Goal: Task Accomplishment & Management: Complete application form

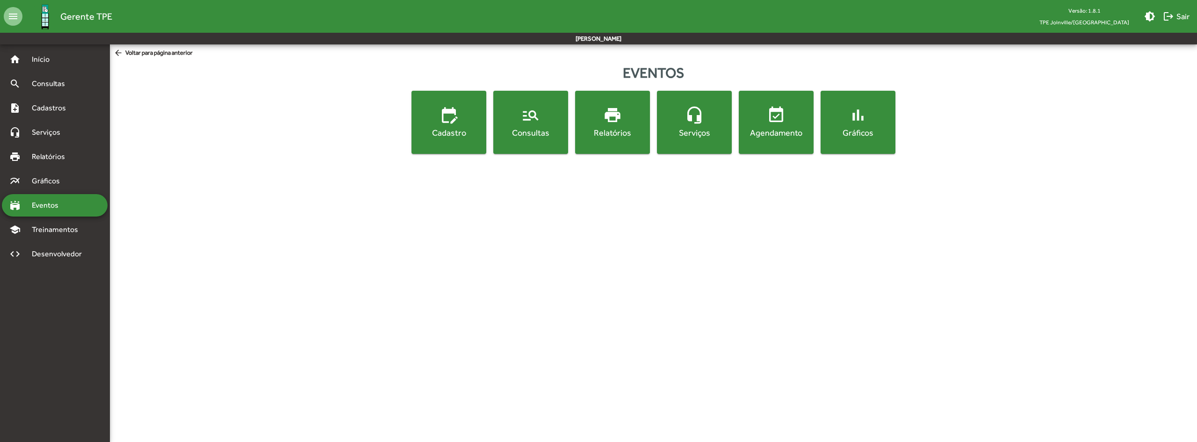
click at [58, 210] on span "Eventos" at bounding box center [48, 205] width 45 height 11
click at [34, 60] on span "Início" at bounding box center [44, 59] width 37 height 11
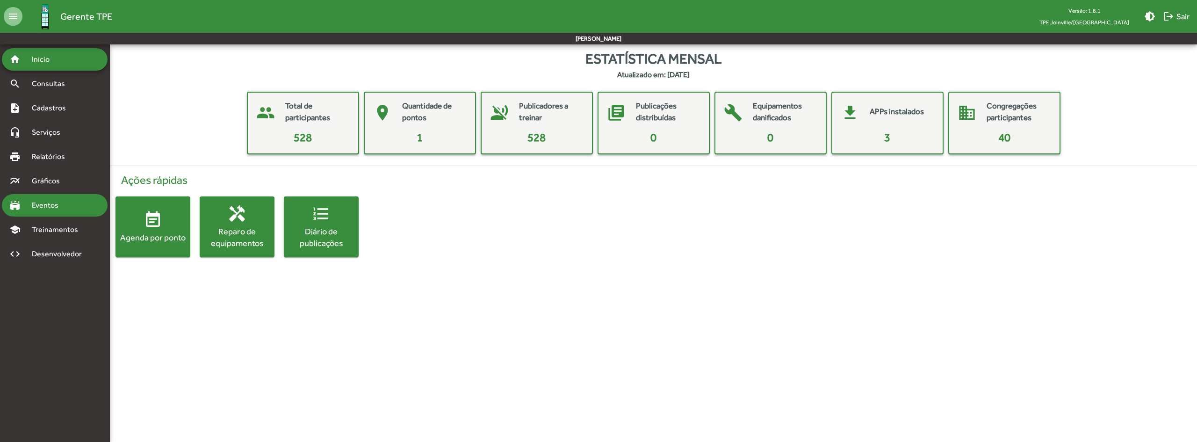
click at [65, 207] on span "Eventos" at bounding box center [48, 205] width 45 height 11
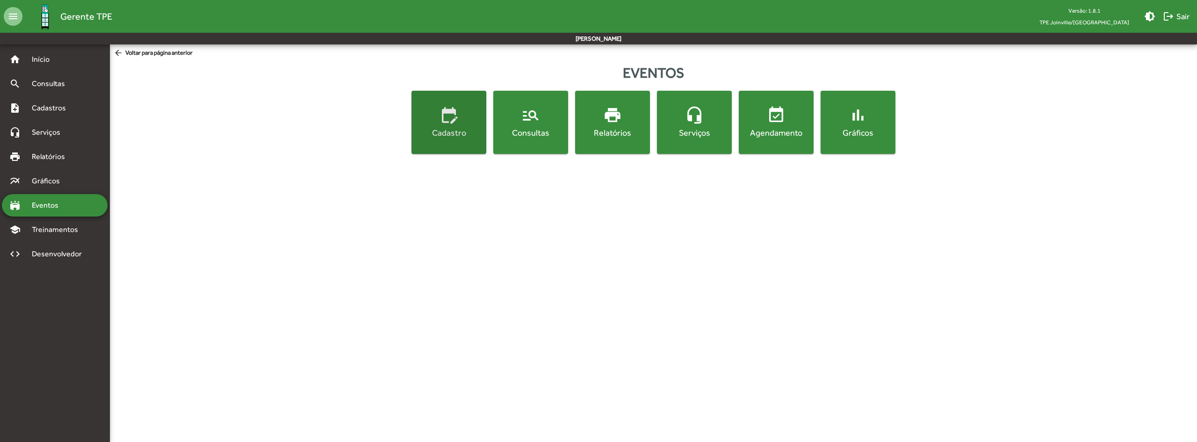
click at [443, 125] on span "edit_calendar Cadastro" at bounding box center [448, 122] width 71 height 33
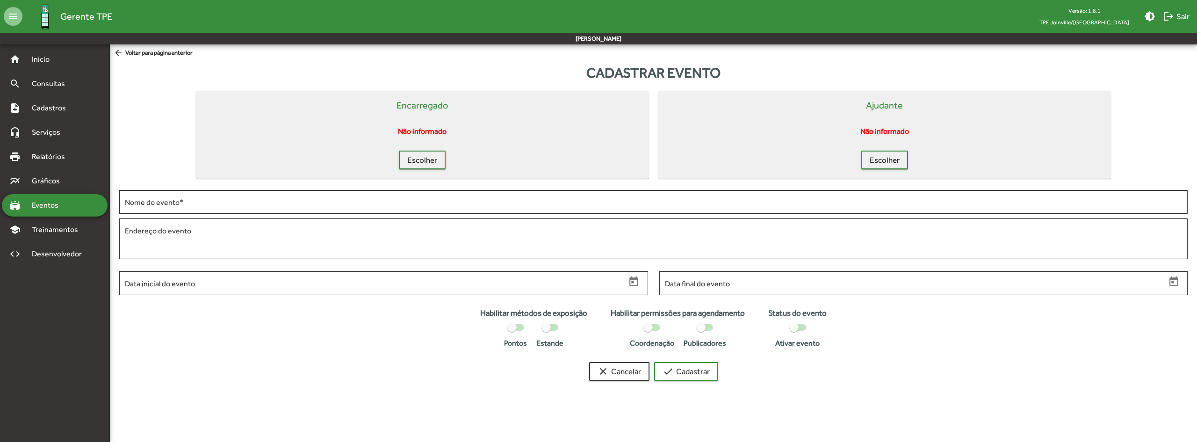
click at [784, 203] on input "Nome do evento *" at bounding box center [653, 202] width 1057 height 8
click at [419, 162] on span "Escolher" at bounding box center [422, 160] width 30 height 17
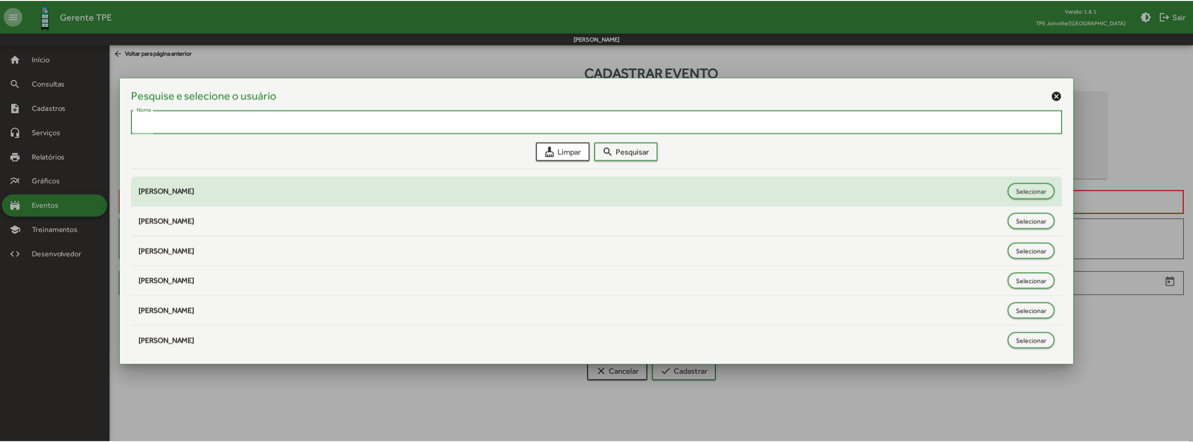
scroll to position [2, 0]
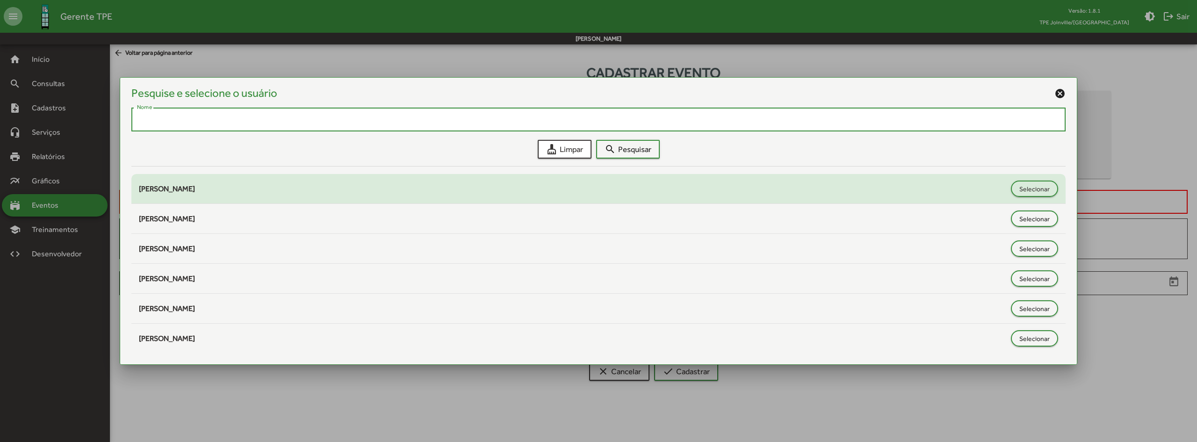
click at [193, 193] on span "André Müller Rosa da Luz" at bounding box center [167, 188] width 56 height 9
click at [1041, 191] on span "Selecionar" at bounding box center [1035, 189] width 30 height 17
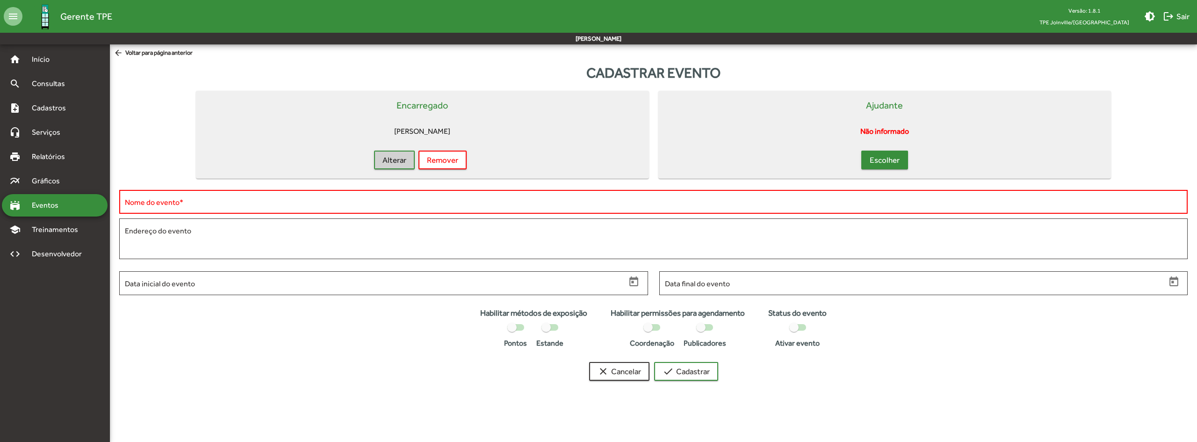
click at [897, 159] on span "Escolher" at bounding box center [885, 160] width 30 height 17
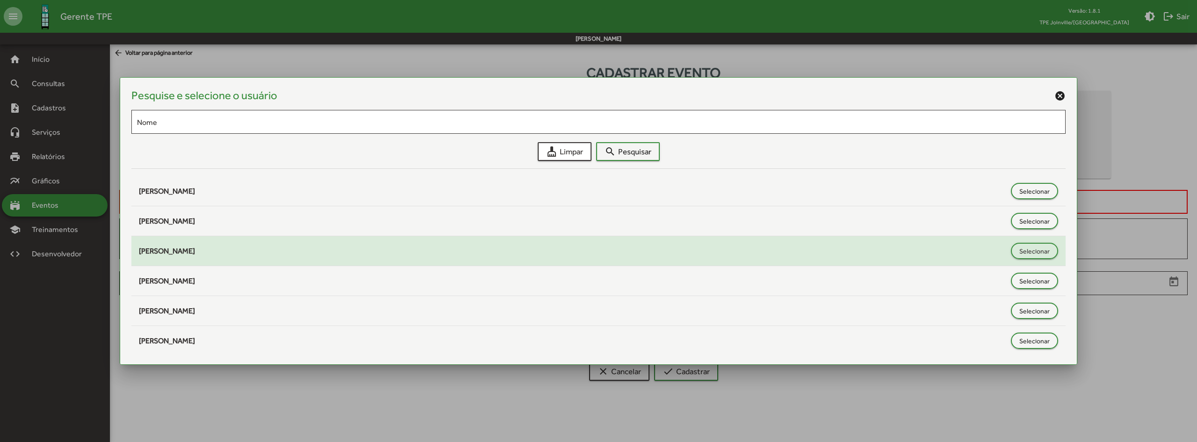
click at [183, 254] on span "Darcyr Silva Lima Jr." at bounding box center [167, 250] width 56 height 9
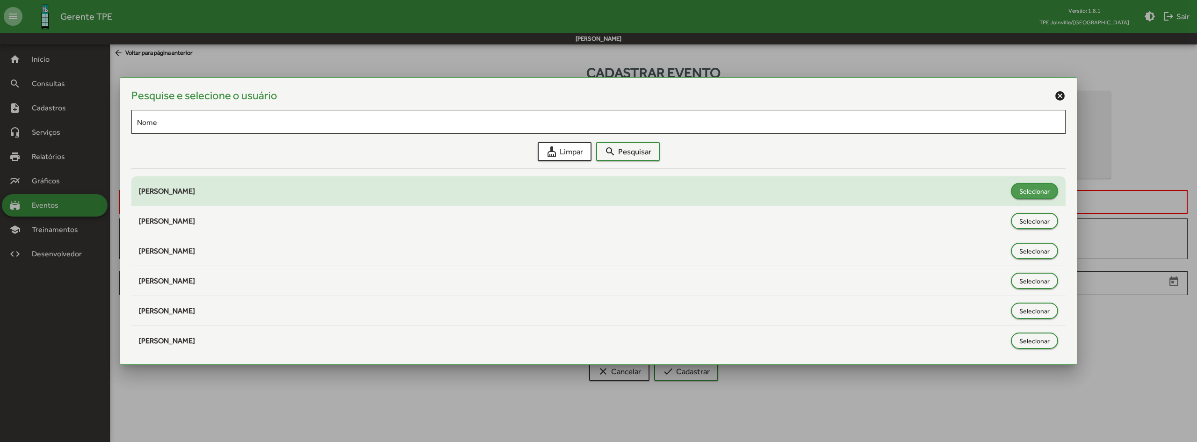
click at [1020, 192] on span "Selecionar" at bounding box center [1035, 191] width 30 height 17
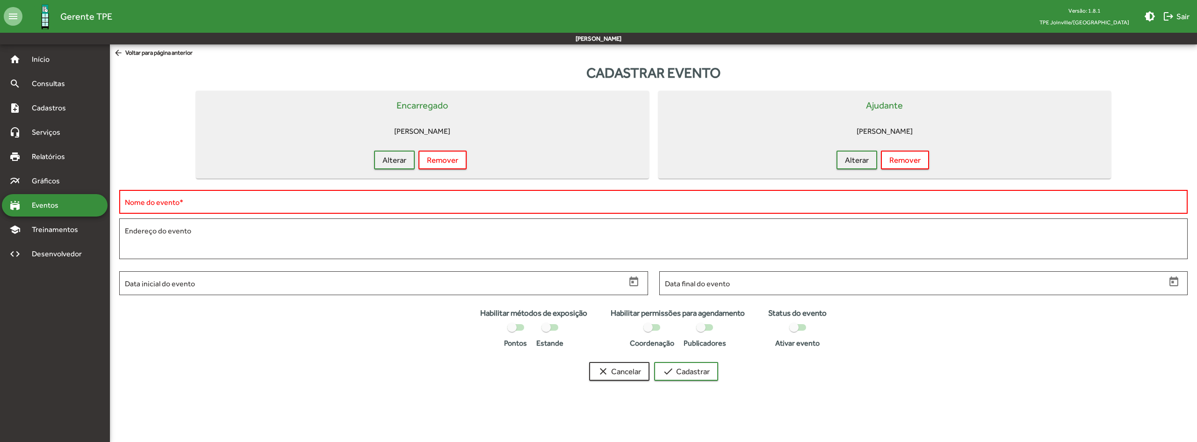
click at [324, 195] on div "Nome do evento *" at bounding box center [653, 201] width 1057 height 26
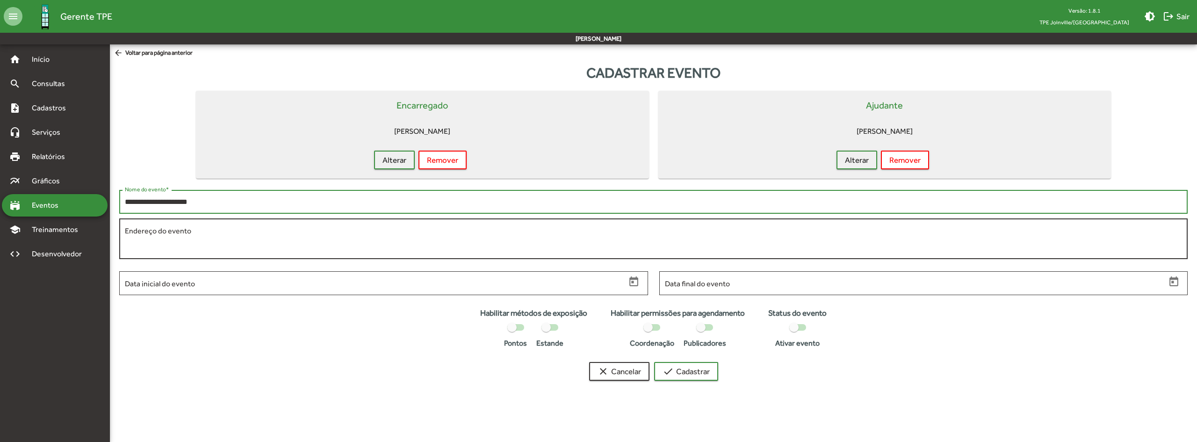
type input "**********"
click at [234, 228] on textarea "Endereço do evento" at bounding box center [653, 238] width 1057 height 27
type textarea "**********"
click at [244, 282] on input "Data inicial do evento" at bounding box center [375, 283] width 501 height 8
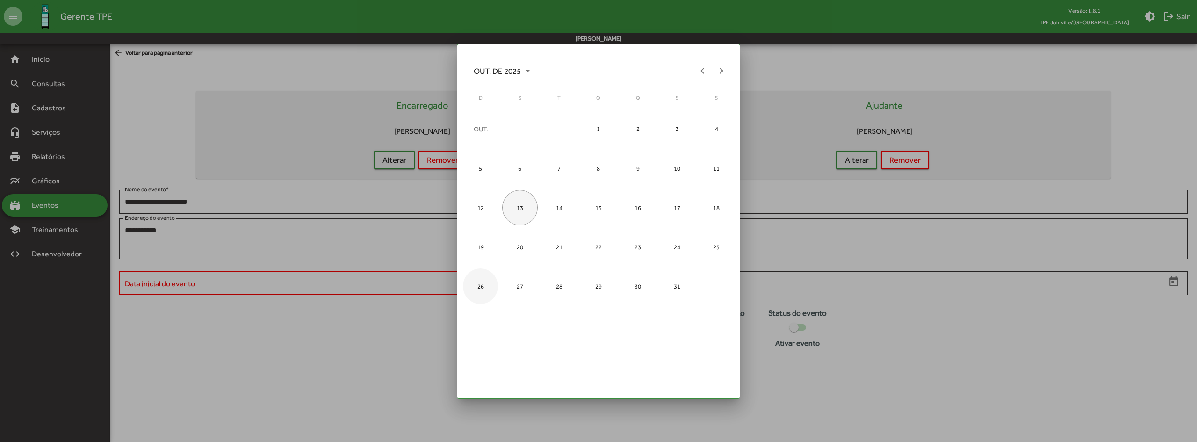
click at [481, 289] on div "26" at bounding box center [481, 286] width 36 height 36
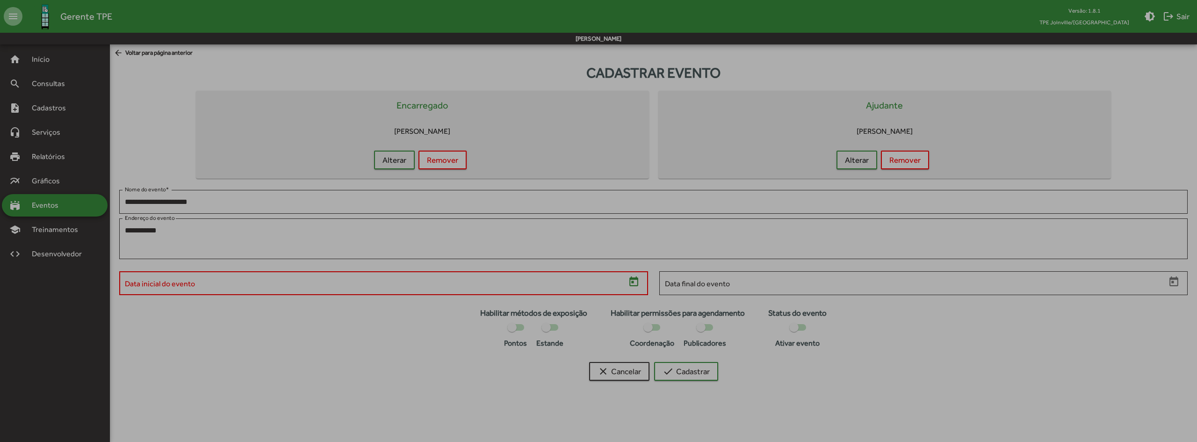
type input "**********"
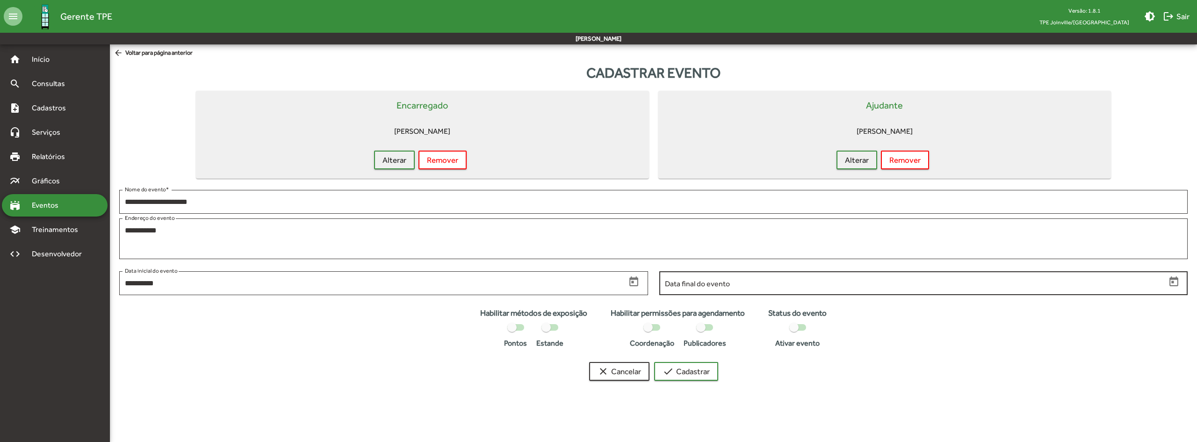
click at [733, 279] on input "Data final do evento" at bounding box center [915, 283] width 501 height 8
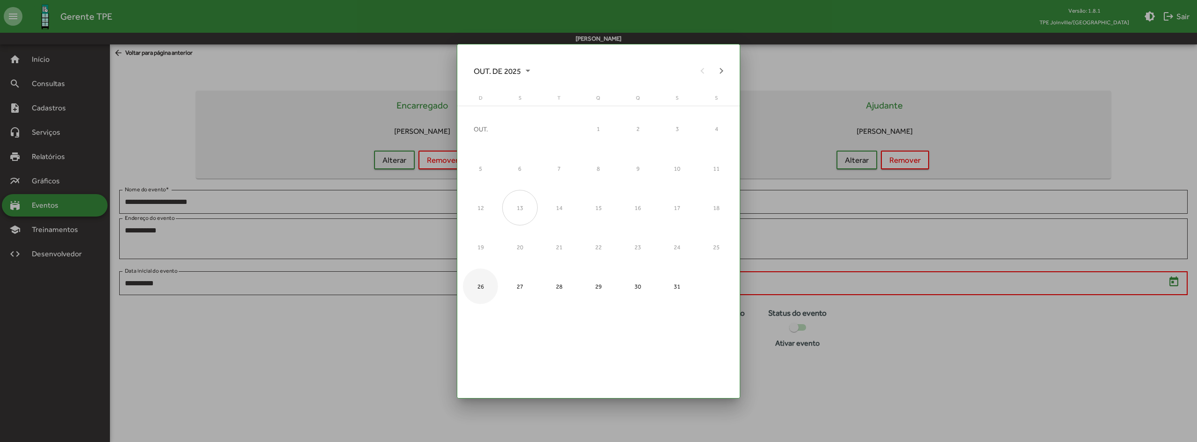
click at [480, 291] on div "26" at bounding box center [481, 286] width 36 height 36
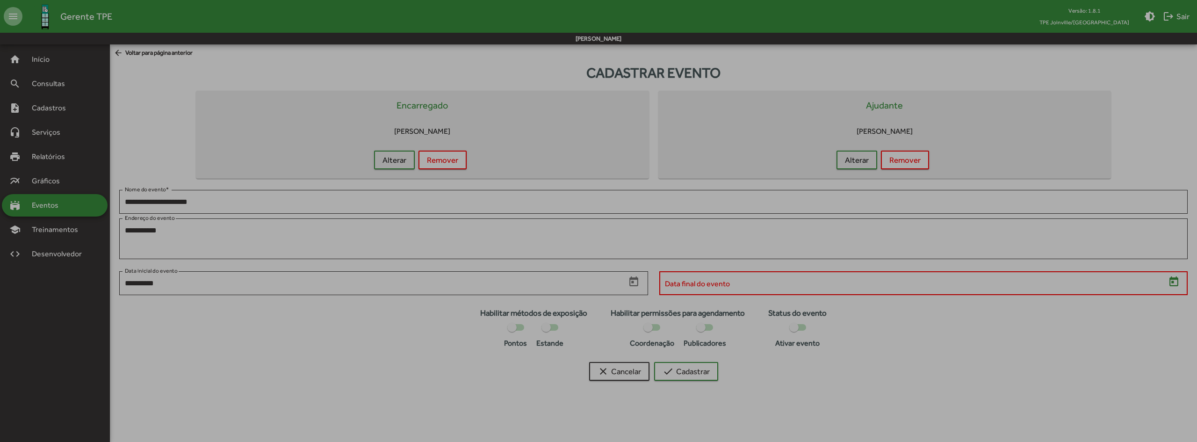
type input "**********"
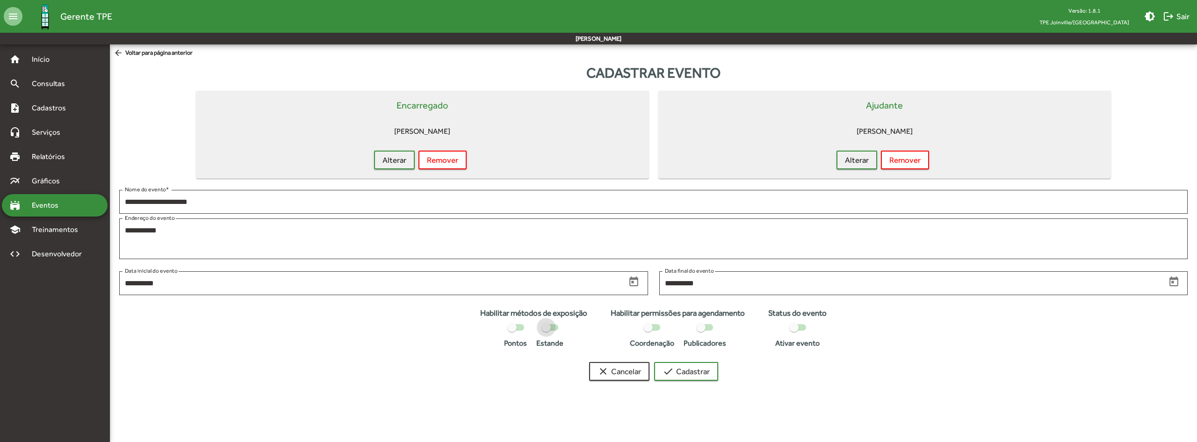
click at [549, 328] on div at bounding box center [546, 327] width 9 height 9
click at [511, 329] on div at bounding box center [511, 327] width 9 height 9
click at [551, 328] on div at bounding box center [553, 327] width 9 height 9
click at [755, 373] on div "clear Cancelar check Cadastrar" at bounding box center [653, 371] width 1087 height 19
drag, startPoint x: 546, startPoint y: 329, endPoint x: 535, endPoint y: 327, distance: 11.4
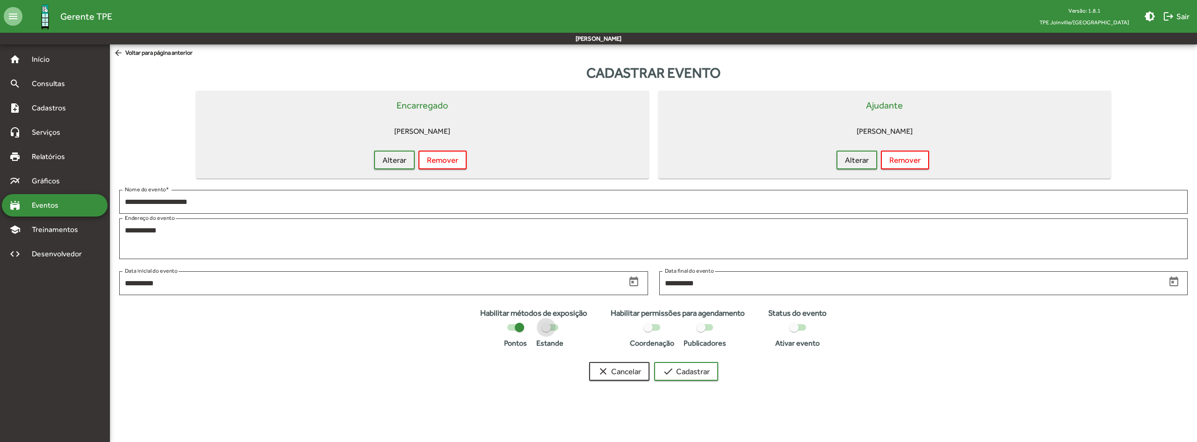
click at [546, 328] on div at bounding box center [546, 327] width 9 height 9
click at [517, 329] on div at bounding box center [519, 327] width 9 height 9
click at [652, 328] on div at bounding box center [648, 327] width 9 height 9
click at [657, 325] on div at bounding box center [655, 327] width 9 height 9
click at [551, 327] on div at bounding box center [553, 327] width 9 height 9
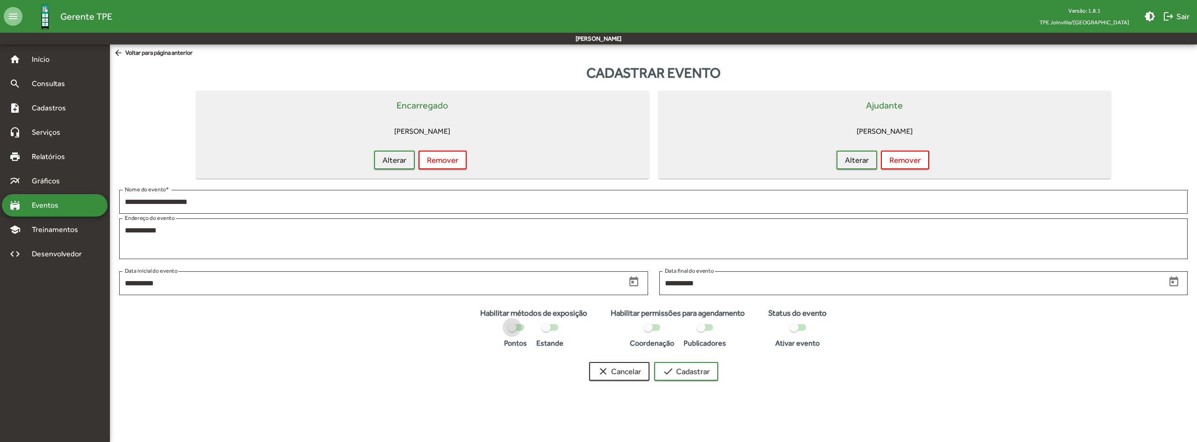
click at [512, 326] on div at bounding box center [511, 327] width 9 height 9
click at [703, 331] on div at bounding box center [700, 327] width 9 height 9
click at [649, 330] on div at bounding box center [648, 327] width 9 height 9
click at [657, 330] on div at bounding box center [655, 327] width 9 height 9
click at [702, 371] on span "check Cadastrar" at bounding box center [686, 371] width 47 height 17
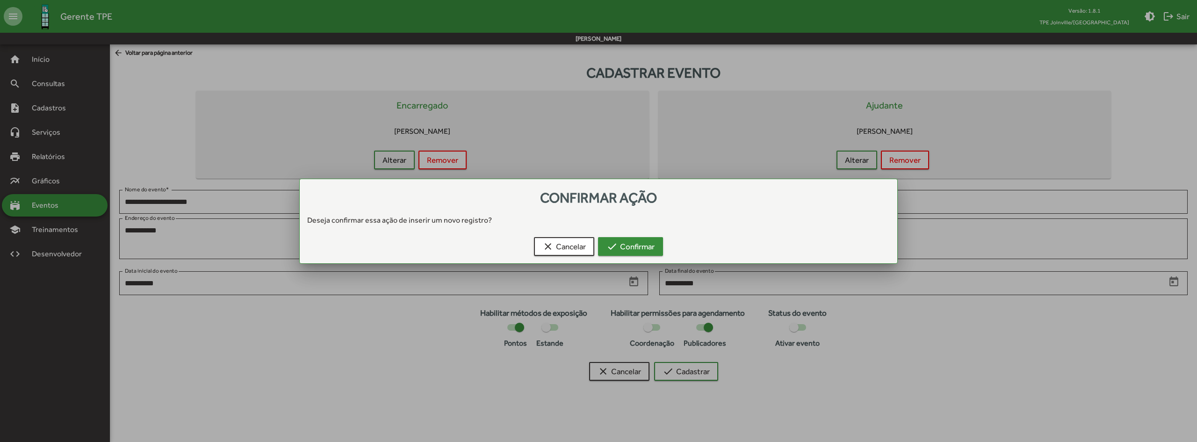
click at [650, 250] on span "check Confirmar" at bounding box center [631, 246] width 48 height 17
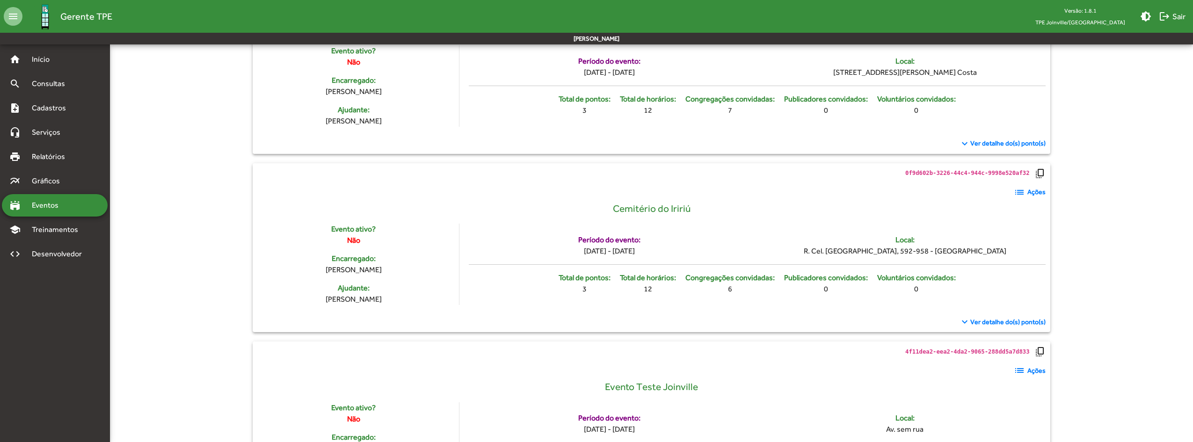
scroll to position [436, 0]
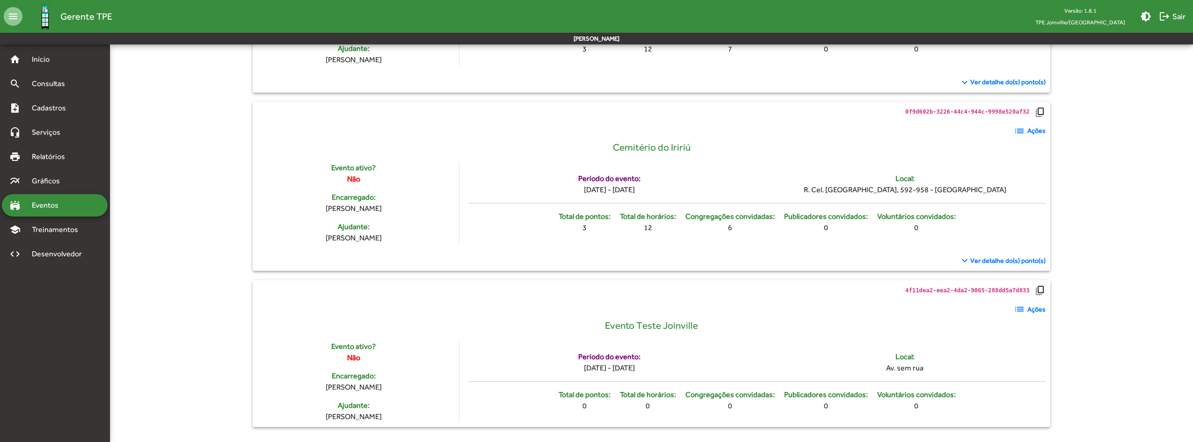
click at [1020, 310] on mat-icon "list" at bounding box center [1018, 309] width 11 height 11
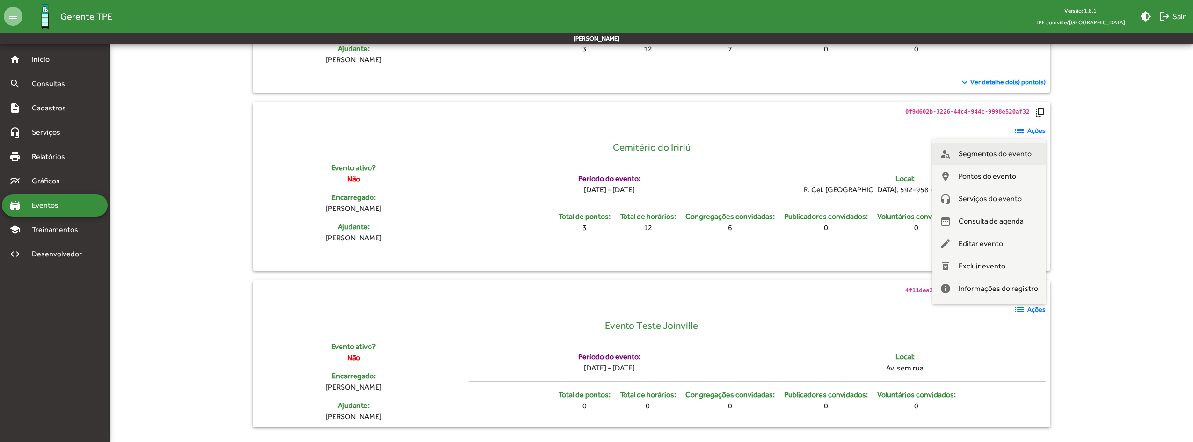
click at [1015, 156] on span "Segmentos do evento" at bounding box center [994, 154] width 73 height 22
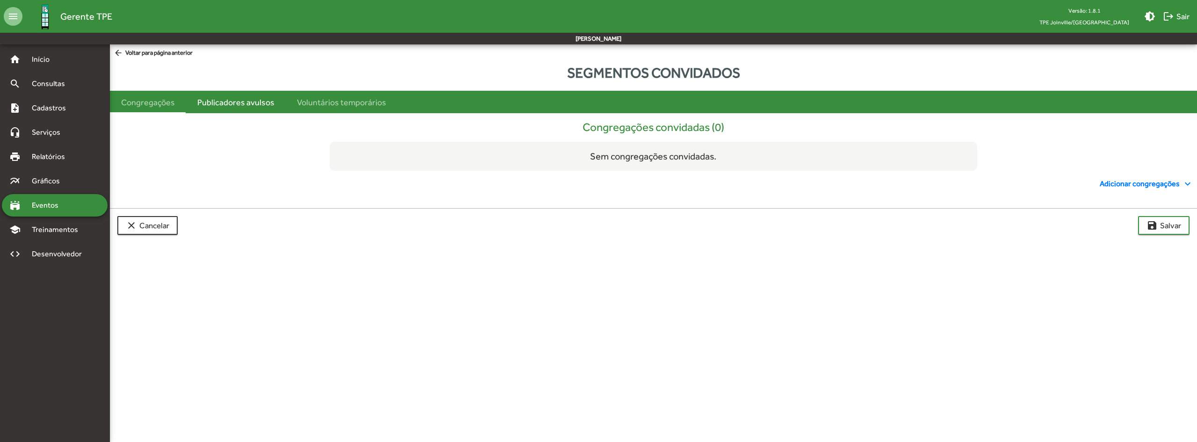
click at [233, 103] on div "Publicadores avulsos" at bounding box center [235, 102] width 77 height 13
click at [325, 103] on div "Voluntários temporários" at bounding box center [341, 102] width 89 height 13
click at [163, 101] on div "Congregações" at bounding box center [148, 102] width 54 height 13
click at [54, 157] on span "Relatórios" at bounding box center [51, 156] width 51 height 11
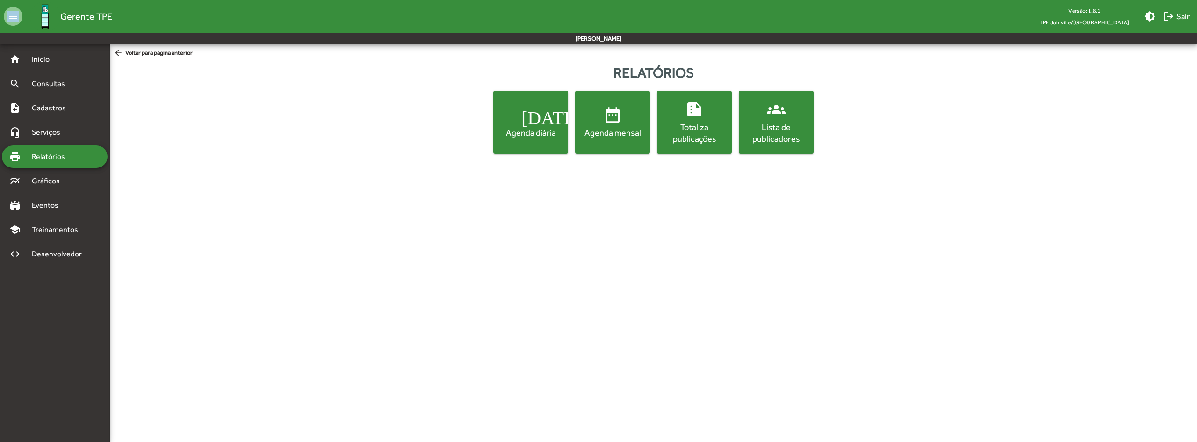
click at [786, 142] on div "Lista de publicadores" at bounding box center [776, 132] width 71 height 23
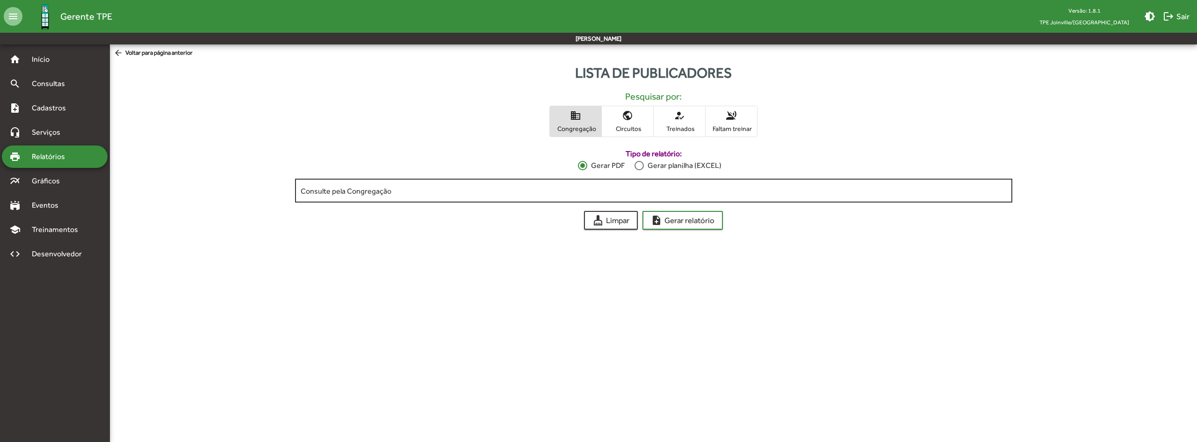
click at [473, 192] on input "Consulte pela Congregação" at bounding box center [654, 191] width 706 height 8
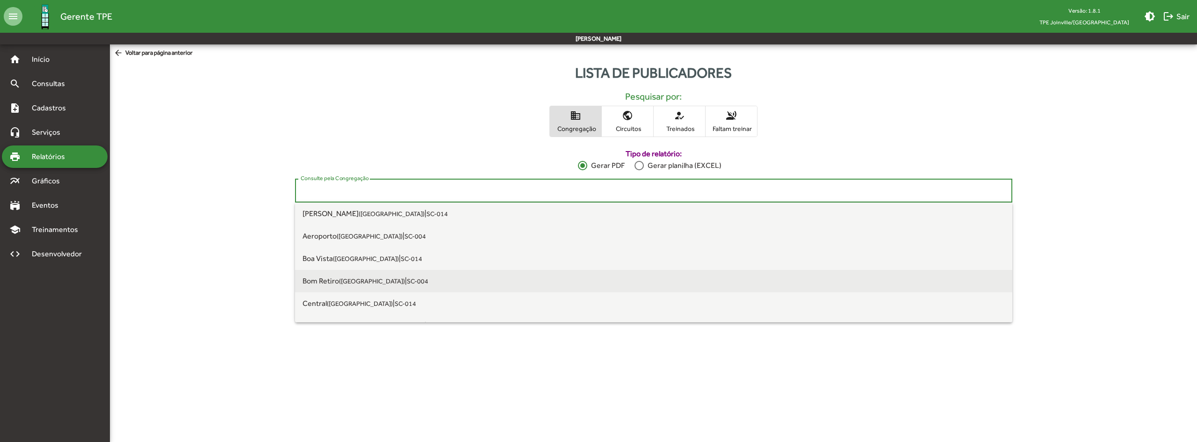
click at [407, 284] on small "SC-004" at bounding box center [418, 280] width 22 height 7
type input "**********"
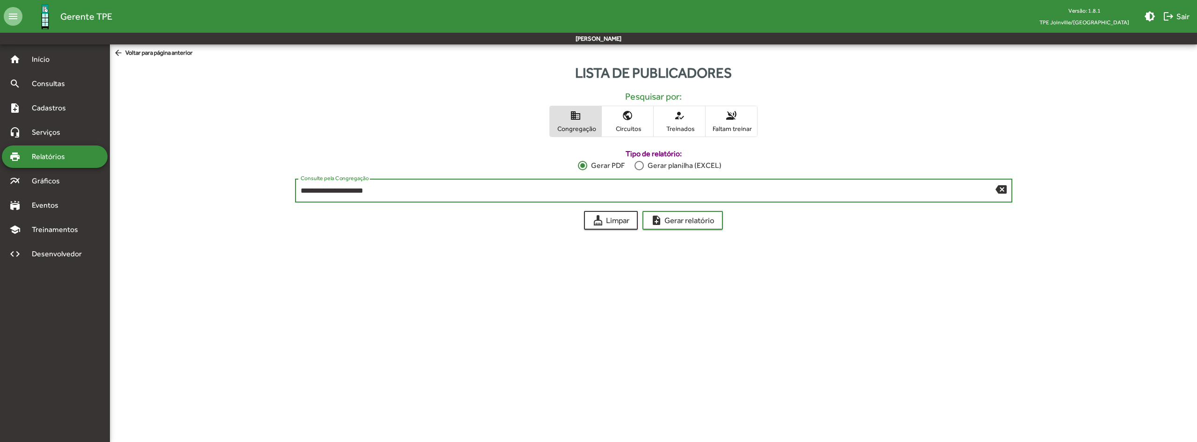
click at [652, 160] on div "Gerar planilha (EXCEL)" at bounding box center [683, 165] width 78 height 11
click at [673, 220] on span "note_add Gerar relatório" at bounding box center [683, 220] width 64 height 17
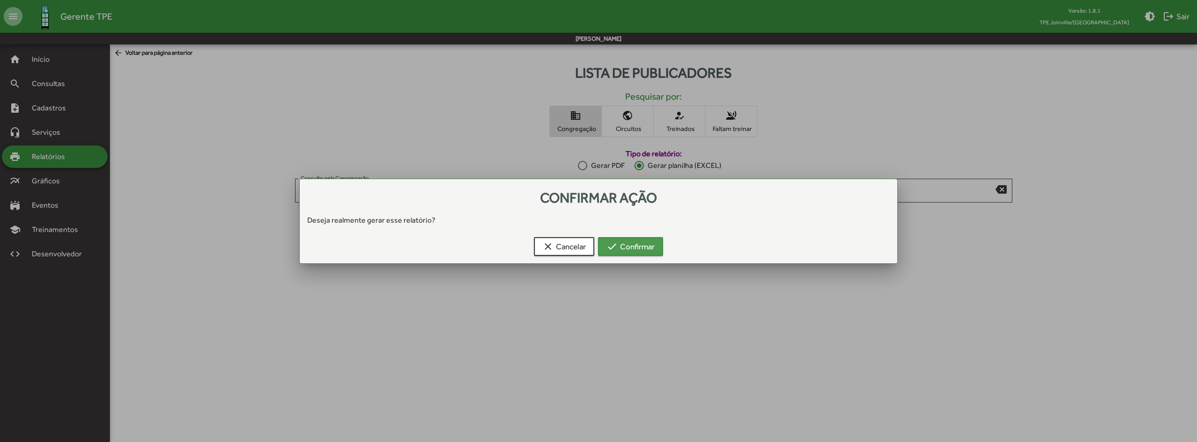
click at [632, 245] on span "check Confirmar" at bounding box center [631, 246] width 48 height 17
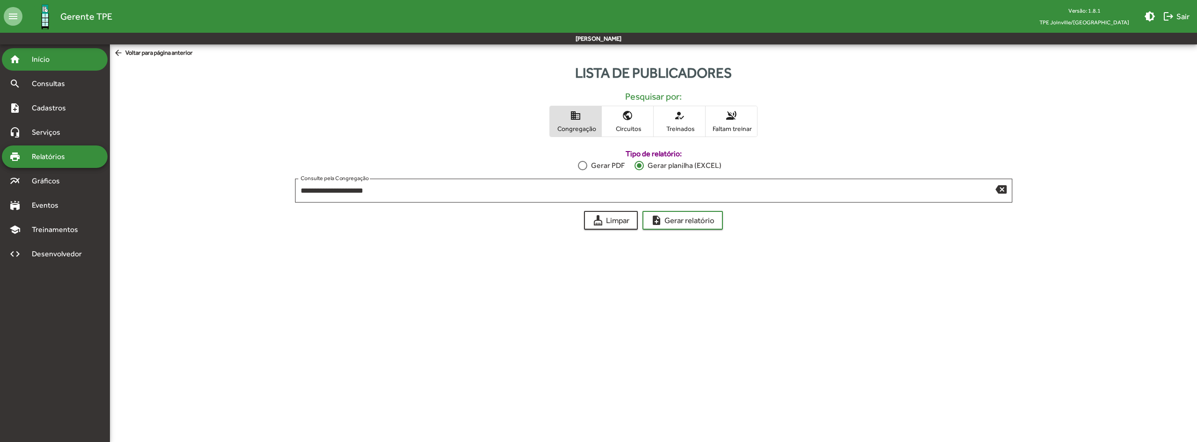
click at [55, 66] on div "home Início" at bounding box center [55, 59] width 106 height 22
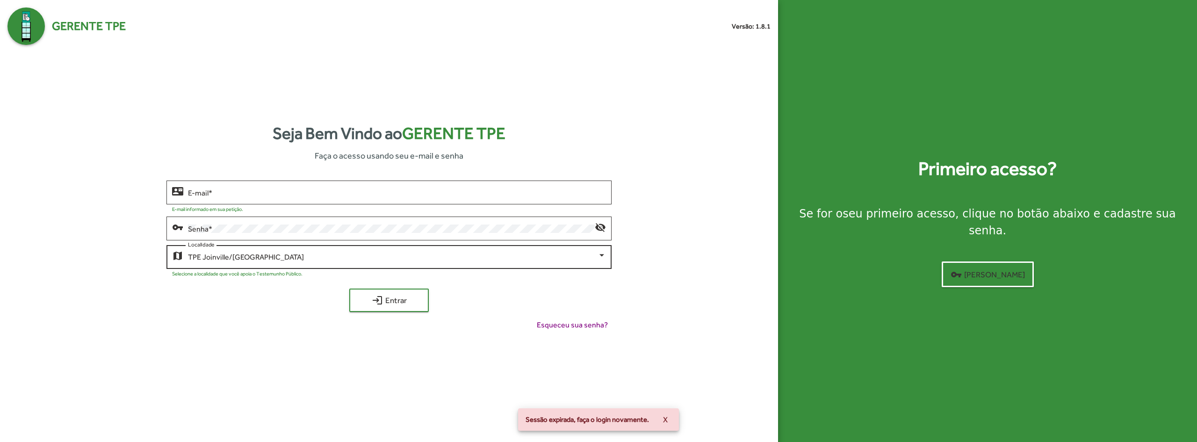
click at [363, 267] on div "TPE Joinville/SC Localidade" at bounding box center [397, 256] width 418 height 26
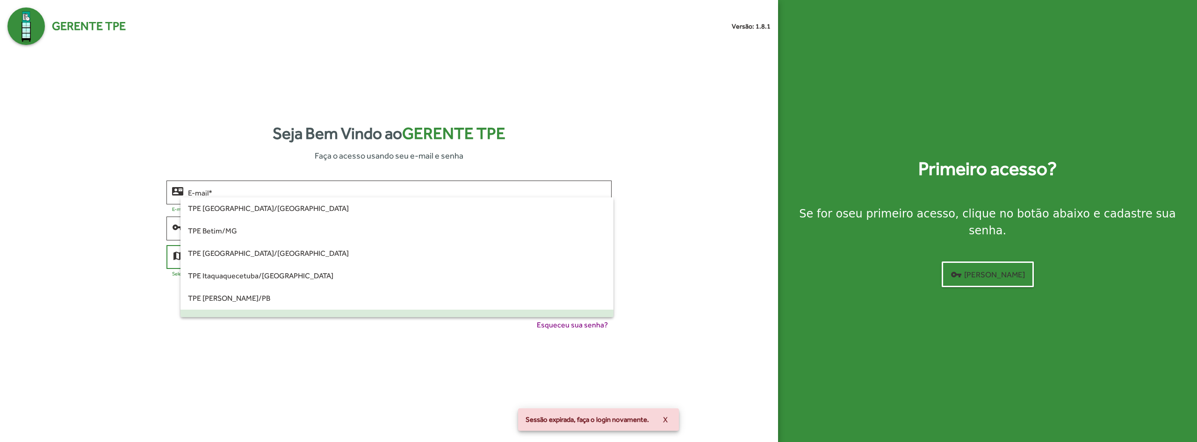
scroll to position [64, 0]
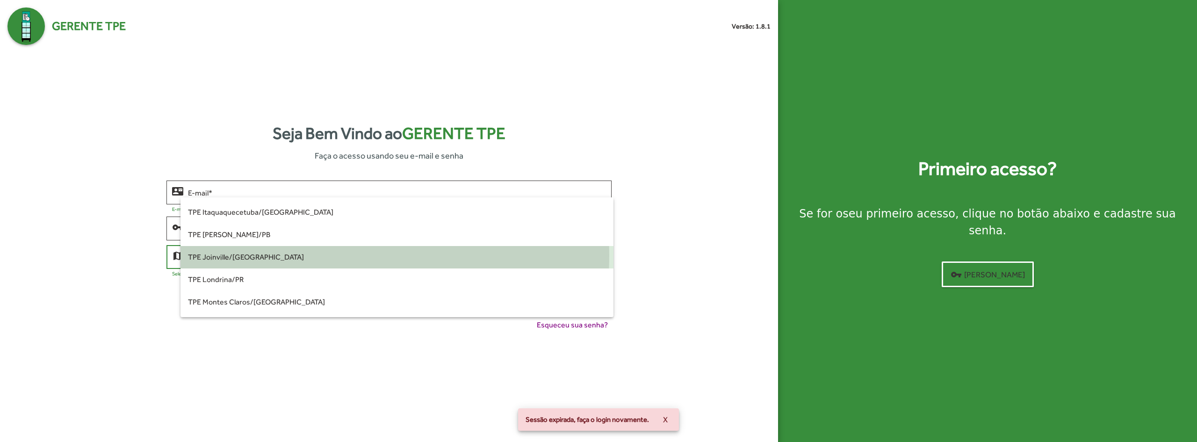
click at [305, 256] on span "TPE Joinville/SC" at bounding box center [397, 257] width 418 height 22
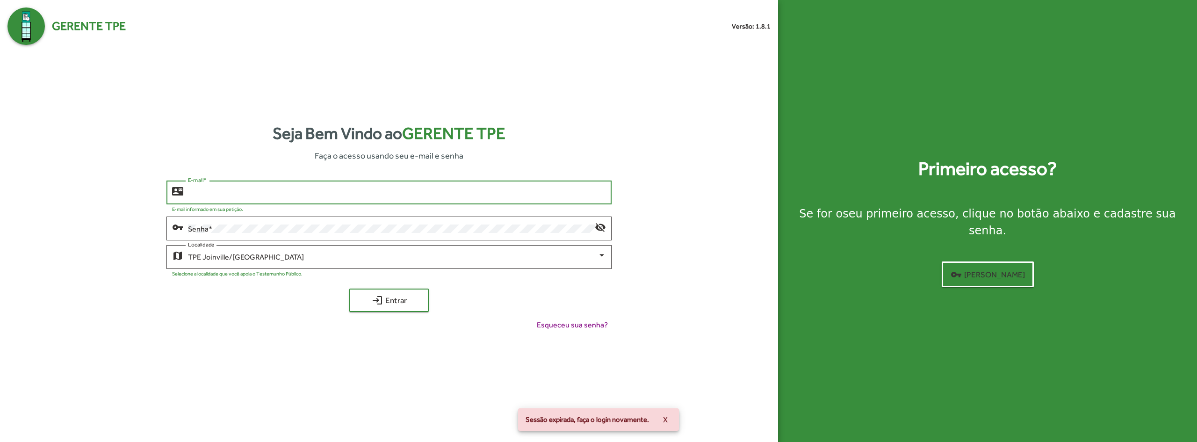
click at [297, 195] on input "E-mail *" at bounding box center [397, 192] width 418 height 8
click at [298, 194] on input "E-mail *" at bounding box center [397, 192] width 418 height 8
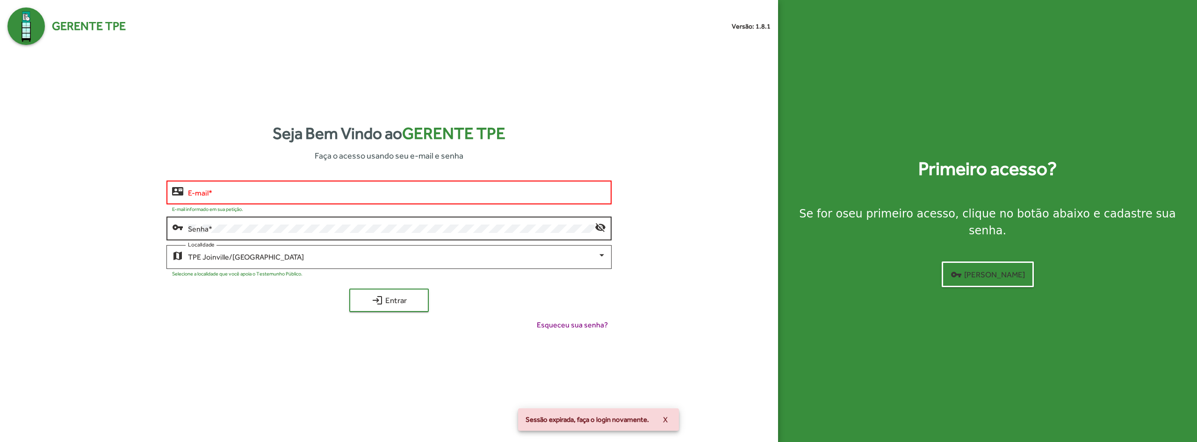
click at [294, 221] on div "Senha *" at bounding box center [391, 228] width 407 height 26
drag, startPoint x: 290, startPoint y: 199, endPoint x: 242, endPoint y: 129, distance: 85.1
click at [290, 199] on div "E-mail *" at bounding box center [397, 192] width 418 height 26
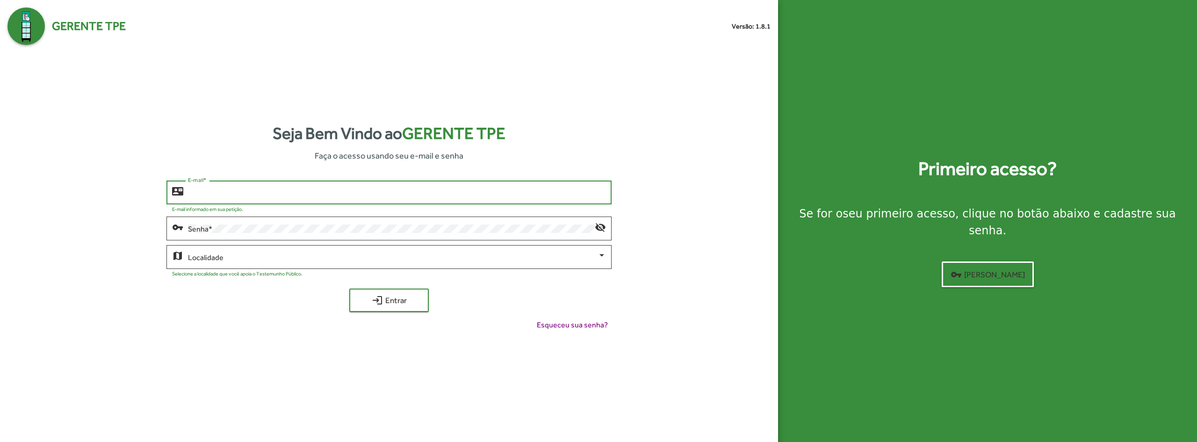
click at [253, 188] on input "E-mail *" at bounding box center [397, 192] width 418 height 8
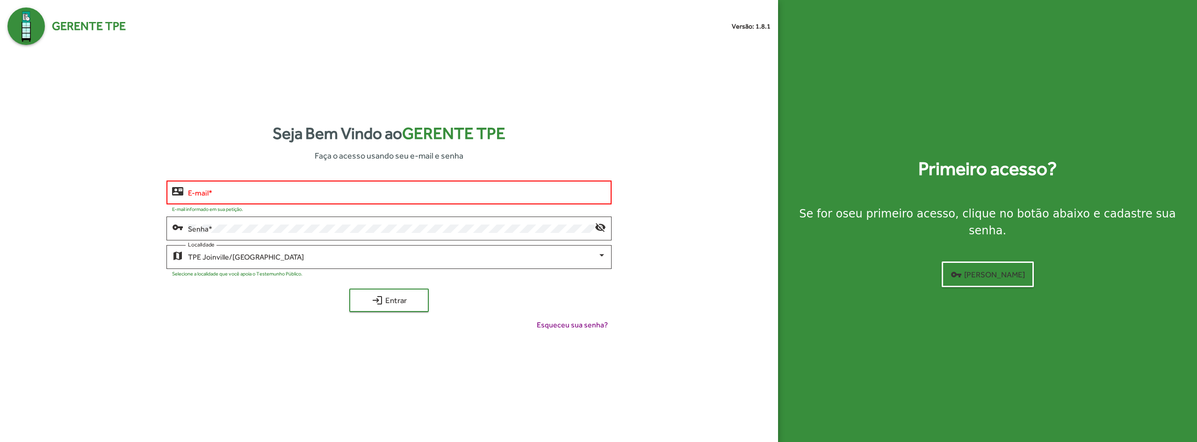
click at [349, 289] on button "login Entrar" at bounding box center [389, 300] width 80 height 23
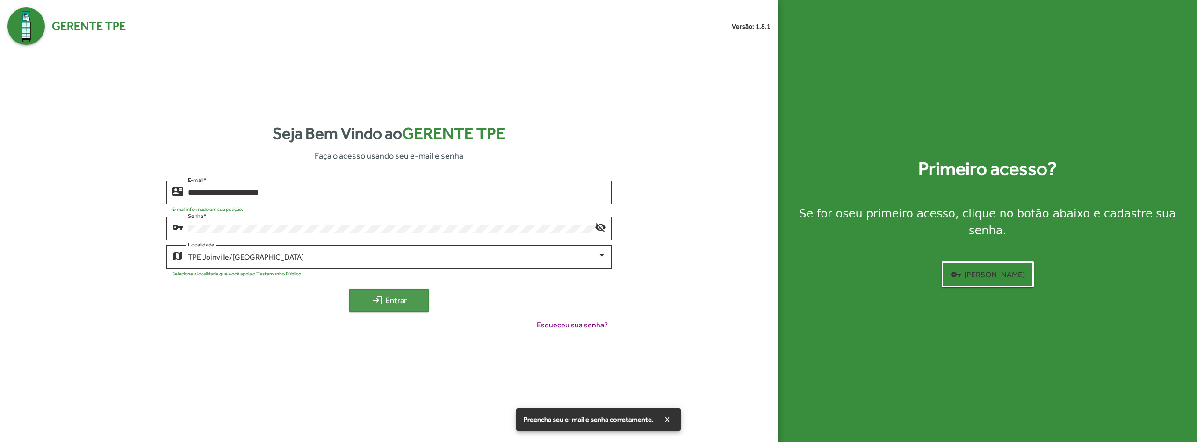
click at [362, 300] on span "login Entrar" at bounding box center [389, 300] width 63 height 17
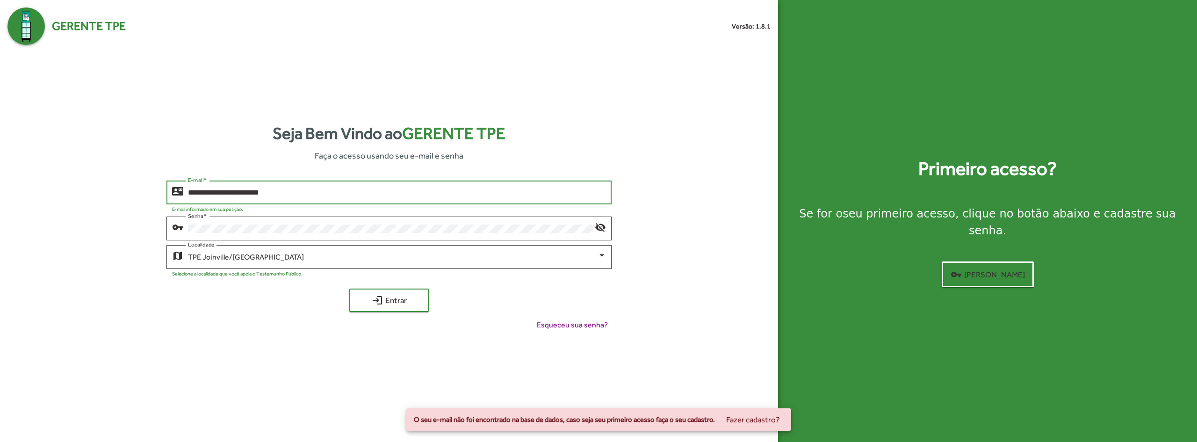
click at [303, 191] on input "**********" at bounding box center [397, 192] width 418 height 8
type input "**********"
click at [361, 293] on span "login Entrar" at bounding box center [389, 300] width 63 height 17
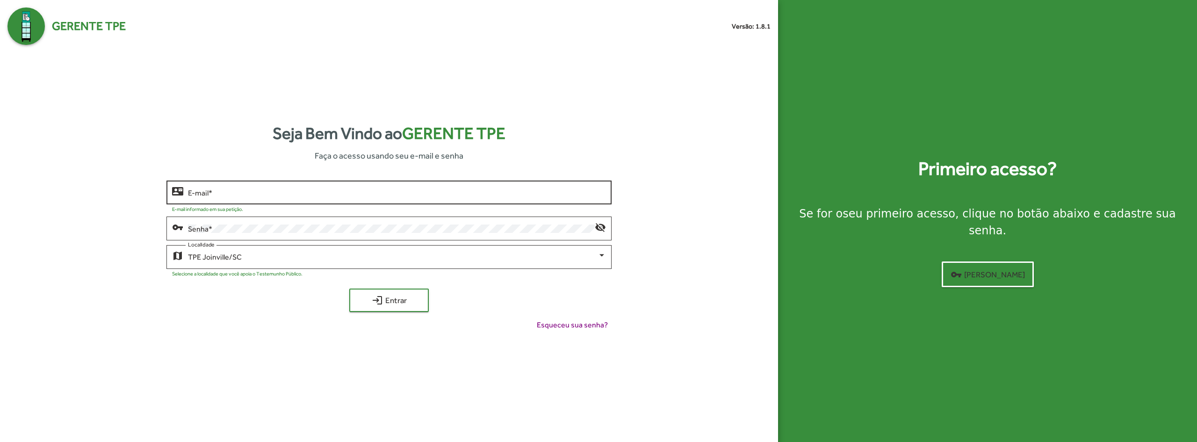
click at [254, 192] on input "E-mail *" at bounding box center [397, 192] width 418 height 8
type input "**********"
click at [359, 298] on span "login Entrar" at bounding box center [389, 300] width 63 height 17
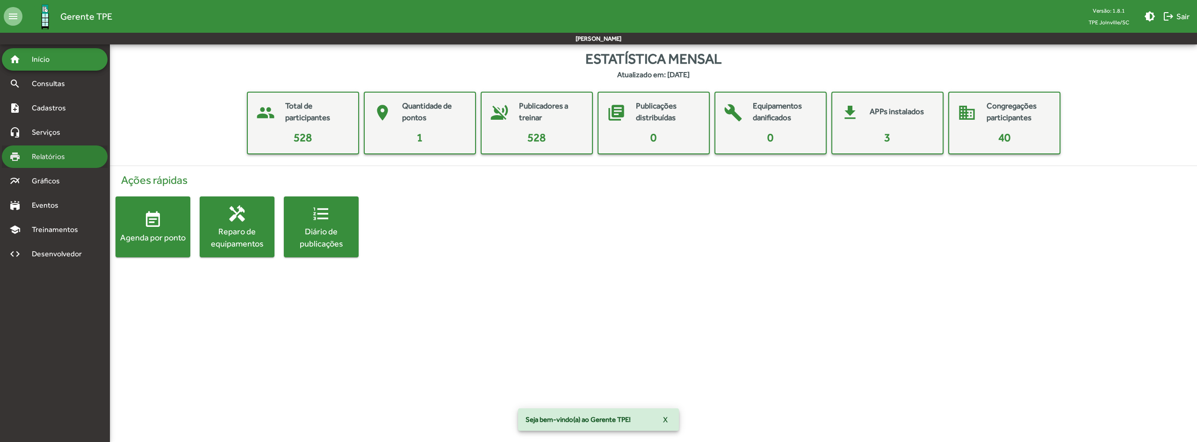
click at [59, 156] on span "Relatórios" at bounding box center [51, 156] width 51 height 11
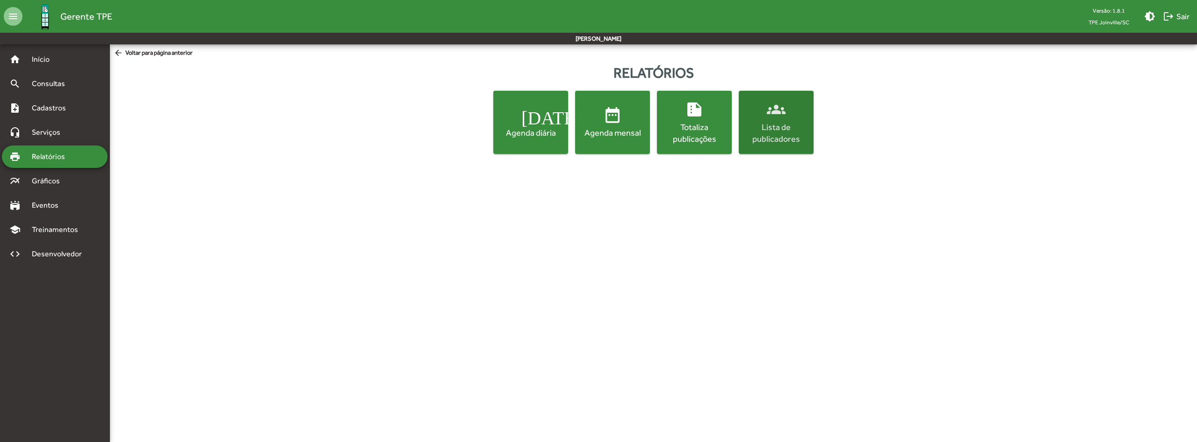
click at [763, 141] on div "Lista de publicadores" at bounding box center [776, 132] width 71 height 23
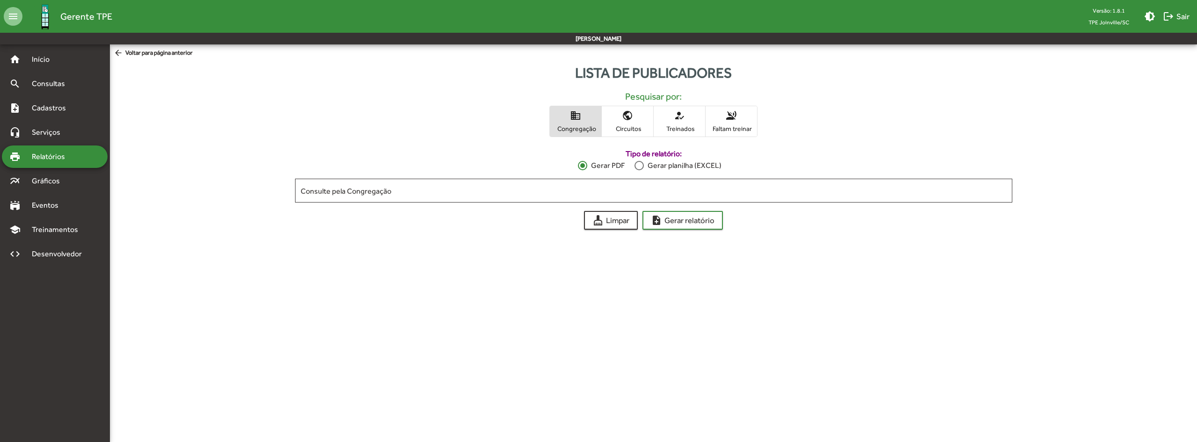
click at [138, 51] on span "arrow_back Voltar para página anterior" at bounding box center [153, 53] width 79 height 10
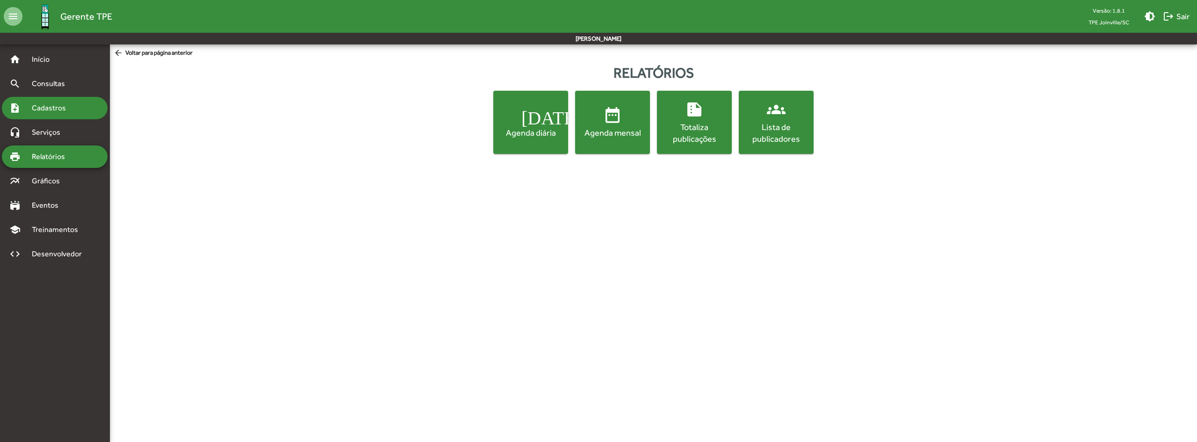
click at [48, 108] on span "Cadastros" at bounding box center [52, 107] width 52 height 11
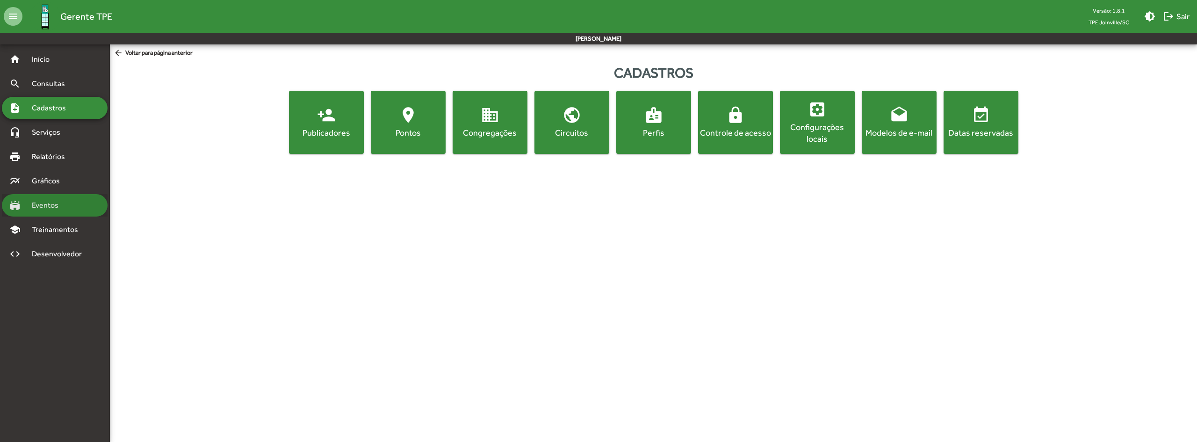
click at [51, 208] on span "Eventos" at bounding box center [48, 205] width 45 height 11
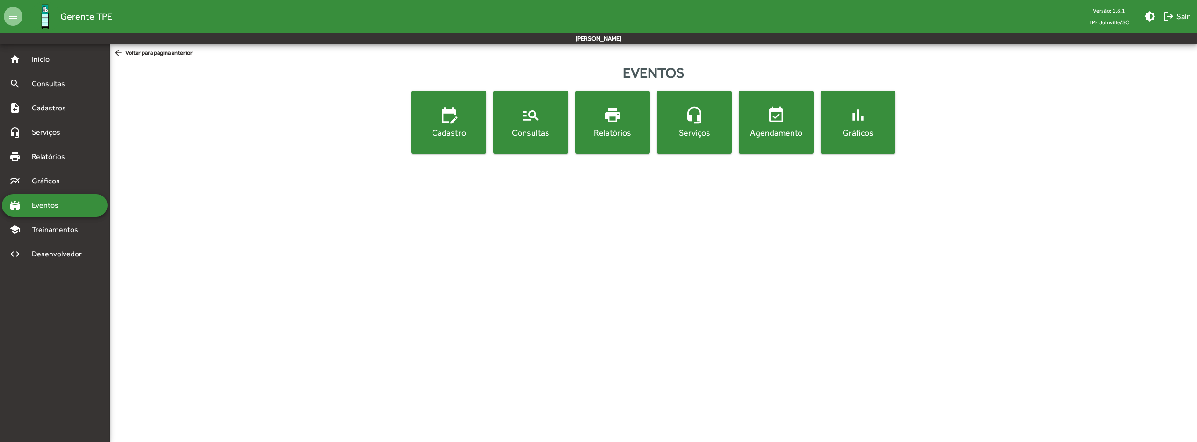
click at [425, 135] on div "Cadastro" at bounding box center [448, 133] width 71 height 12
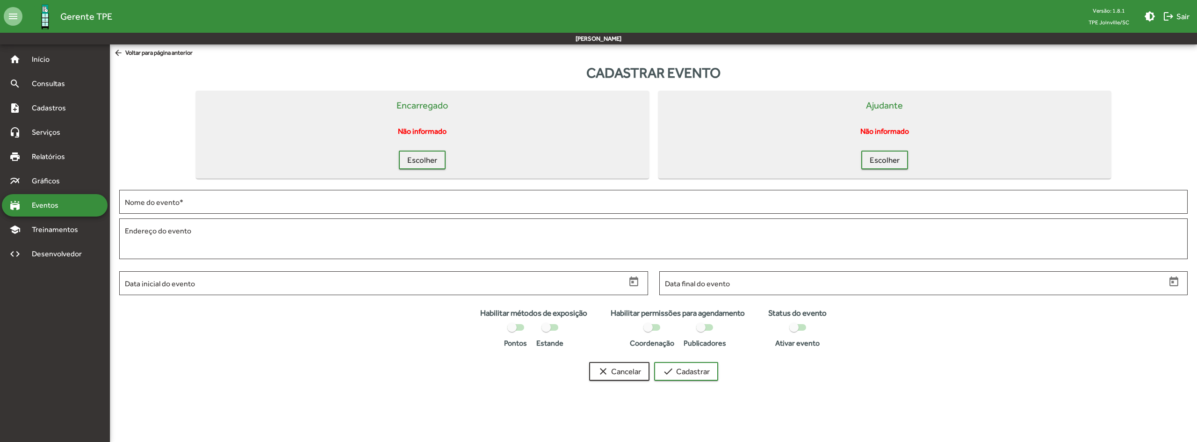
click at [44, 204] on span "Eventos" at bounding box center [48, 205] width 45 height 11
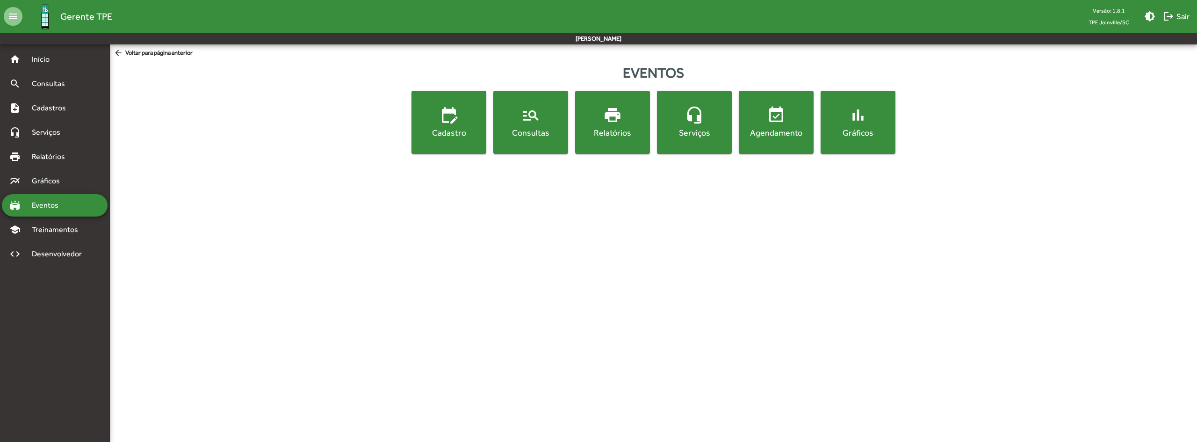
click at [525, 121] on mat-icon "manage_search" at bounding box center [530, 115] width 19 height 19
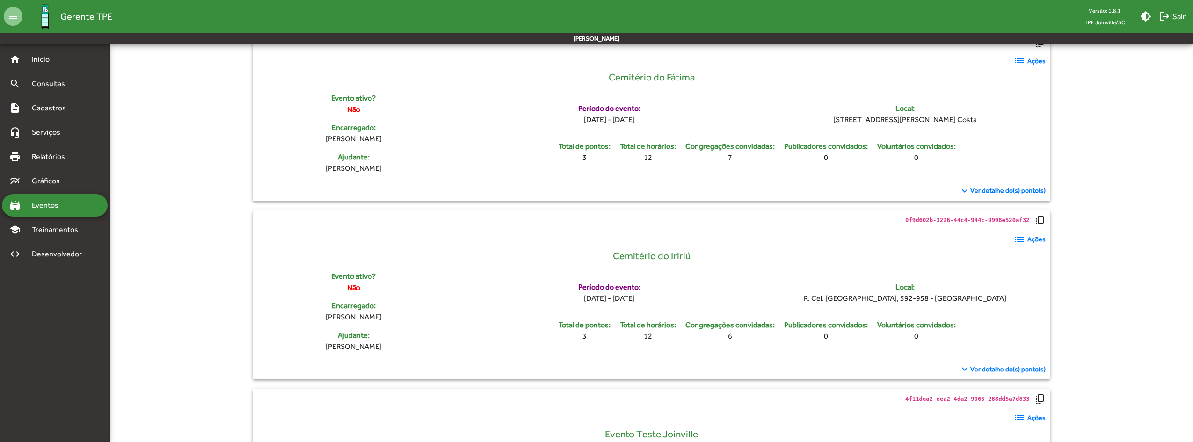
scroll to position [436, 0]
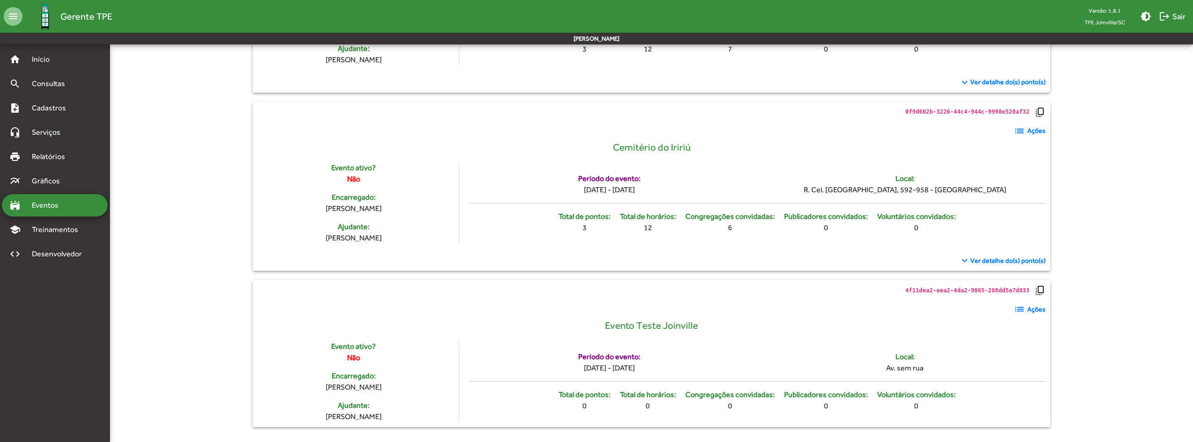
click at [1020, 309] on mat-icon "list" at bounding box center [1018, 309] width 11 height 11
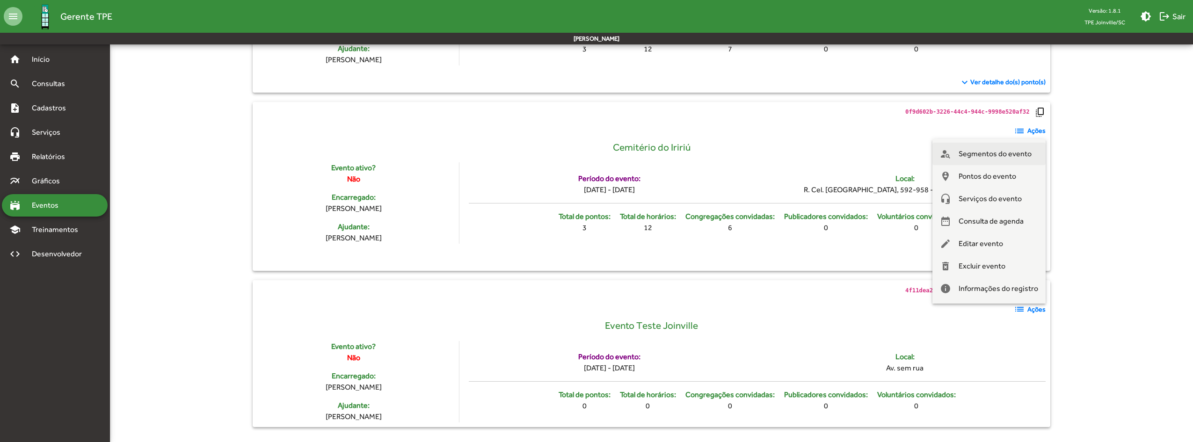
click at [980, 154] on span "Segmentos do evento" at bounding box center [994, 154] width 73 height 22
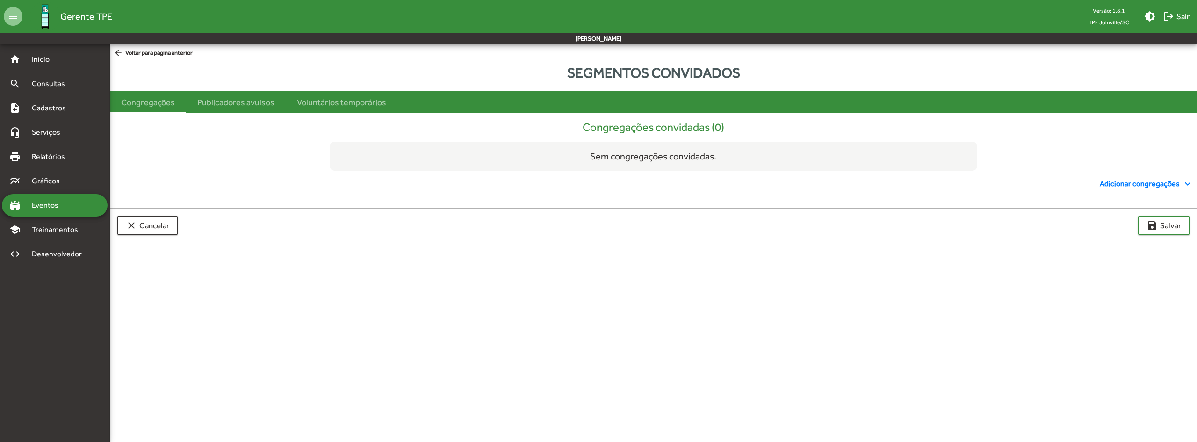
click at [548, 160] on div "Sem congregações convidadas." at bounding box center [654, 156] width 648 height 29
click at [1122, 182] on span "Adicionar congregações expand_more" at bounding box center [1147, 183] width 94 height 11
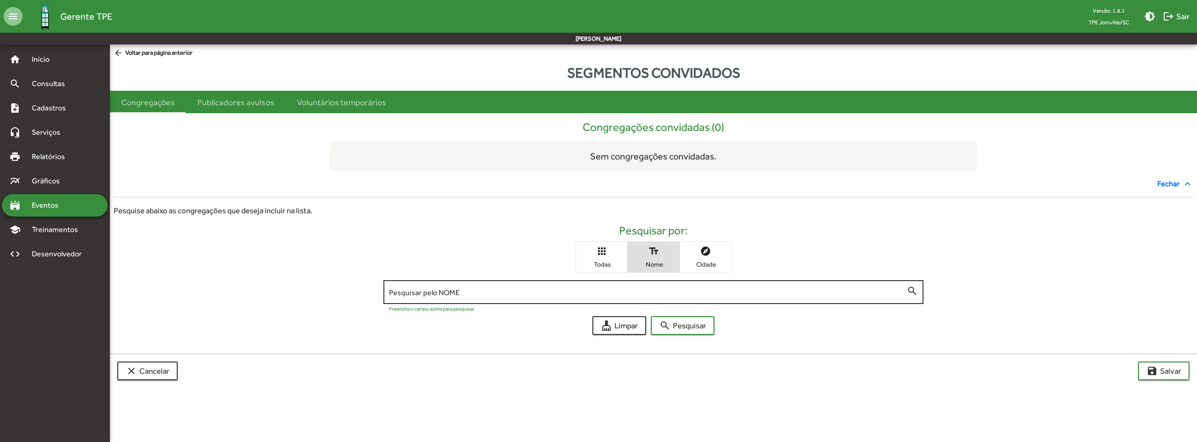
click at [495, 292] on input "Pesquisar pelo NOME" at bounding box center [648, 292] width 518 height 8
click at [676, 322] on span "search Pesquisar" at bounding box center [682, 325] width 47 height 17
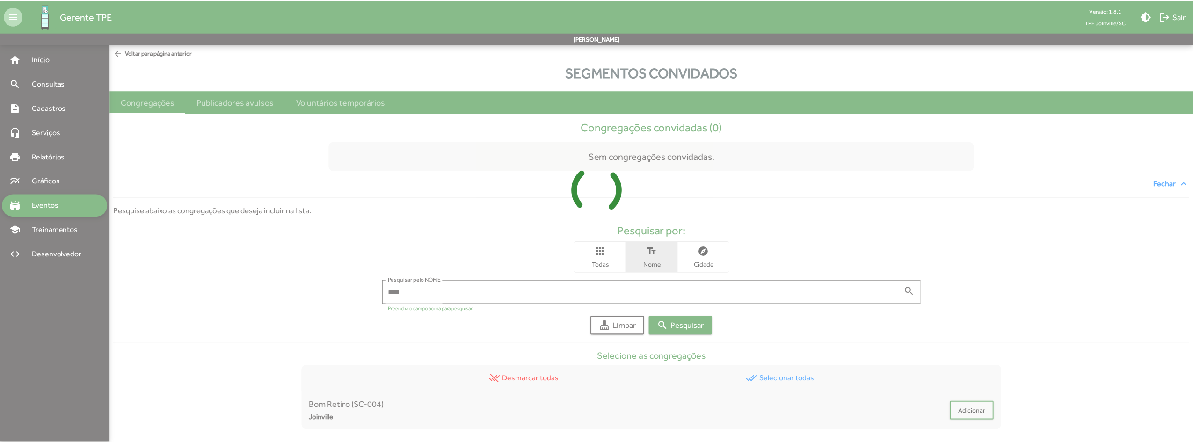
scroll to position [52, 0]
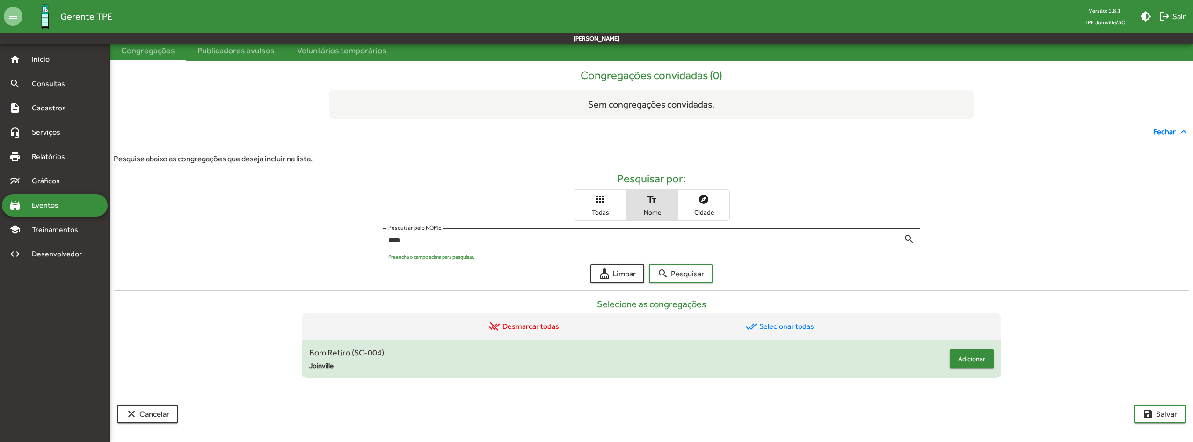
click at [967, 361] on span "Adicionar" at bounding box center [971, 358] width 27 height 17
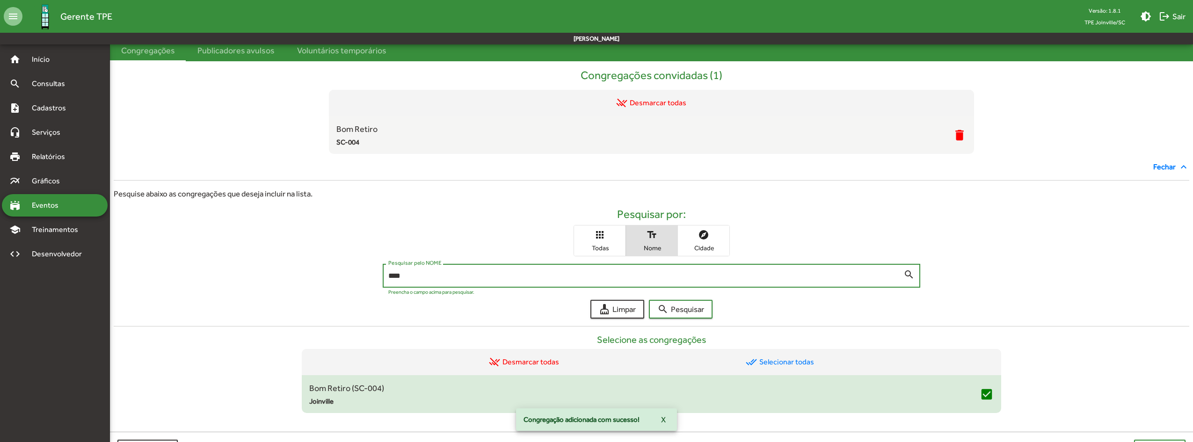
drag, startPoint x: 281, startPoint y: 275, endPoint x: 271, endPoint y: 276, distance: 9.4
click at [271, 276] on div "*** Pesquisar pelo NOME search Preencha o campo acima para pesquisar." at bounding box center [651, 278] width 1075 height 29
type input "*******"
click at [672, 309] on span "search Pesquisar" at bounding box center [680, 309] width 47 height 17
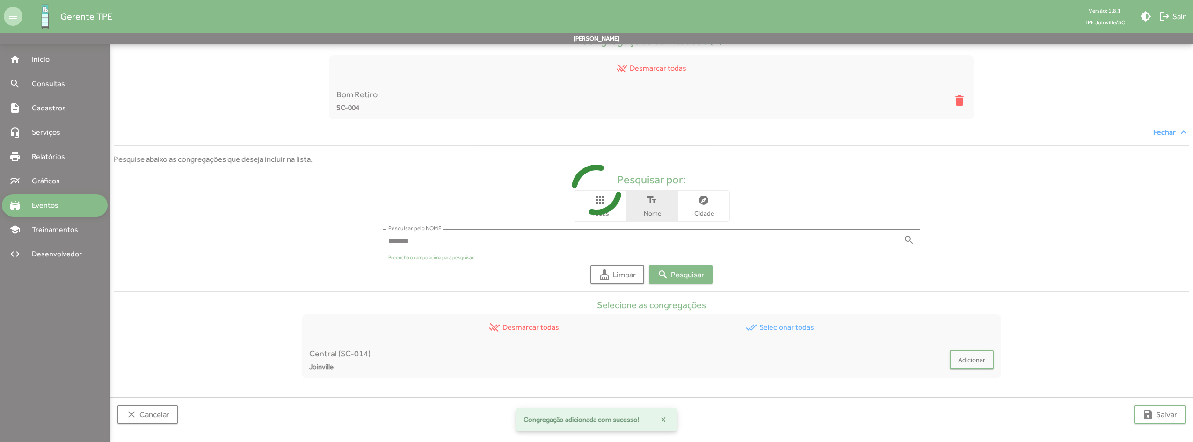
scroll to position [87, 0]
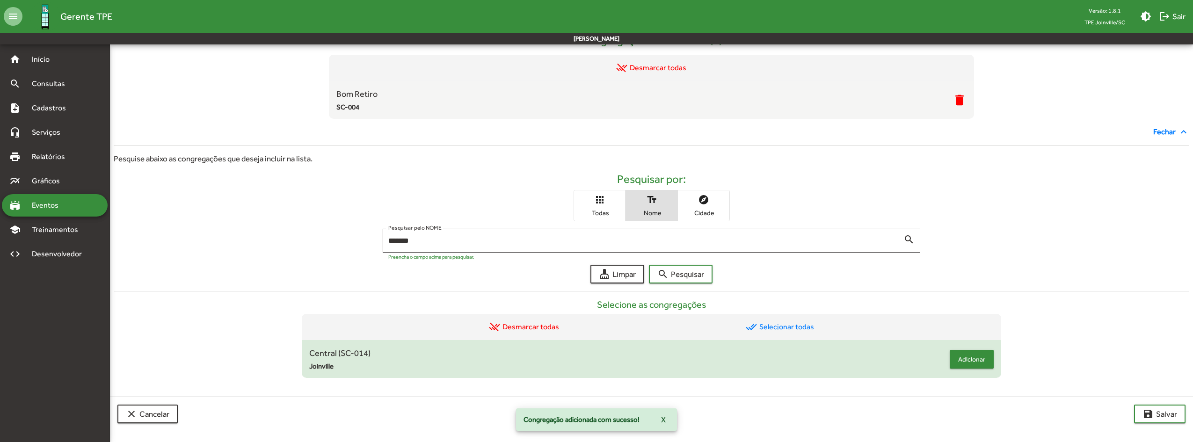
click at [970, 361] on span "Adicionar" at bounding box center [971, 359] width 27 height 17
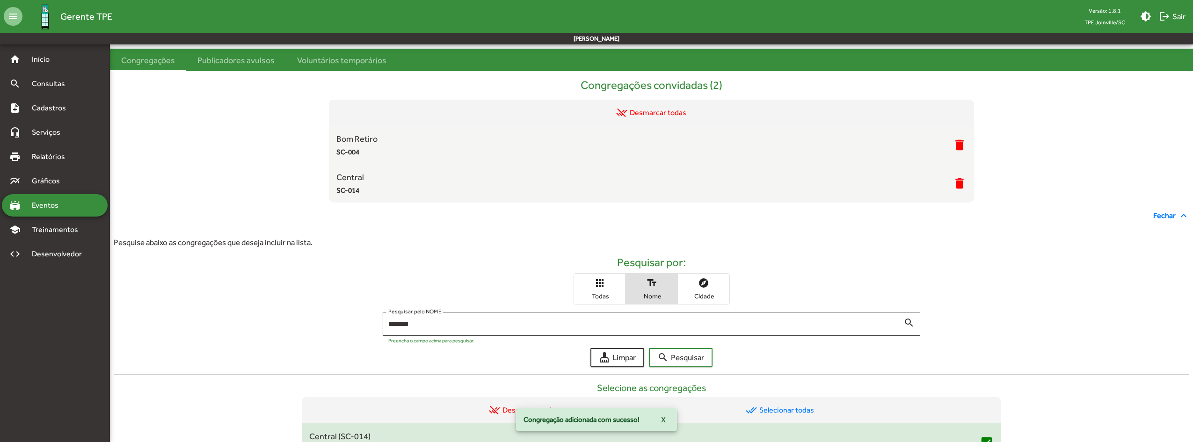
scroll to position [126, 0]
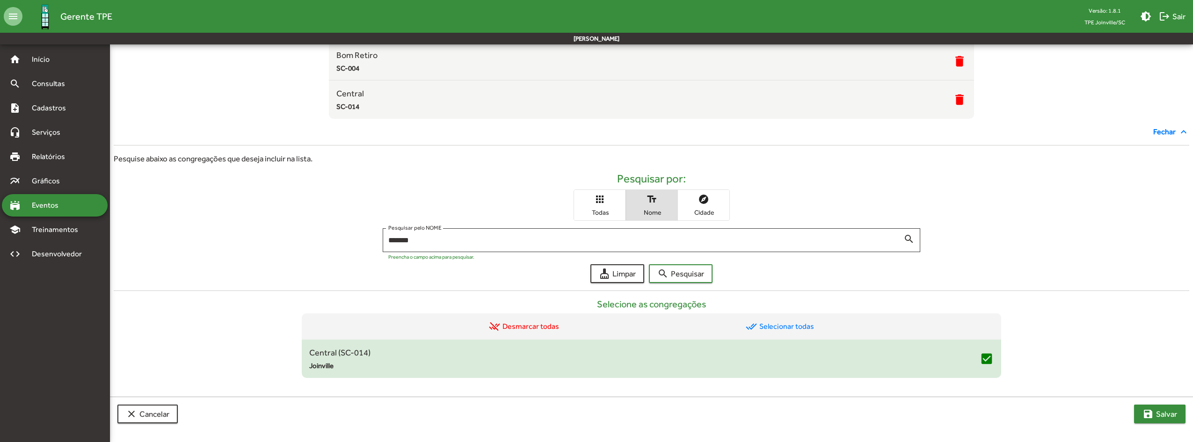
click at [1156, 417] on span "save Salvar" at bounding box center [1159, 413] width 35 height 17
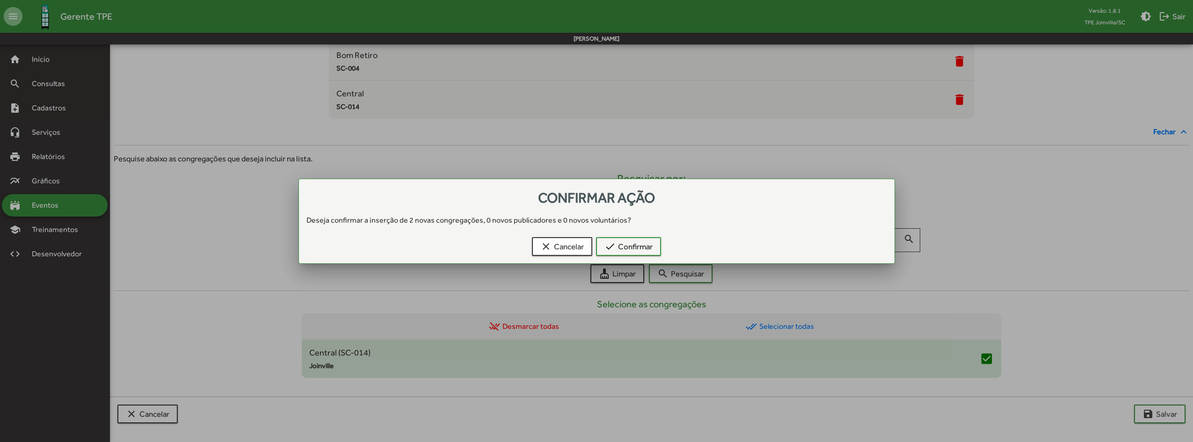
scroll to position [0, 0]
click at [627, 243] on span "check Confirmar" at bounding box center [628, 246] width 48 height 17
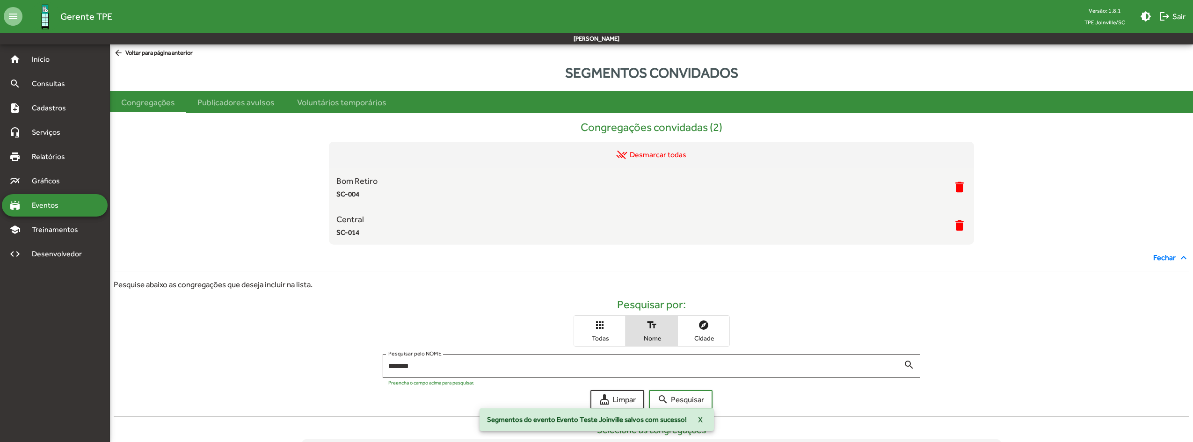
click at [138, 51] on span "arrow_back Voltar para página anterior" at bounding box center [153, 53] width 79 height 10
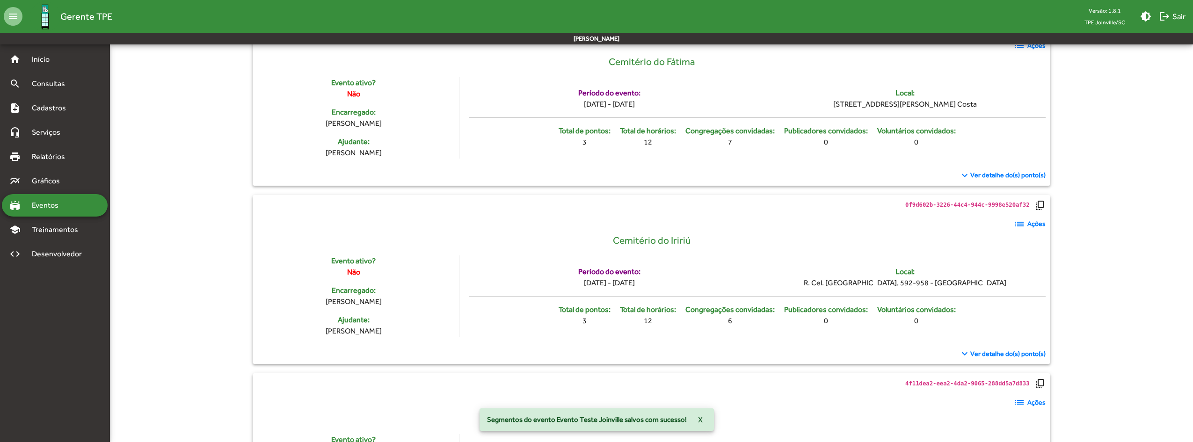
scroll to position [436, 0]
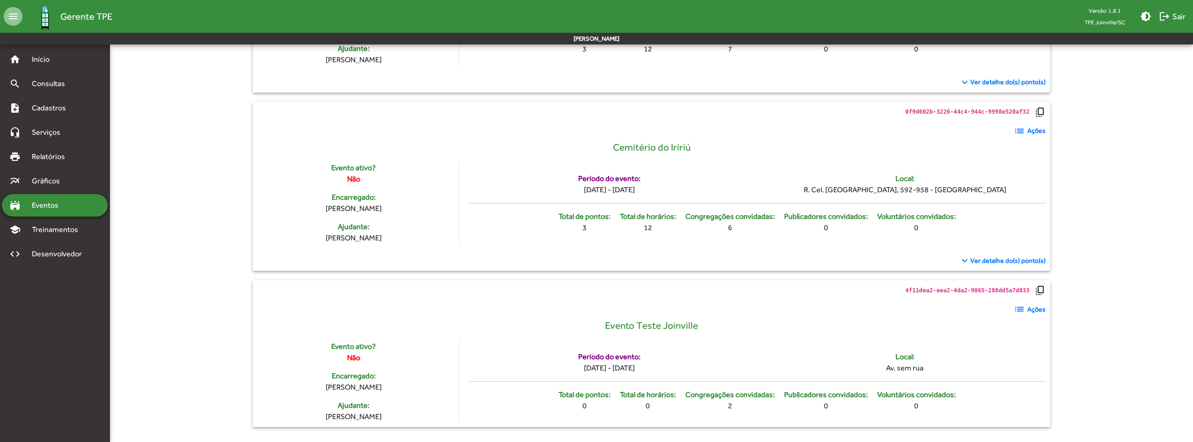
click at [1020, 309] on mat-icon "list" at bounding box center [1018, 309] width 11 height 11
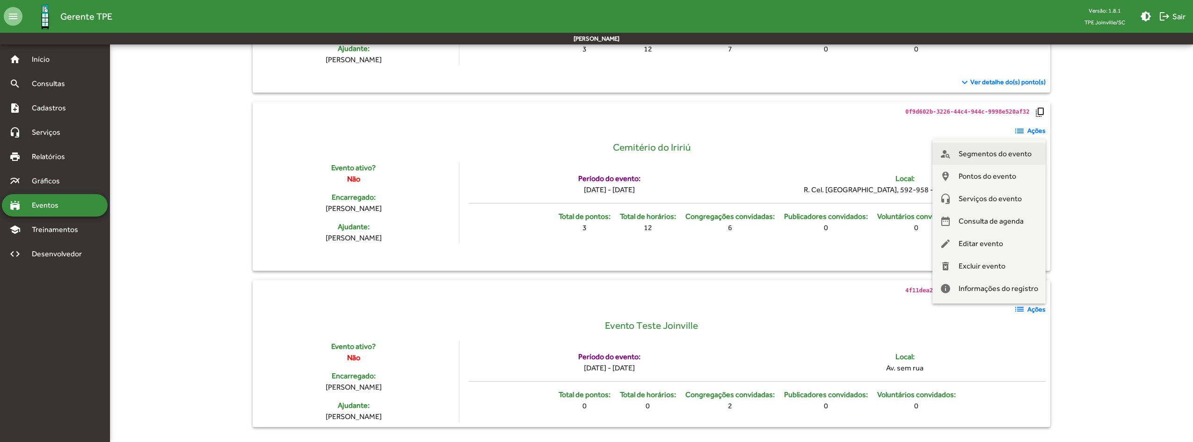
click at [960, 152] on span "Segmentos do evento" at bounding box center [994, 154] width 73 height 22
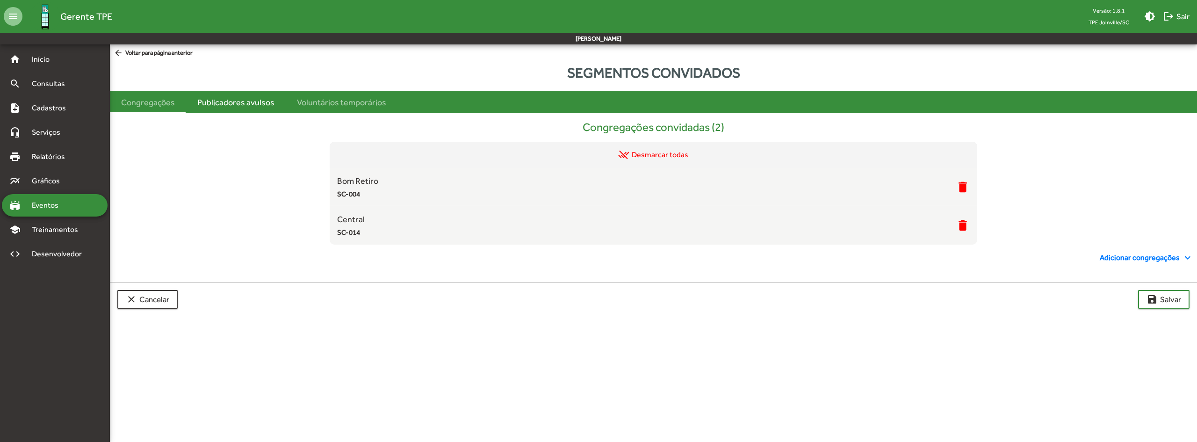
click at [246, 106] on div "Publicadores avulsos" at bounding box center [235, 102] width 77 height 13
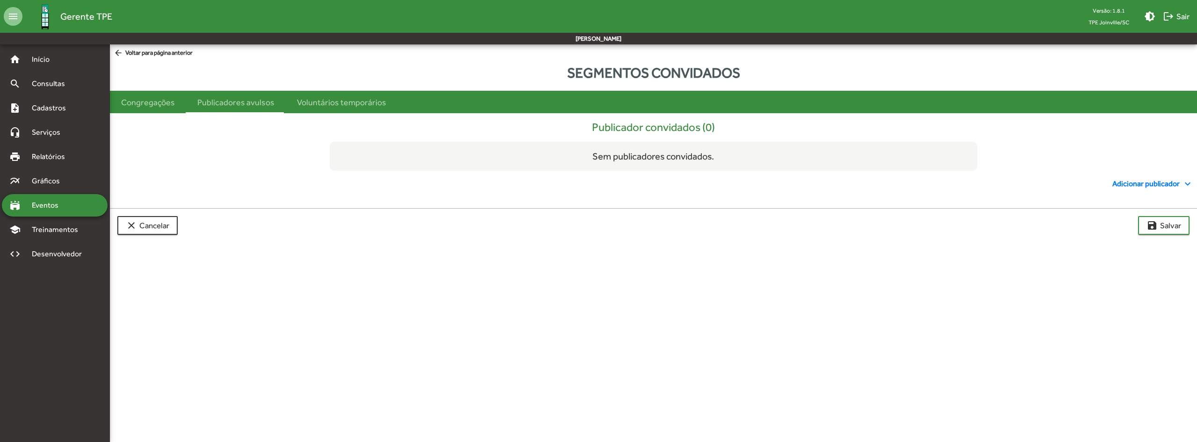
click at [1134, 184] on span "Adicionar publicador expand_more" at bounding box center [1153, 183] width 81 height 11
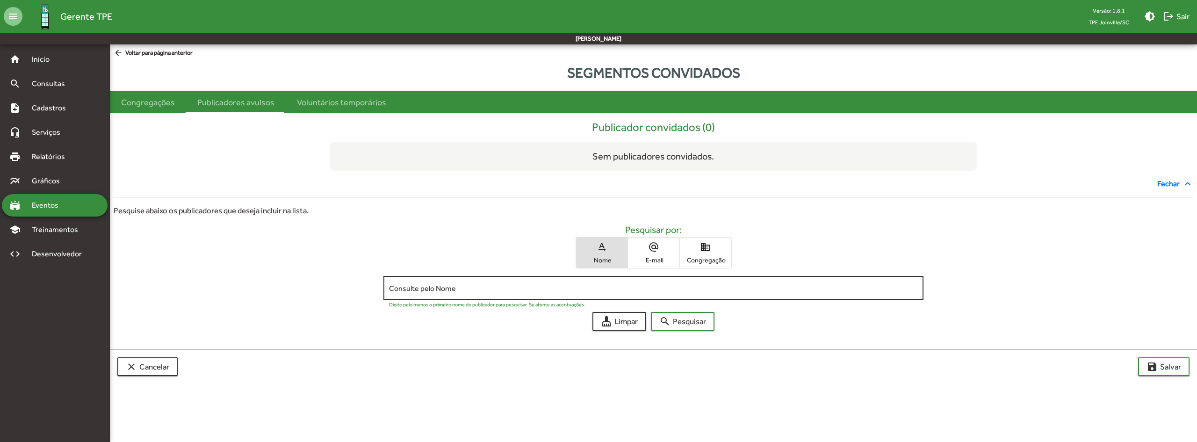
click at [547, 282] on div "Consulte pelo Nome" at bounding box center [653, 287] width 529 height 26
type input "******"
click at [699, 319] on span "search Pesquisar" at bounding box center [682, 321] width 47 height 17
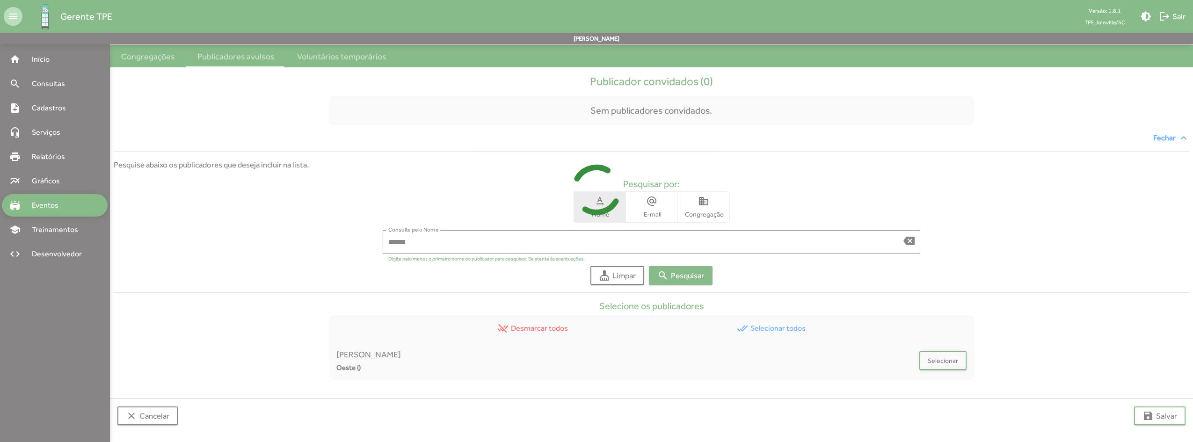
scroll to position [48, 0]
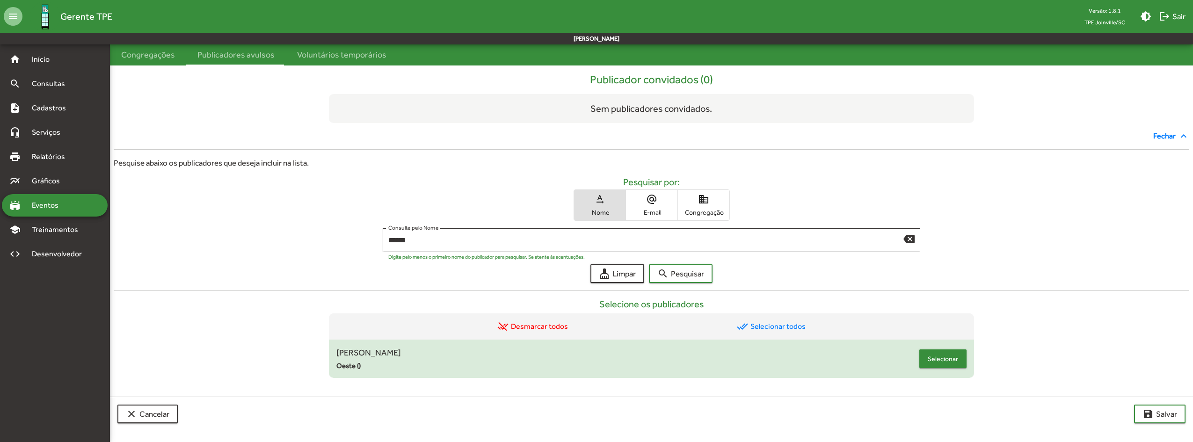
click at [958, 362] on span "Selecionar" at bounding box center [942, 358] width 30 height 17
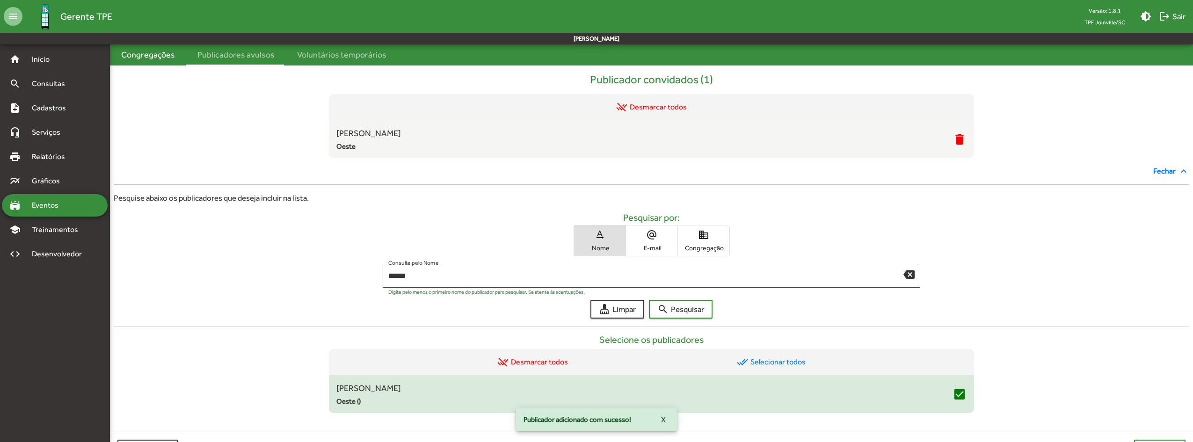
click at [160, 55] on div "Congregações" at bounding box center [148, 54] width 54 height 13
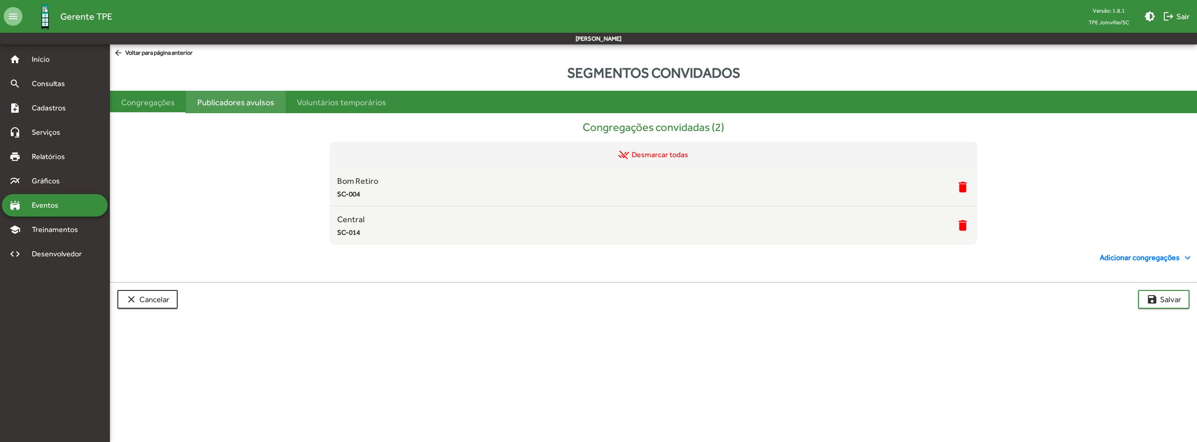
click at [237, 100] on div "Publicadores avulsos" at bounding box center [235, 102] width 77 height 13
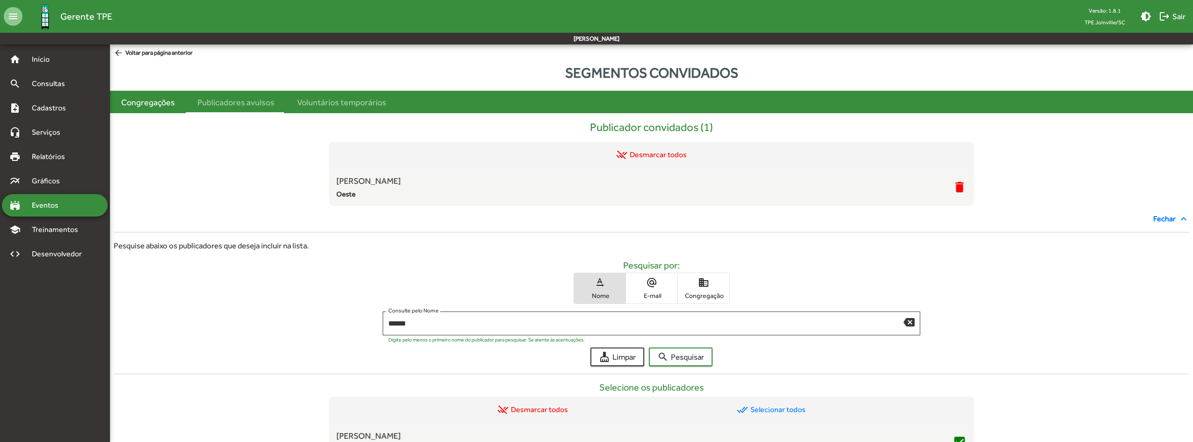
click at [147, 104] on div "Congregações" at bounding box center [148, 102] width 54 height 13
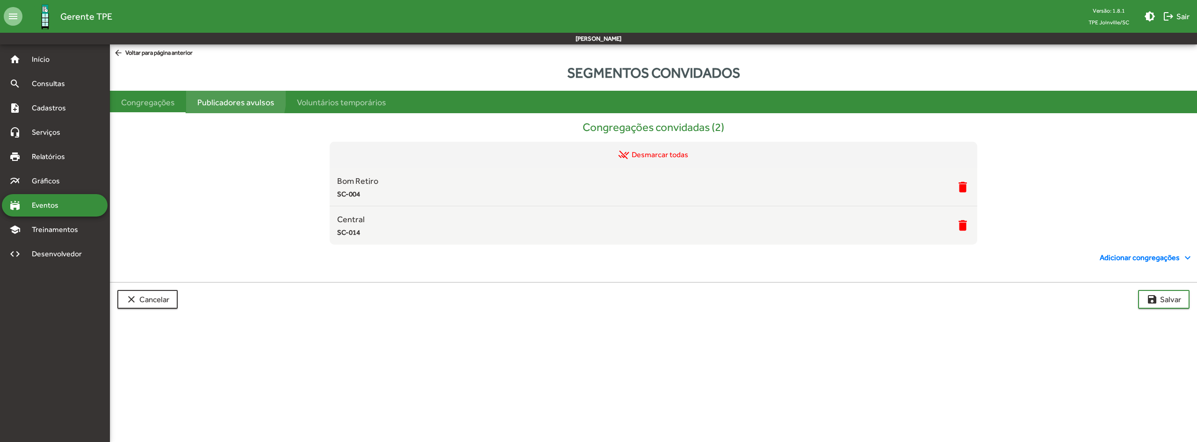
click at [220, 98] on div "Publicadores avulsos" at bounding box center [235, 102] width 77 height 13
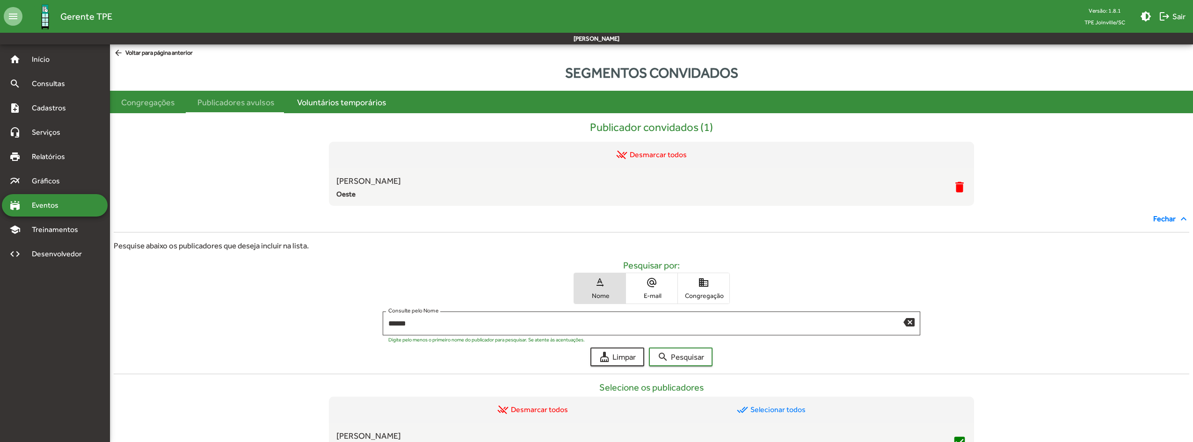
click at [338, 103] on div "Voluntários temporários" at bounding box center [341, 102] width 89 height 13
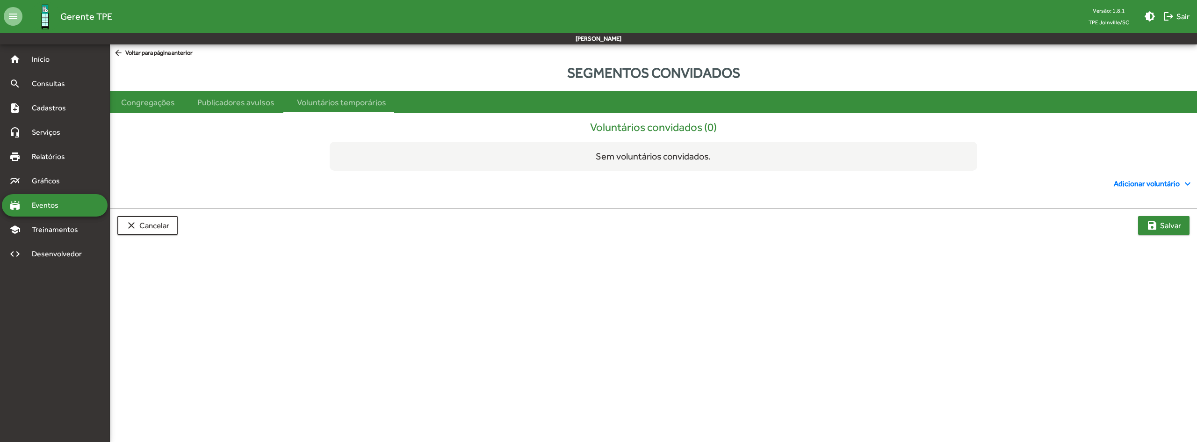
click at [1160, 227] on span "save Salvar" at bounding box center [1164, 225] width 35 height 17
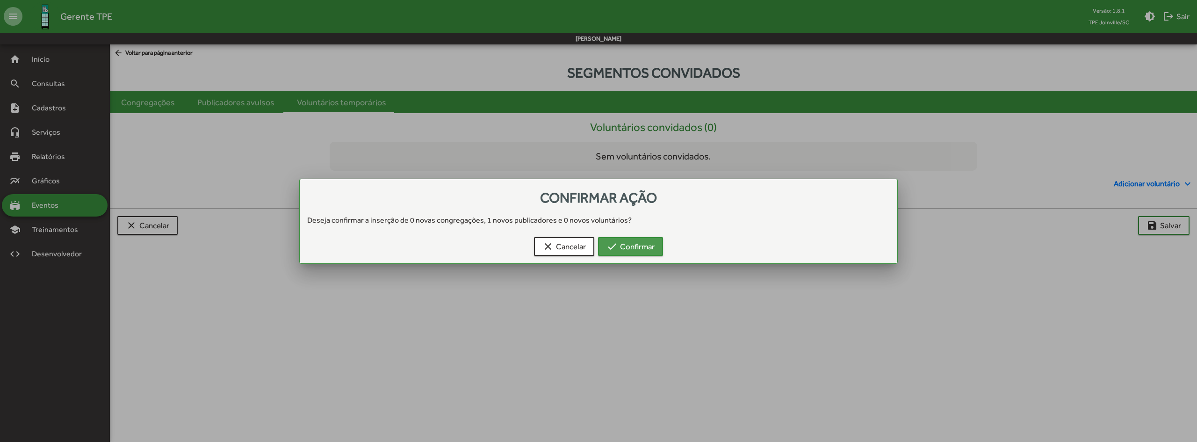
click at [649, 246] on span "check Confirmar" at bounding box center [631, 246] width 48 height 17
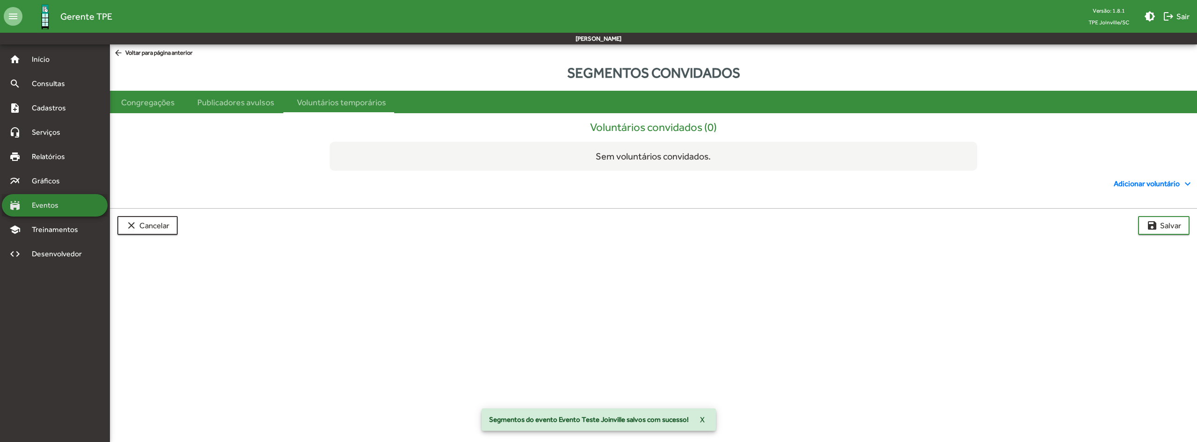
click at [60, 206] on span "Eventos" at bounding box center [48, 205] width 45 height 11
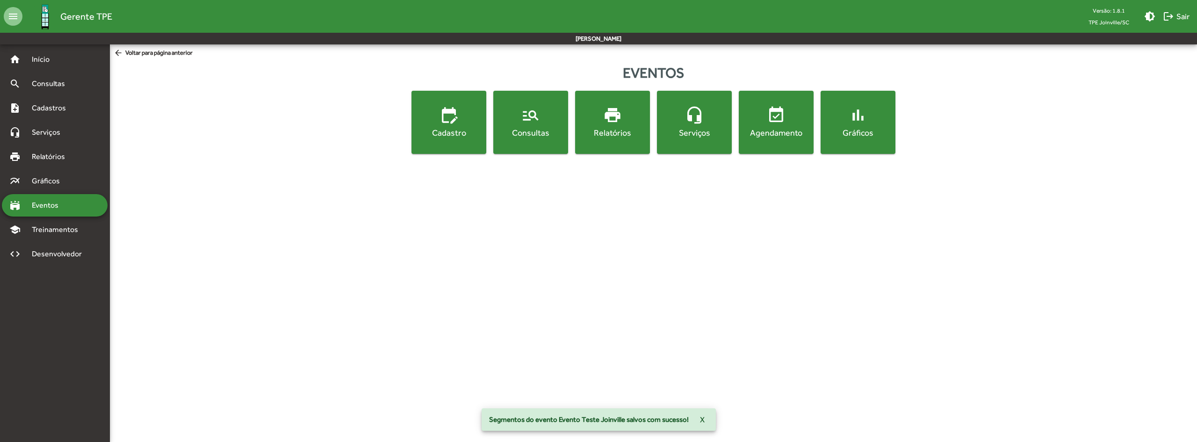
click at [132, 53] on span "arrow_back Voltar para página anterior" at bounding box center [153, 53] width 79 height 10
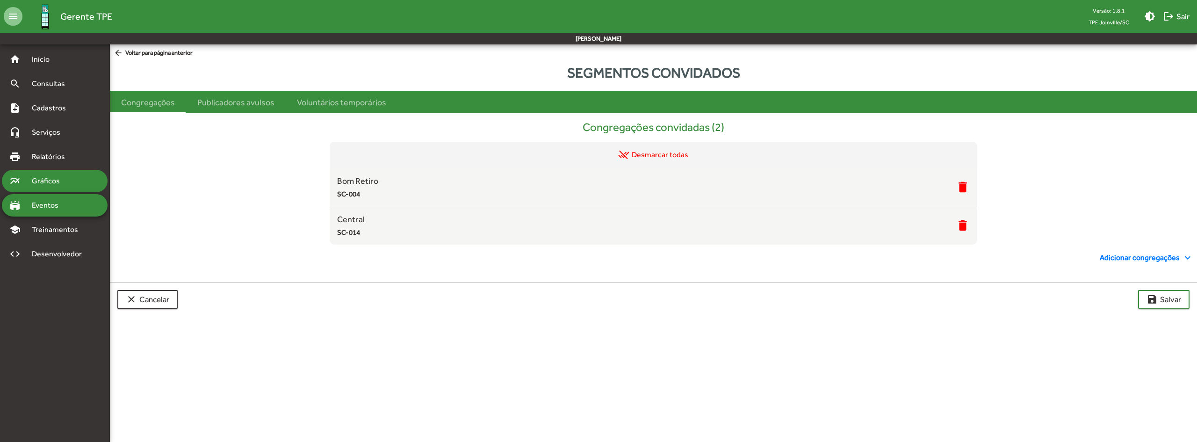
click at [65, 185] on span "Gráficos" at bounding box center [49, 180] width 46 height 11
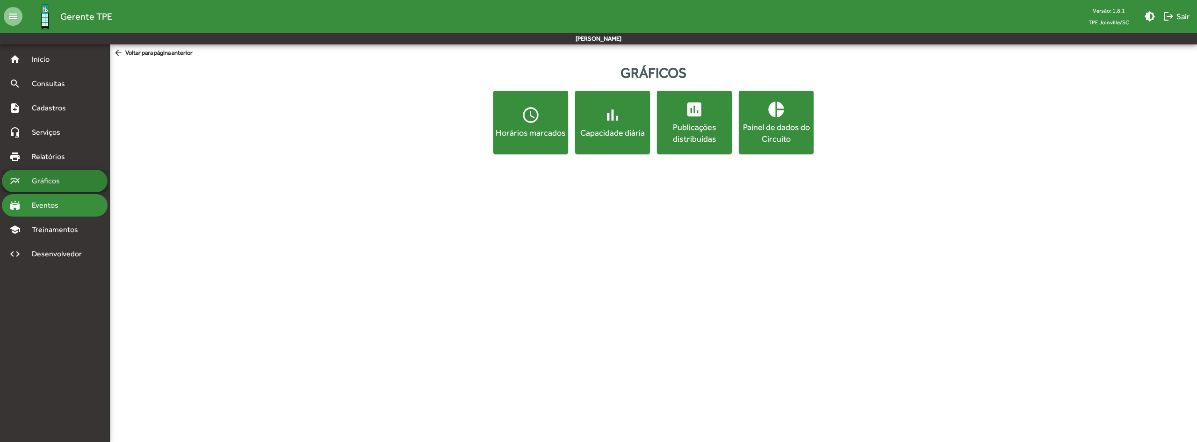
click at [58, 197] on div "stadium Eventos" at bounding box center [55, 205] width 106 height 22
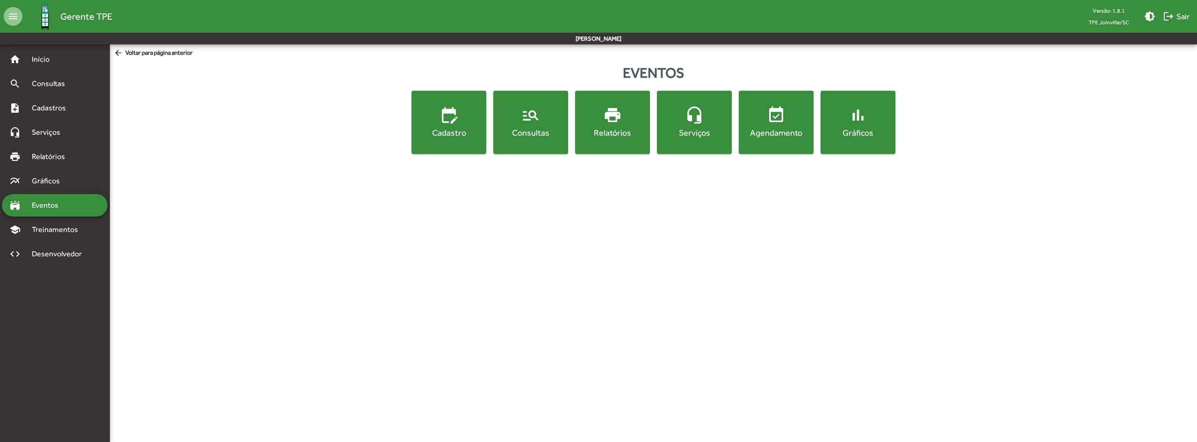
click at [553, 137] on div "Consultas" at bounding box center [530, 133] width 71 height 12
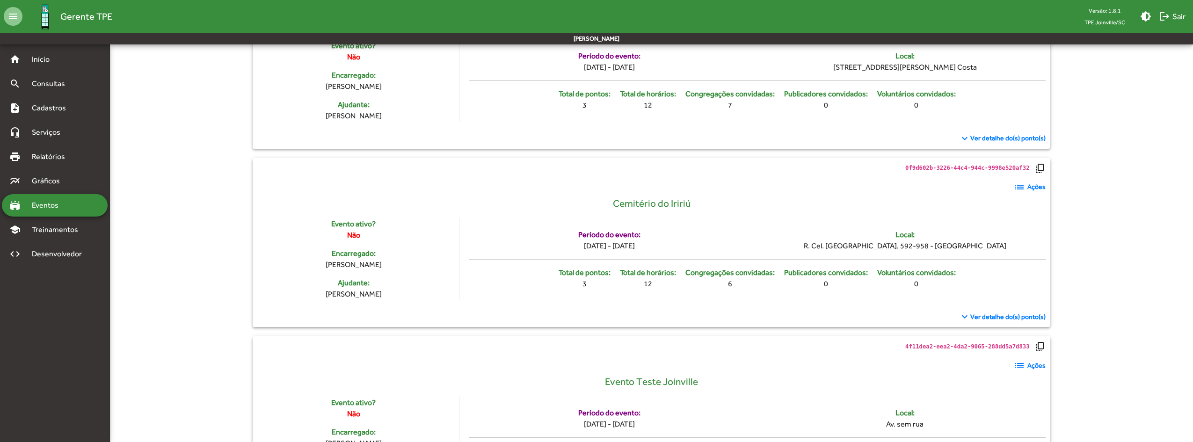
scroll to position [436, 0]
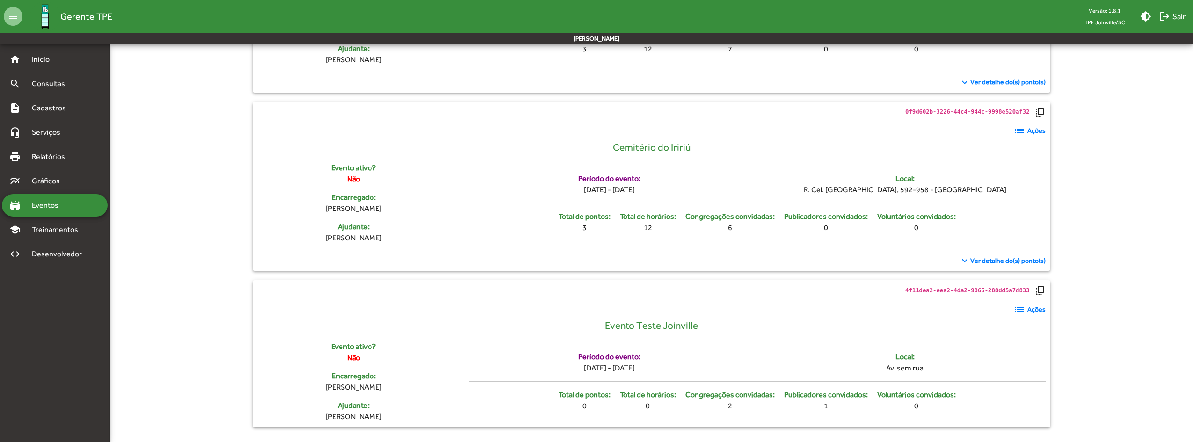
click at [1023, 309] on mat-icon "list" at bounding box center [1018, 309] width 11 height 11
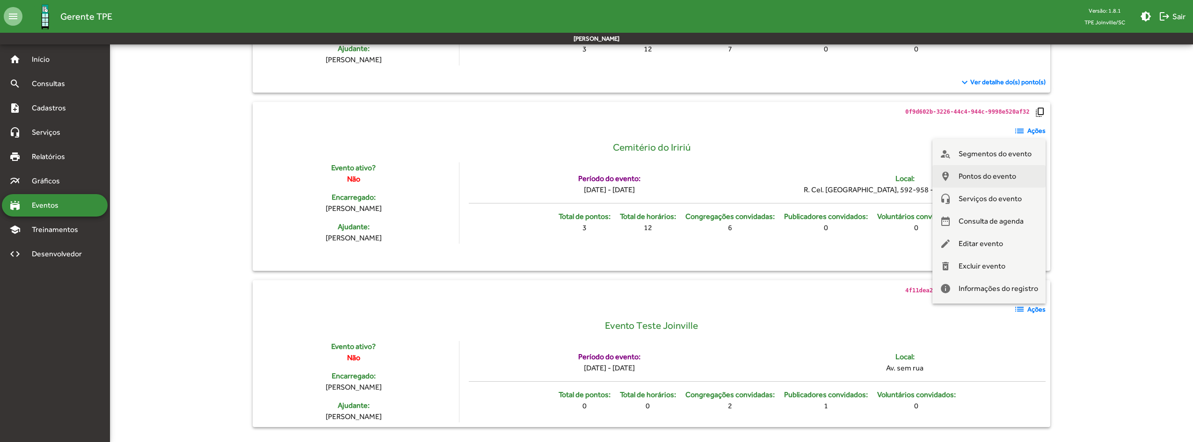
click at [976, 177] on span "Pontos do evento" at bounding box center [987, 176] width 58 height 22
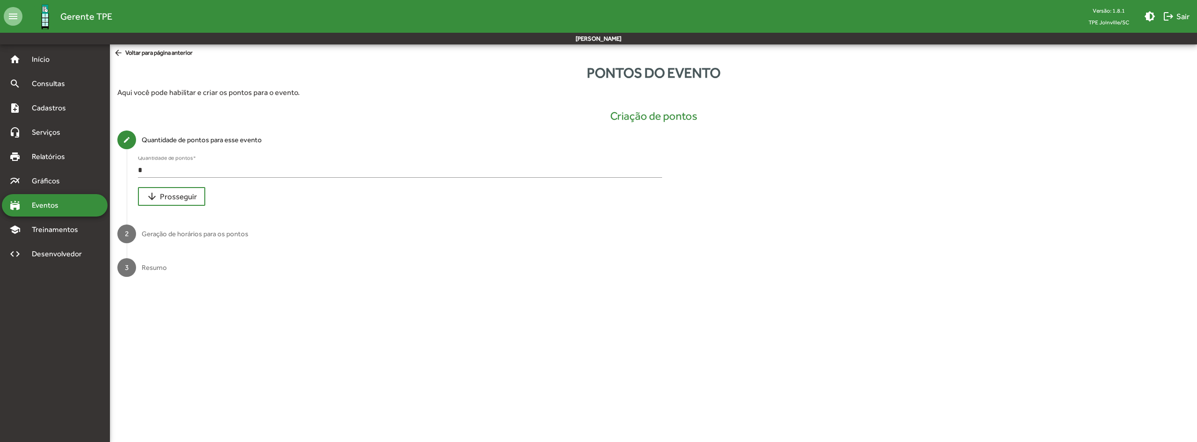
click at [203, 165] on div "* Quantidade de pontos *" at bounding box center [400, 167] width 524 height 21
type input "**"
click at [190, 197] on span "arrow_downward Prosseguir" at bounding box center [171, 196] width 51 height 17
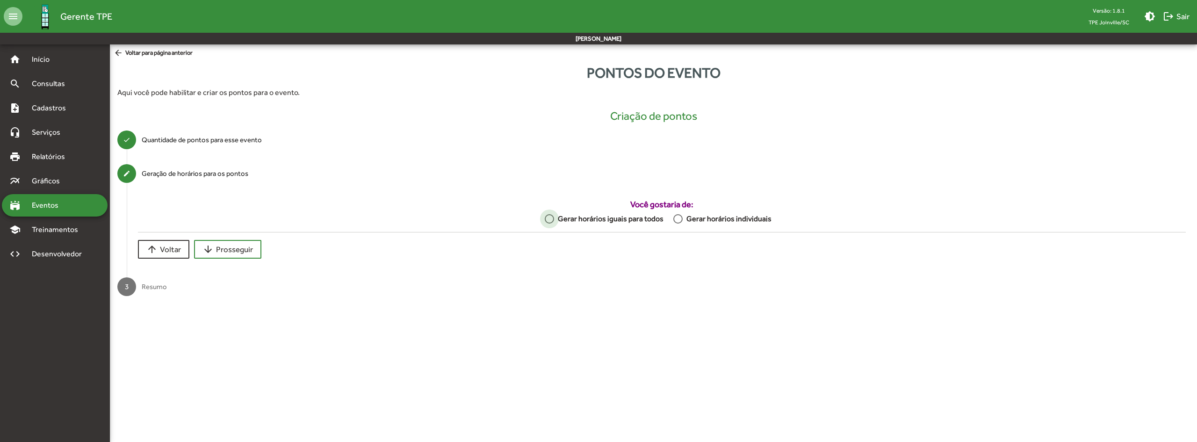
click at [554, 220] on div at bounding box center [549, 218] width 9 height 9
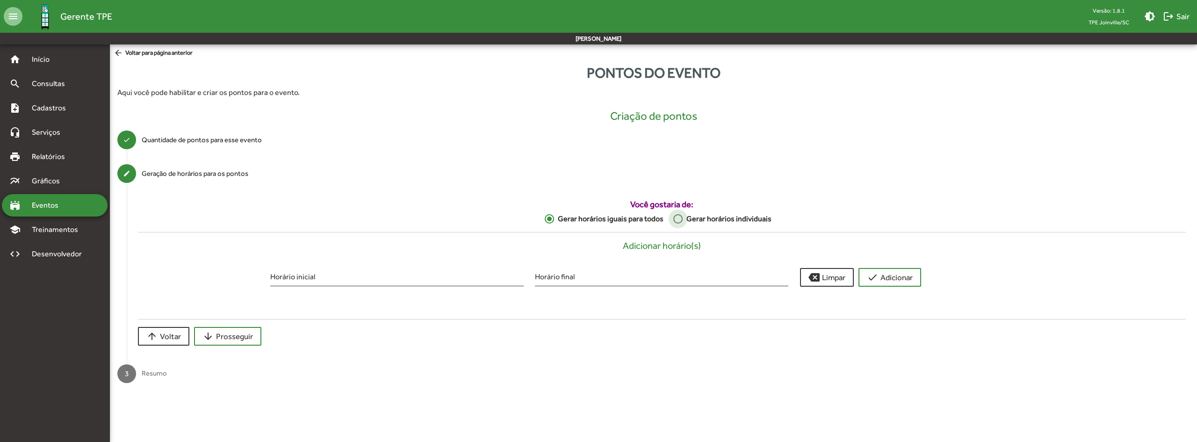
drag, startPoint x: 680, startPoint y: 219, endPoint x: 678, endPoint y: 227, distance: 8.5
click at [679, 219] on div at bounding box center [677, 218] width 9 height 9
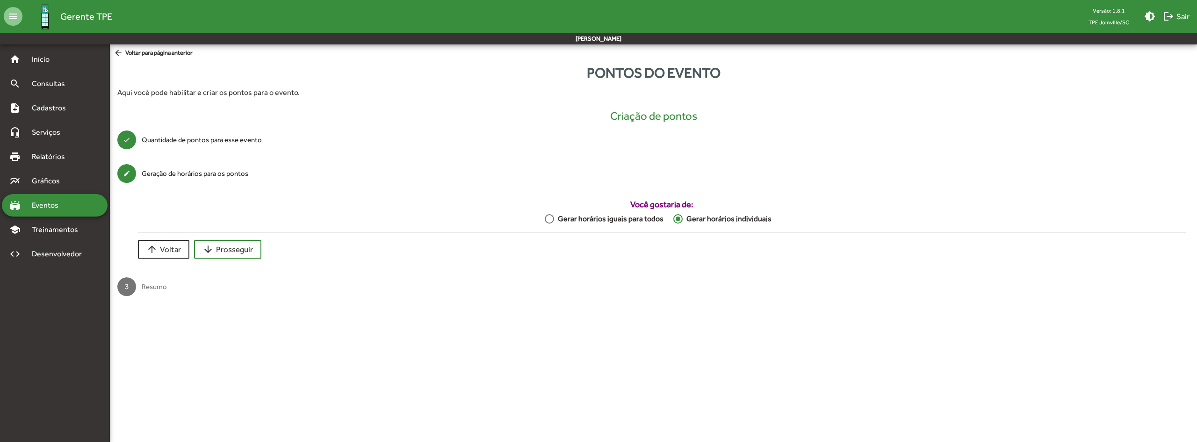
click at [631, 219] on div "Gerar horários iguais para todos" at bounding box center [608, 218] width 109 height 11
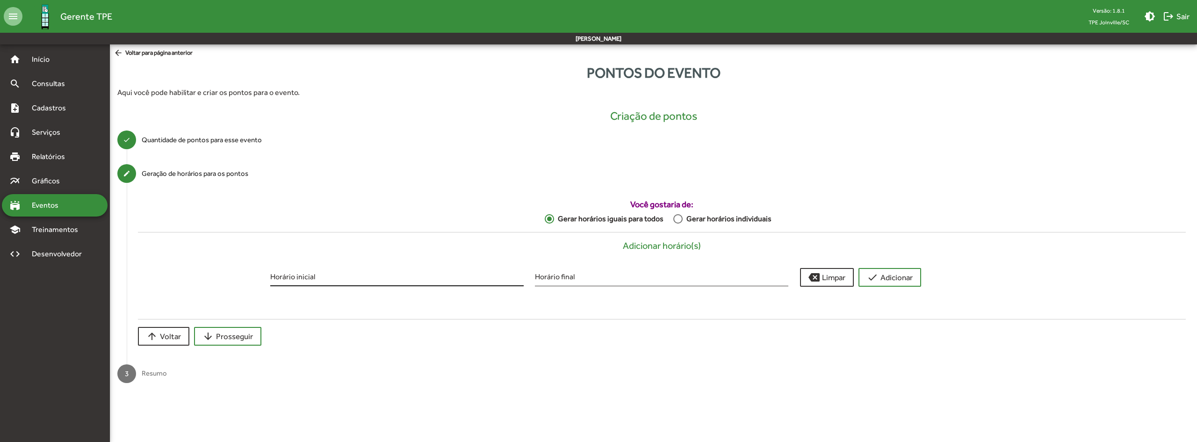
click at [416, 274] on div "Horário inicial" at bounding box center [396, 275] width 253 height 22
type input "*****"
click at [558, 275] on input "Horário final" at bounding box center [661, 278] width 253 height 8
type input "*****"
click at [908, 286] on button "check Adicionar" at bounding box center [890, 277] width 63 height 19
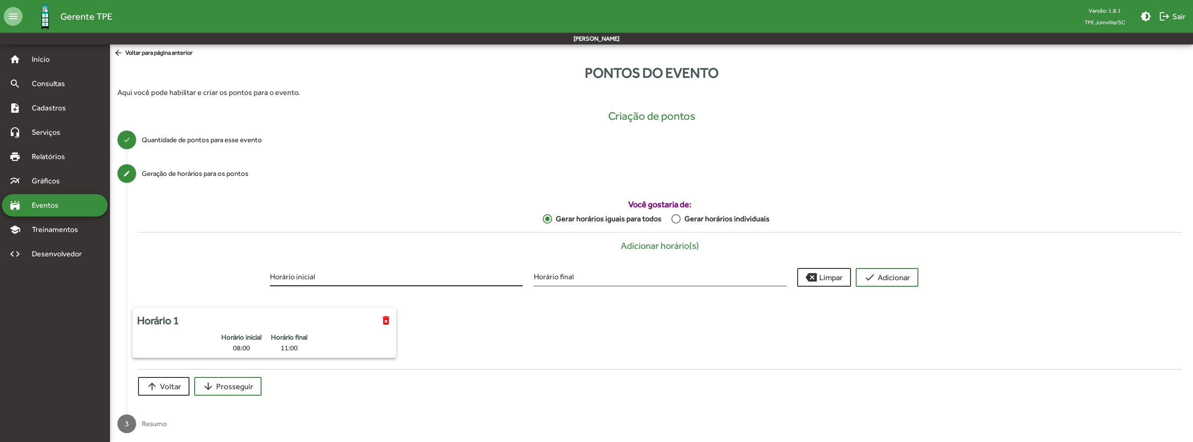
click at [328, 268] on div "Horário inicial" at bounding box center [396, 275] width 253 height 22
type input "*****"
click at [897, 275] on span "check Adicionar" at bounding box center [887, 277] width 46 height 17
click at [332, 278] on input "Horário inicial" at bounding box center [396, 278] width 253 height 8
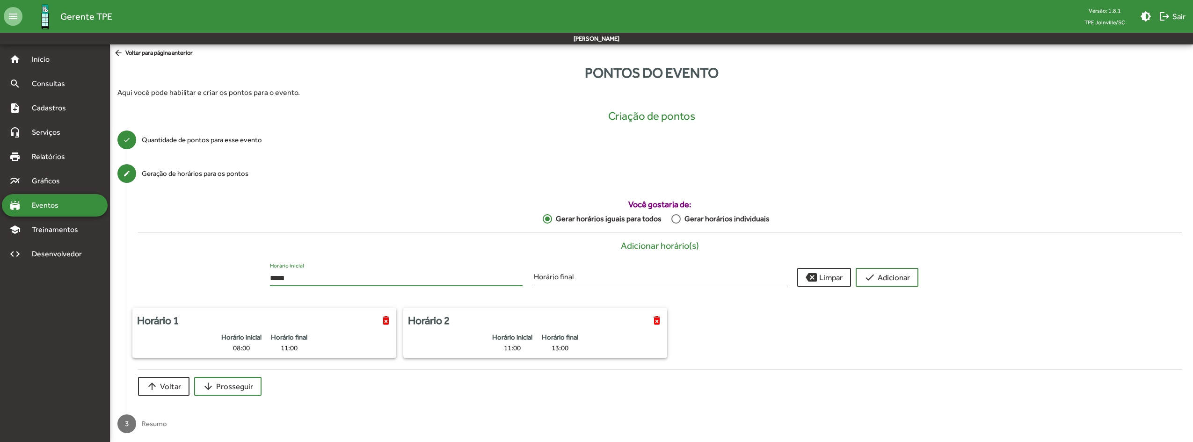
type input "*****"
click at [904, 276] on span "check Adicionar" at bounding box center [887, 277] width 46 height 17
click at [233, 379] on span "arrow_downward Prosseguir" at bounding box center [227, 386] width 51 height 17
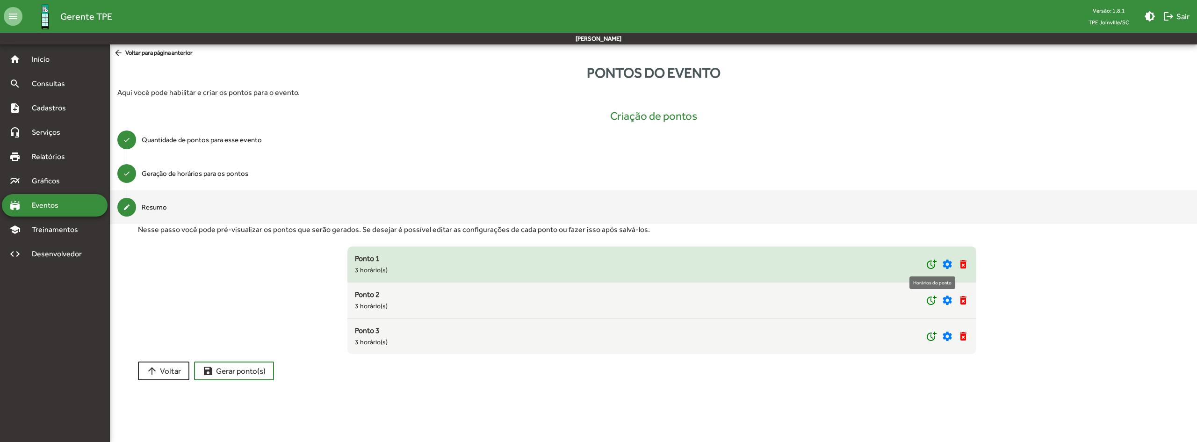
click at [933, 264] on mat-icon "more_time" at bounding box center [931, 264] width 11 height 11
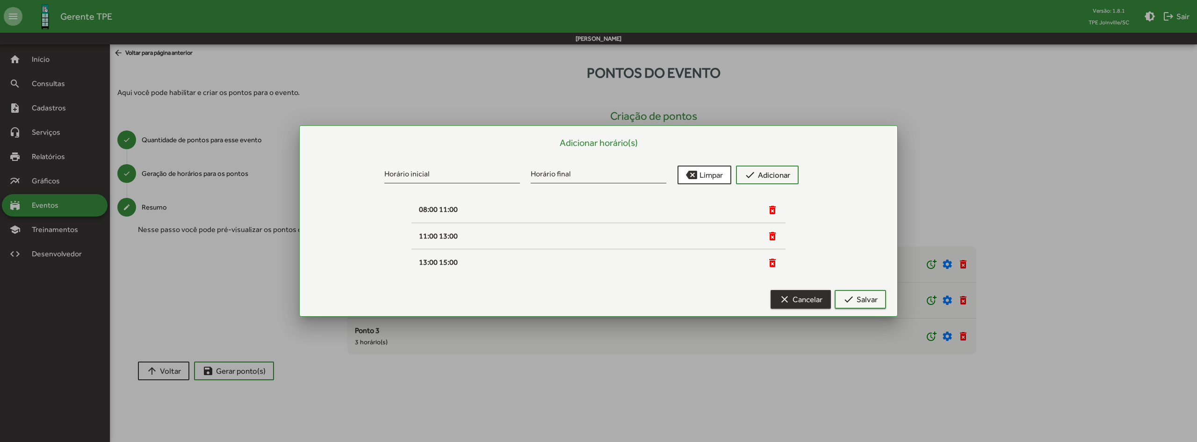
click at [806, 302] on span "clear Cancelar" at bounding box center [800, 299] width 43 height 17
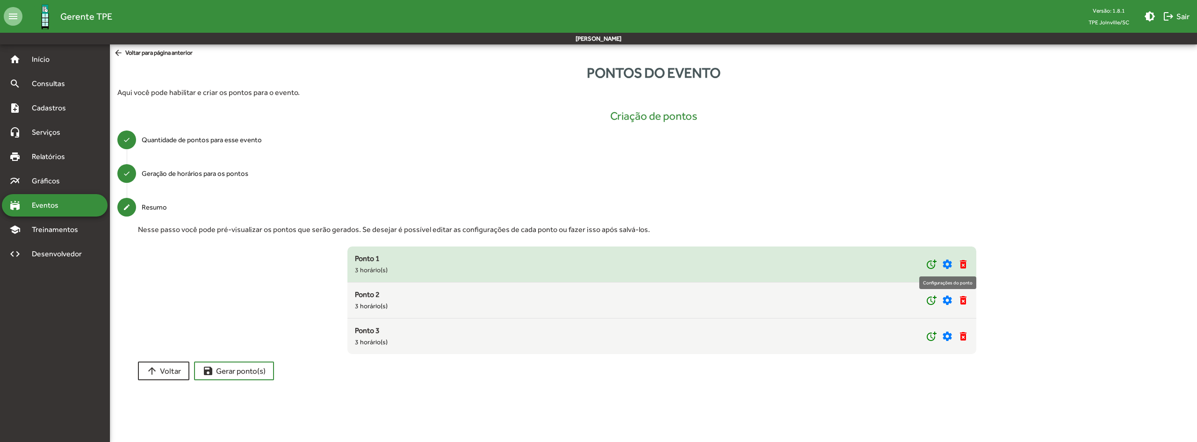
click at [947, 264] on mat-icon "settings" at bounding box center [947, 264] width 11 height 11
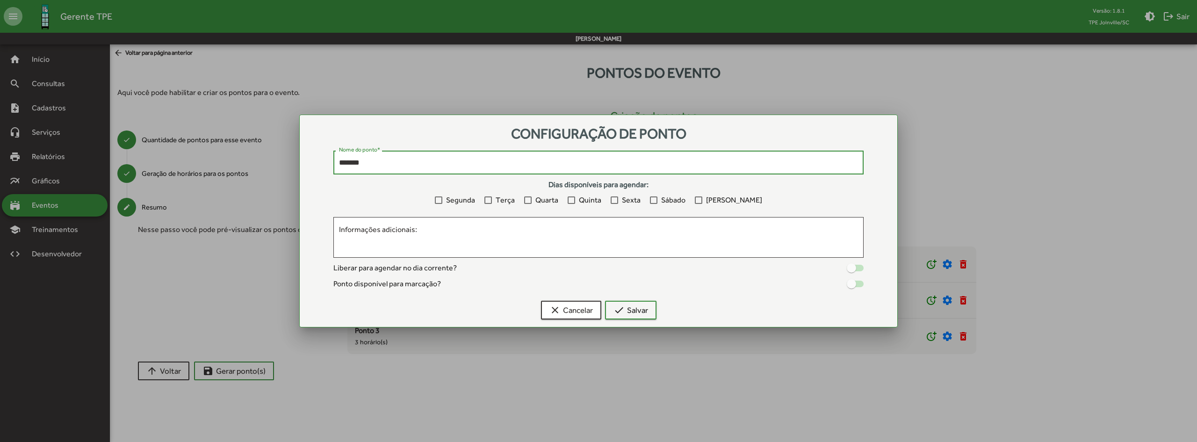
click at [522, 161] on input "*******" at bounding box center [598, 163] width 519 height 8
click at [526, 162] on input "*******" at bounding box center [598, 163] width 519 height 8
click at [384, 166] on input "*******" at bounding box center [598, 163] width 519 height 8
type input "**********"
drag, startPoint x: 710, startPoint y: 201, endPoint x: 728, endPoint y: 226, distance: 31.3
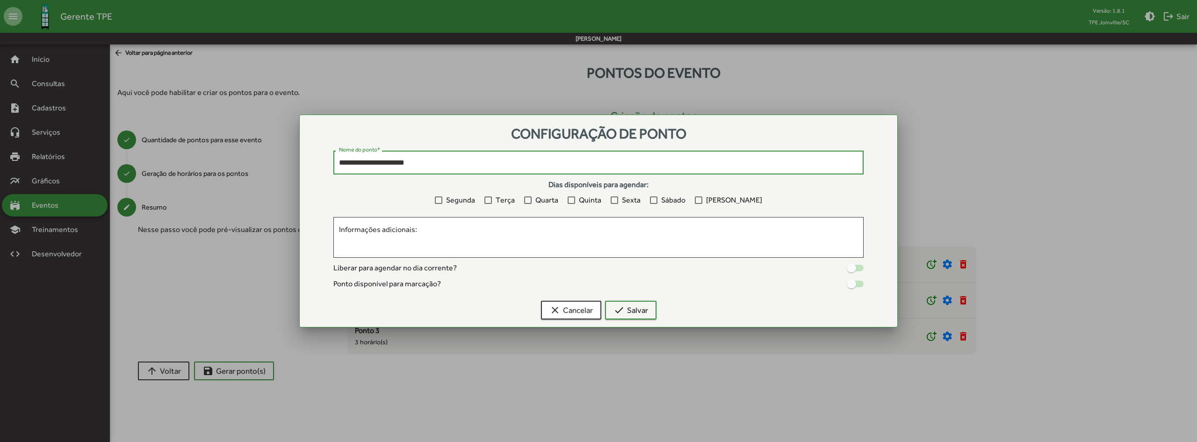
click at [702, 199] on div at bounding box center [698, 199] width 7 height 7
drag, startPoint x: 471, startPoint y: 231, endPoint x: 447, endPoint y: 235, distance: 25.2
click at [471, 231] on textarea "Informações adicionais:" at bounding box center [598, 237] width 519 height 27
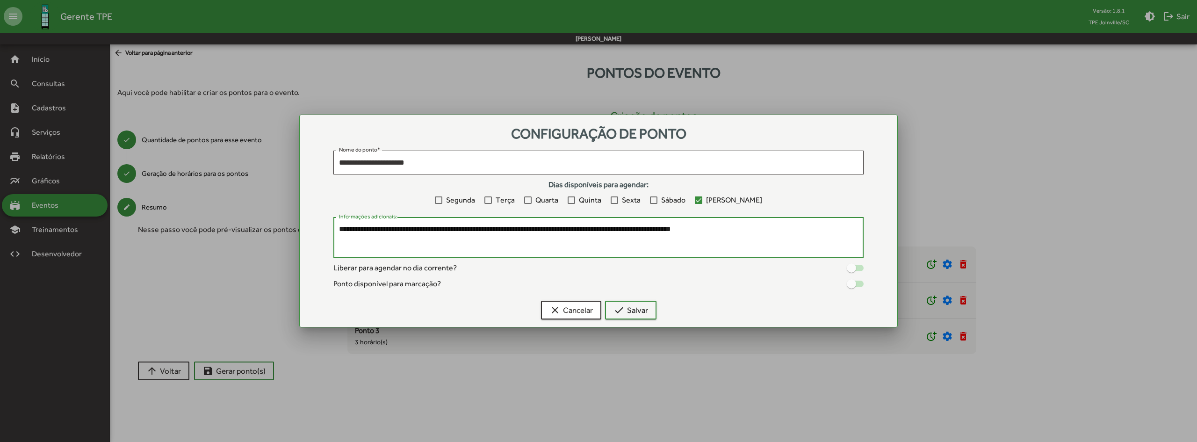
type textarea "**********"
click at [854, 268] on div at bounding box center [851, 267] width 9 height 9
click at [861, 266] on div at bounding box center [858, 267] width 9 height 9
click at [773, 288] on div "Ponto disponível para marcação?" at bounding box center [598, 283] width 530 height 11
click at [853, 271] on div at bounding box center [851, 267] width 9 height 9
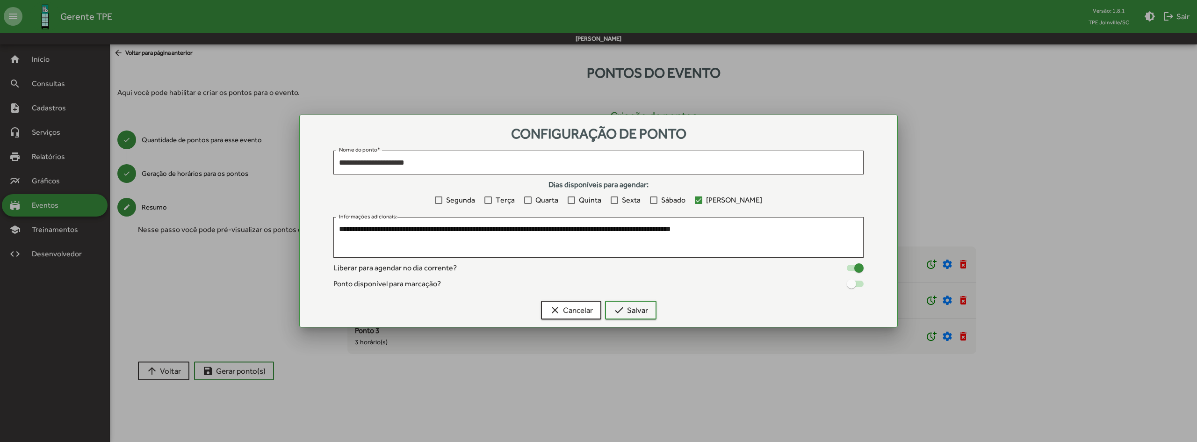
click at [702, 288] on div "Ponto disponível para marcação?" at bounding box center [598, 283] width 530 height 11
click at [733, 275] on div "Liberar para agendar no dia corrente? Ponto disponível para marcação?" at bounding box center [598, 275] width 530 height 27
click at [853, 282] on div at bounding box center [851, 283] width 9 height 9
click at [642, 309] on span "check Salvar" at bounding box center [631, 310] width 35 height 17
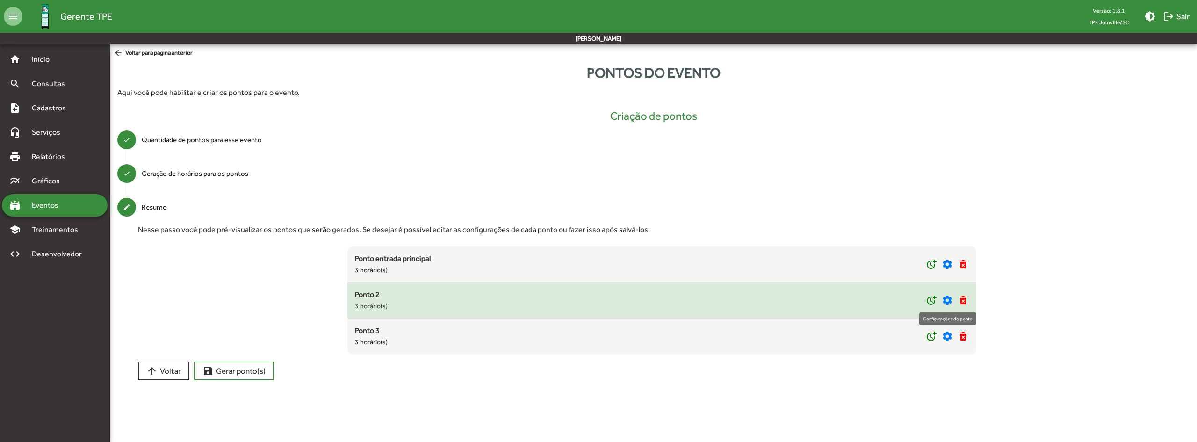
click at [948, 299] on mat-icon "settings" at bounding box center [947, 300] width 11 height 11
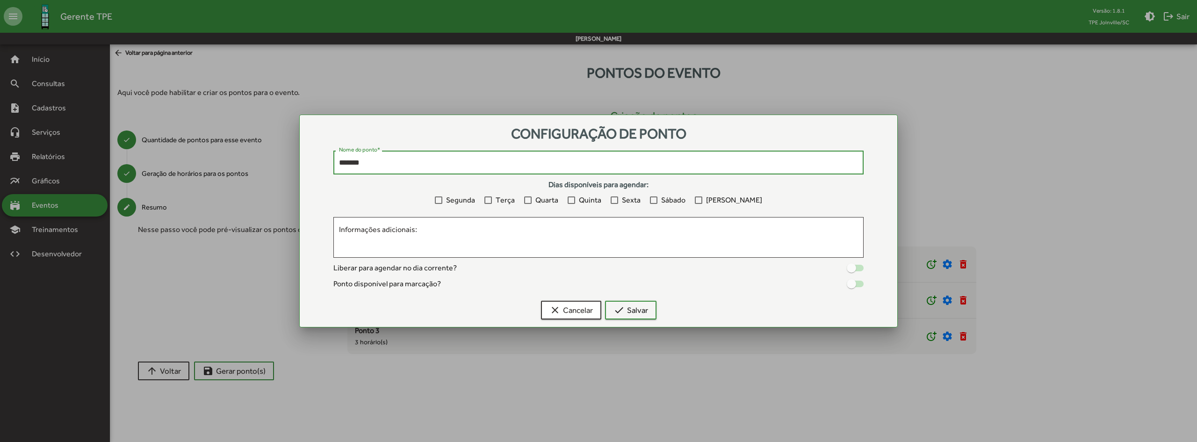
click at [438, 164] on input "*******" at bounding box center [598, 163] width 519 height 8
type input "**********"
click at [436, 234] on textarea "Informações adicionais:" at bounding box center [598, 237] width 519 height 27
click at [565, 313] on span "clear Cancelar" at bounding box center [571, 310] width 43 height 17
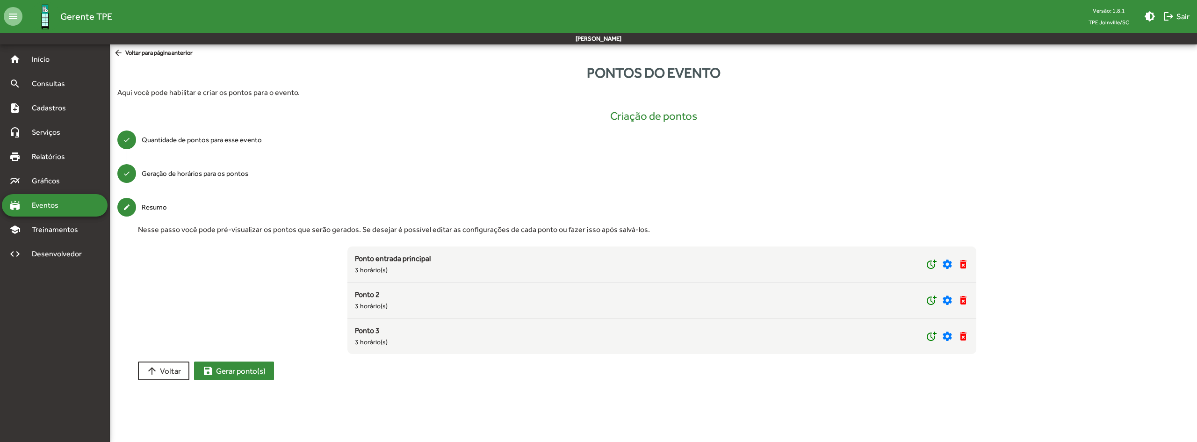
click at [249, 374] on span "save Gerar ponto(s)" at bounding box center [233, 370] width 63 height 17
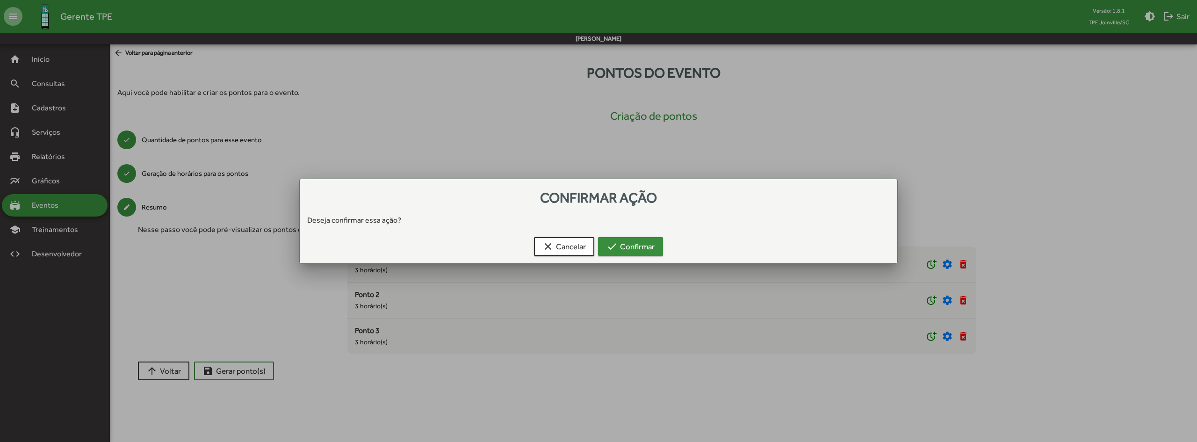
click at [622, 249] on span "check Confirmar" at bounding box center [631, 246] width 48 height 17
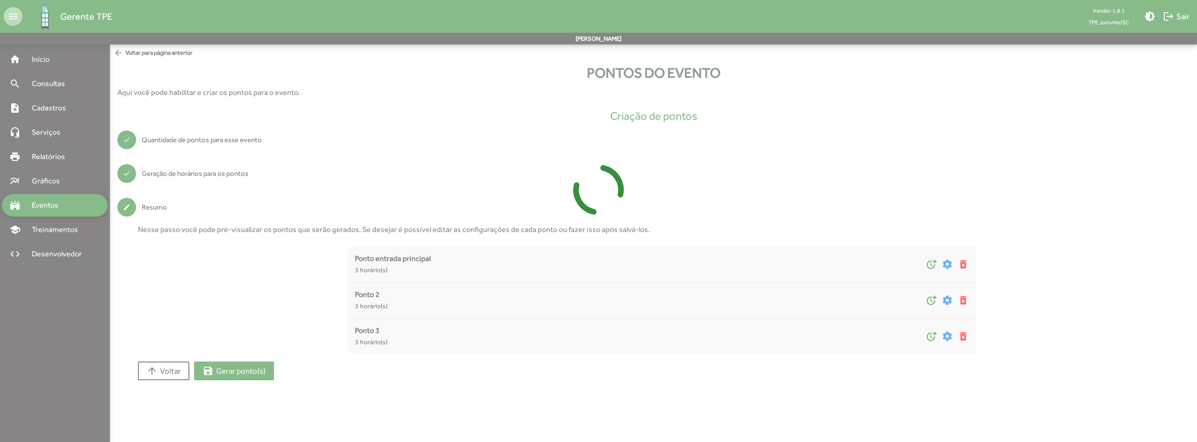
type input "*"
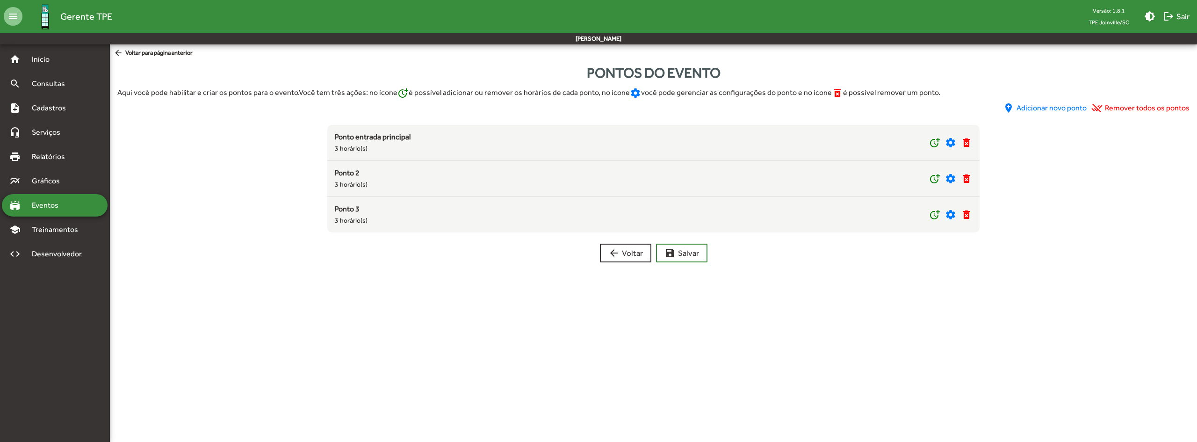
click at [60, 206] on span "Eventos" at bounding box center [48, 205] width 45 height 11
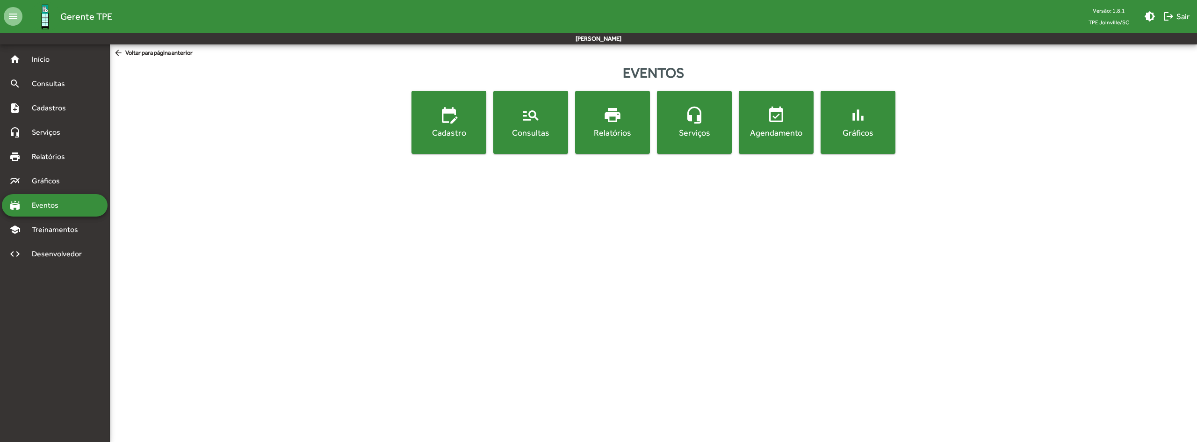
click at [537, 134] on div "Consultas" at bounding box center [530, 133] width 71 height 12
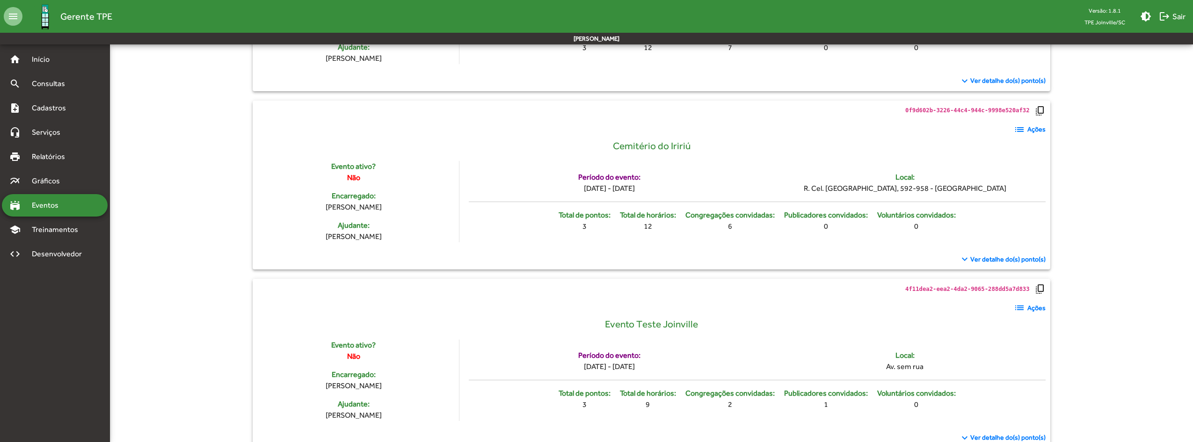
scroll to position [458, 0]
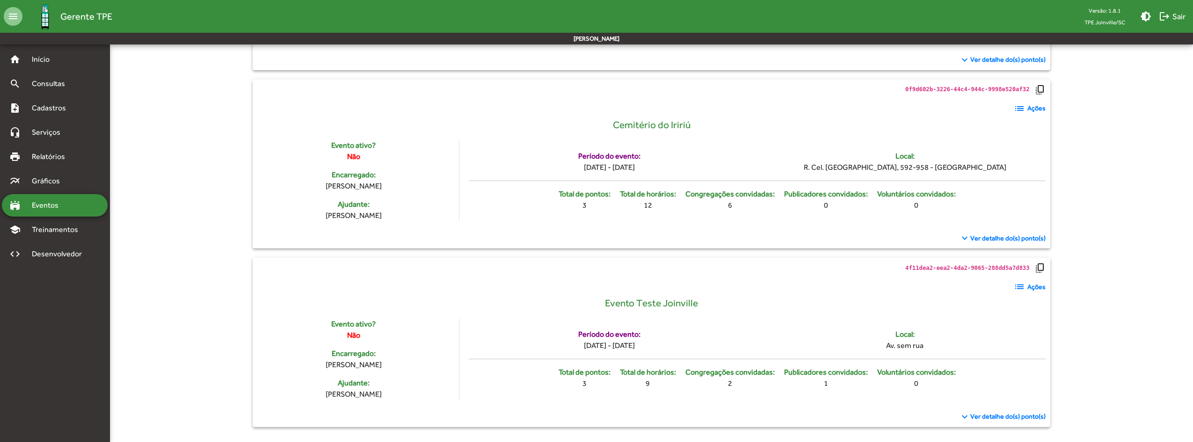
click at [1020, 286] on mat-icon "list" at bounding box center [1018, 286] width 11 height 11
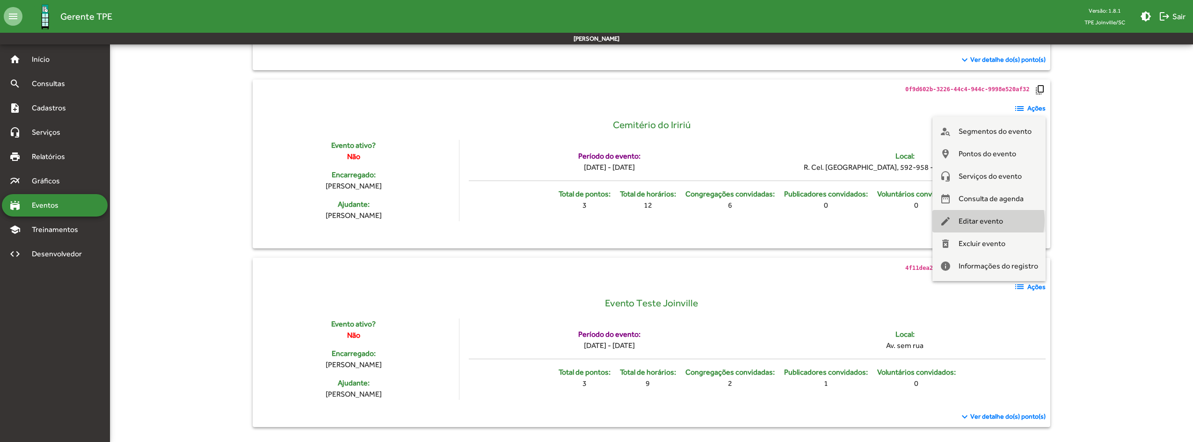
click at [990, 220] on span "Editar evento" at bounding box center [980, 221] width 44 height 22
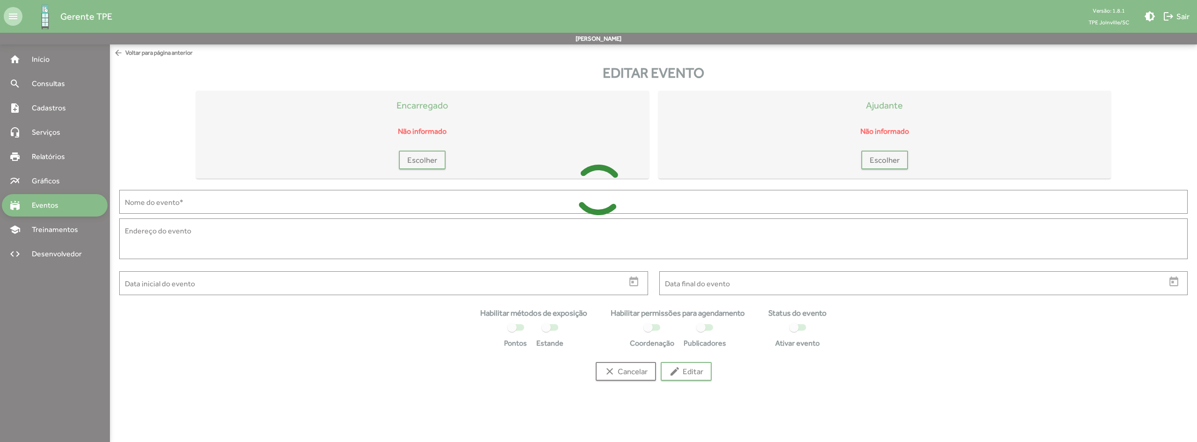
type input "**********"
type textarea "**********"
type input "**********"
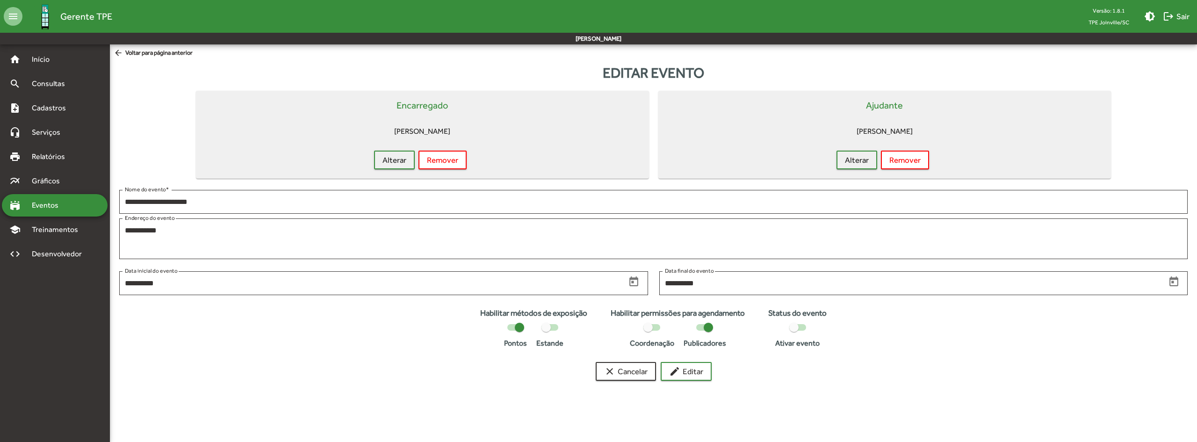
click at [796, 327] on div at bounding box center [793, 327] width 9 height 9
click at [704, 375] on button "edit Editar" at bounding box center [686, 371] width 51 height 19
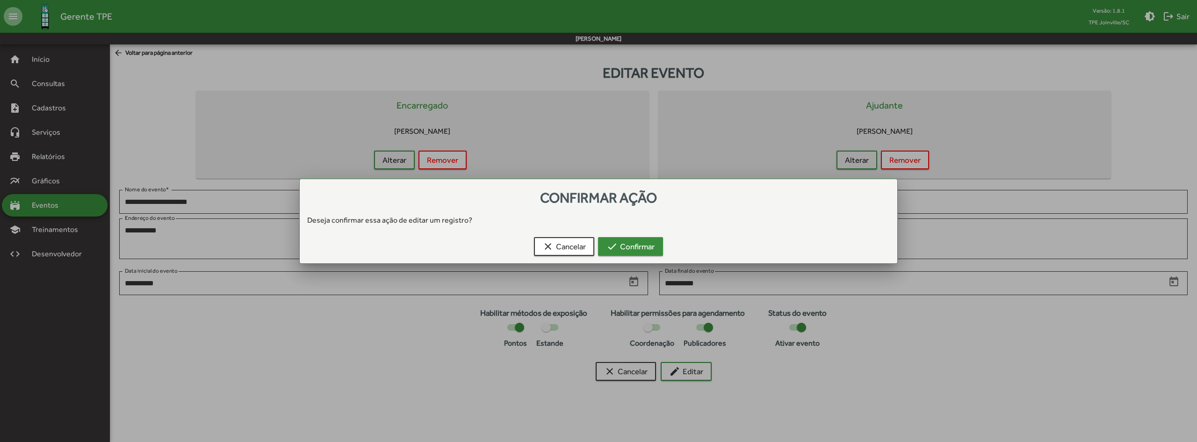
click at [637, 244] on span "check Confirmar" at bounding box center [631, 246] width 48 height 17
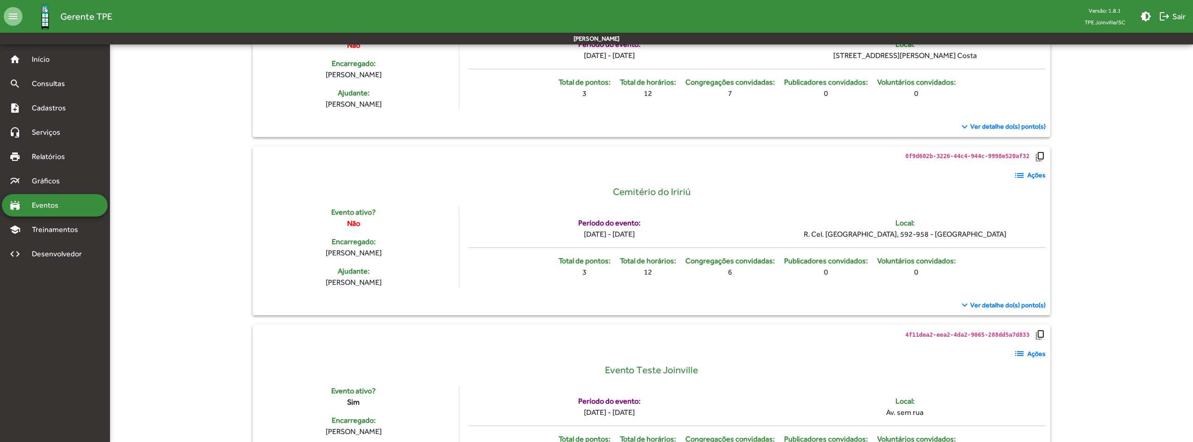
scroll to position [458, 0]
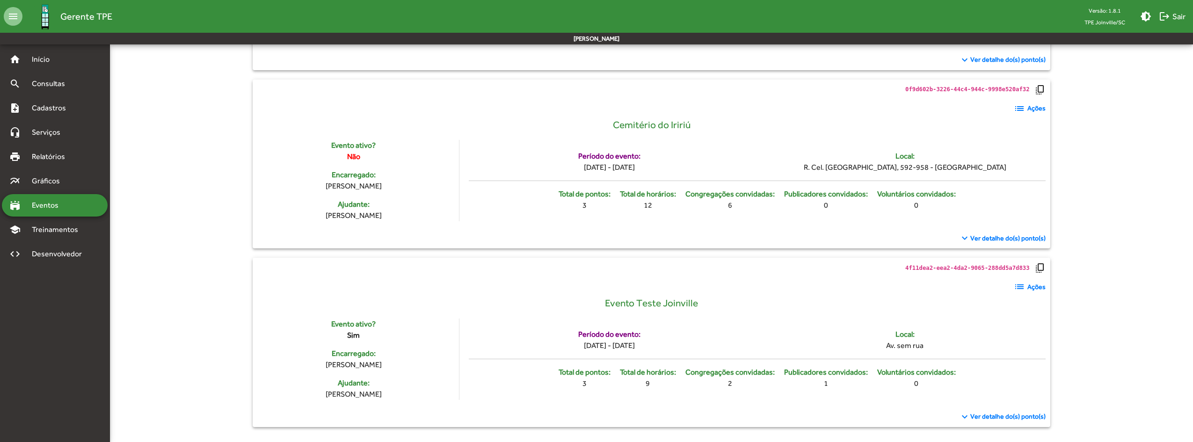
click at [1019, 287] on mat-icon "list" at bounding box center [1018, 286] width 11 height 11
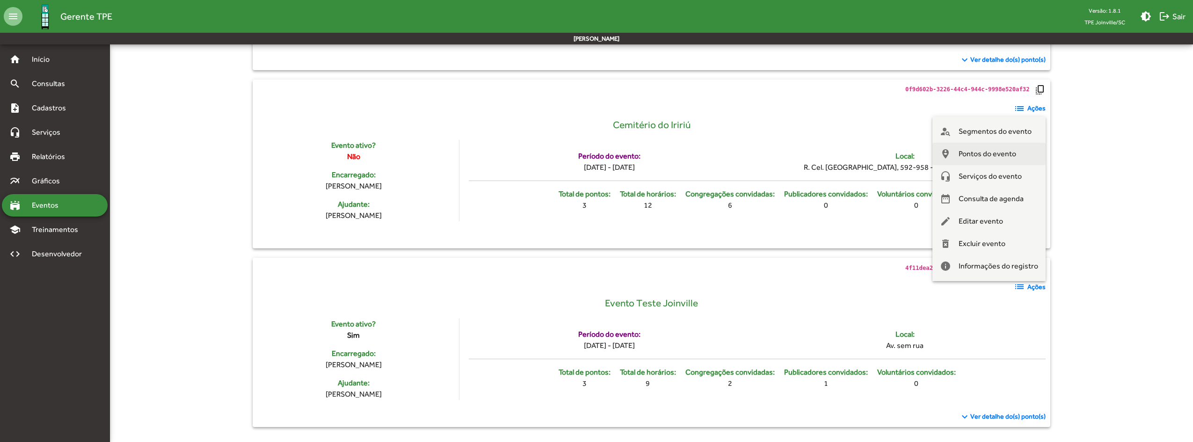
click at [994, 157] on span "Pontos do evento" at bounding box center [987, 154] width 58 height 22
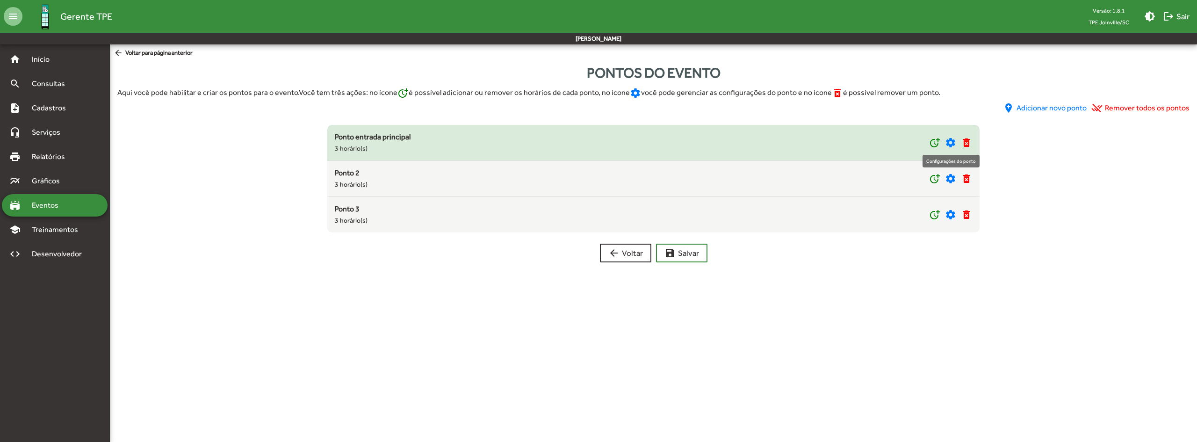
click at [950, 143] on mat-icon "settings" at bounding box center [950, 142] width 11 height 11
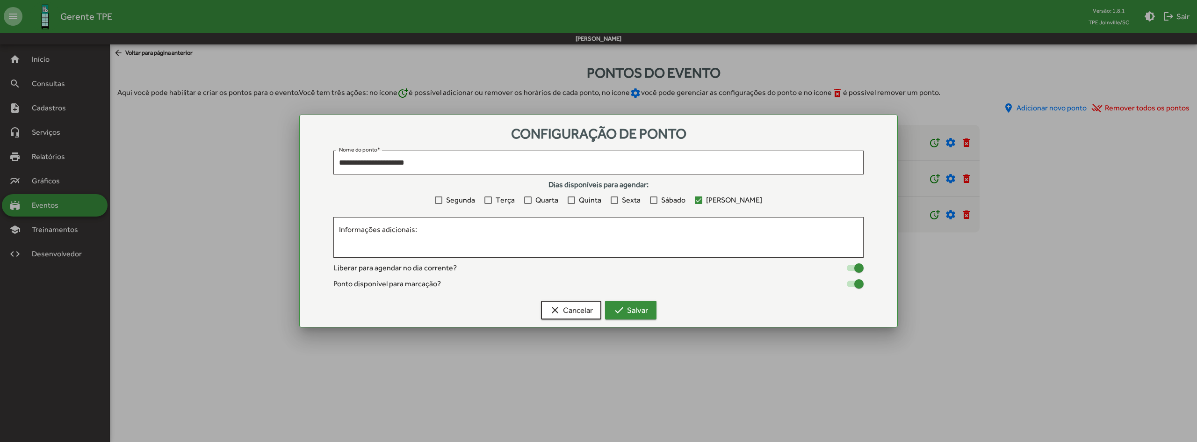
click at [639, 309] on span "check Salvar" at bounding box center [631, 310] width 35 height 17
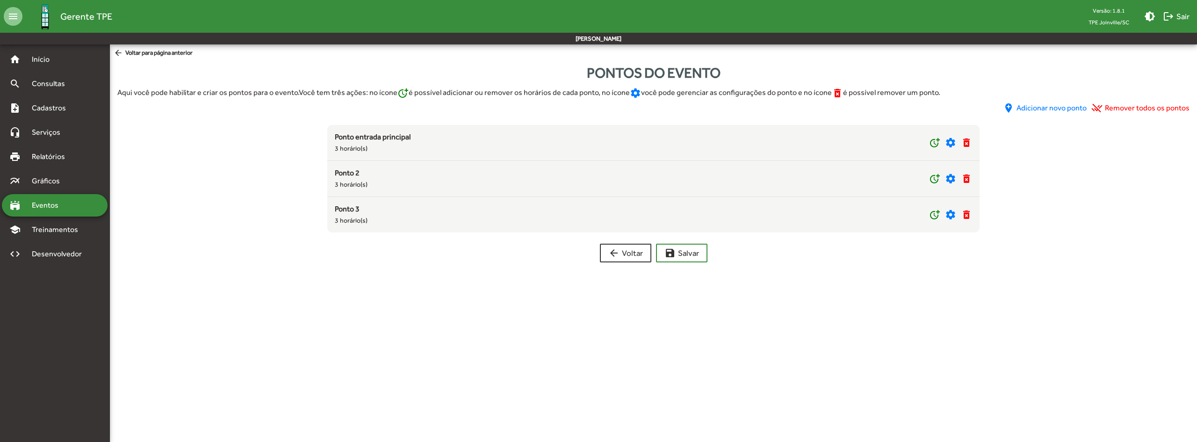
click at [122, 54] on mat-icon "arrow_back" at bounding box center [120, 53] width 12 height 10
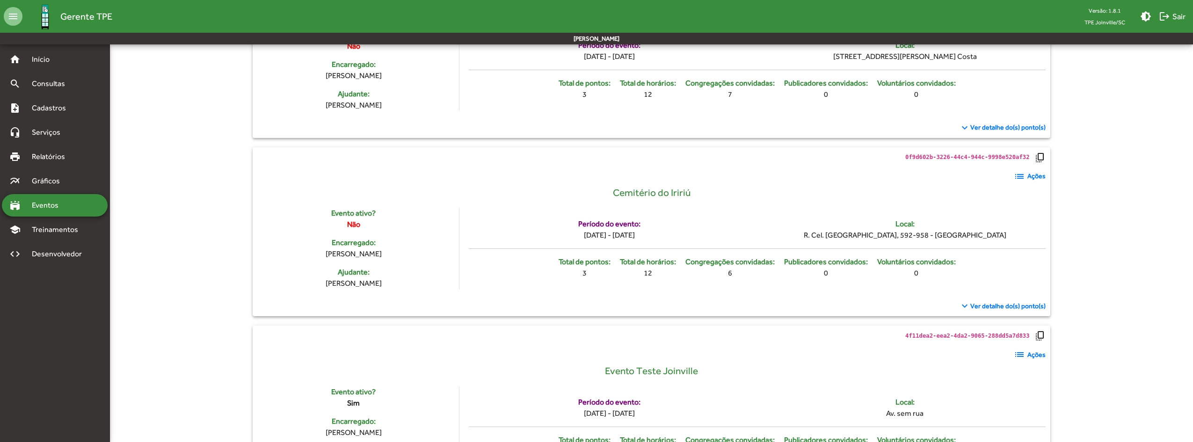
scroll to position [458, 0]
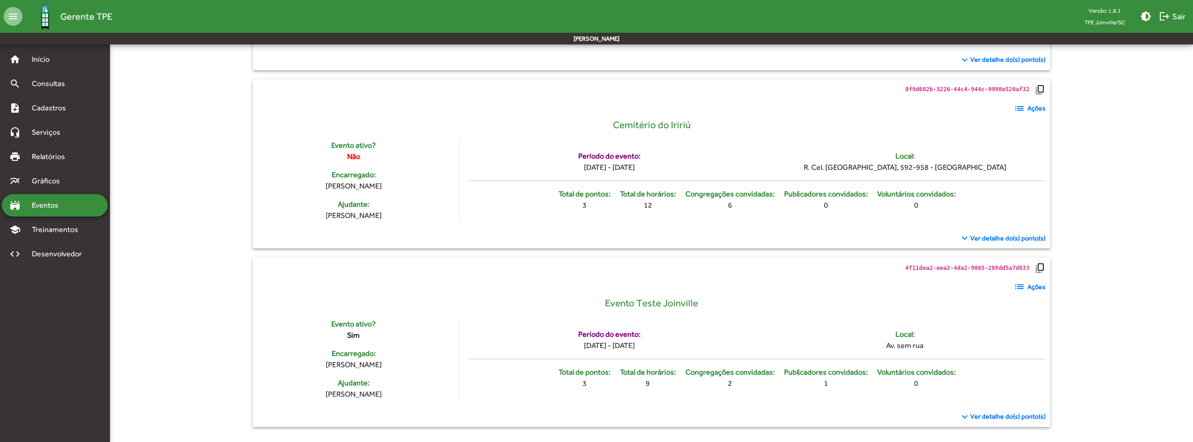
click at [1023, 288] on mat-icon "list" at bounding box center [1018, 286] width 11 height 11
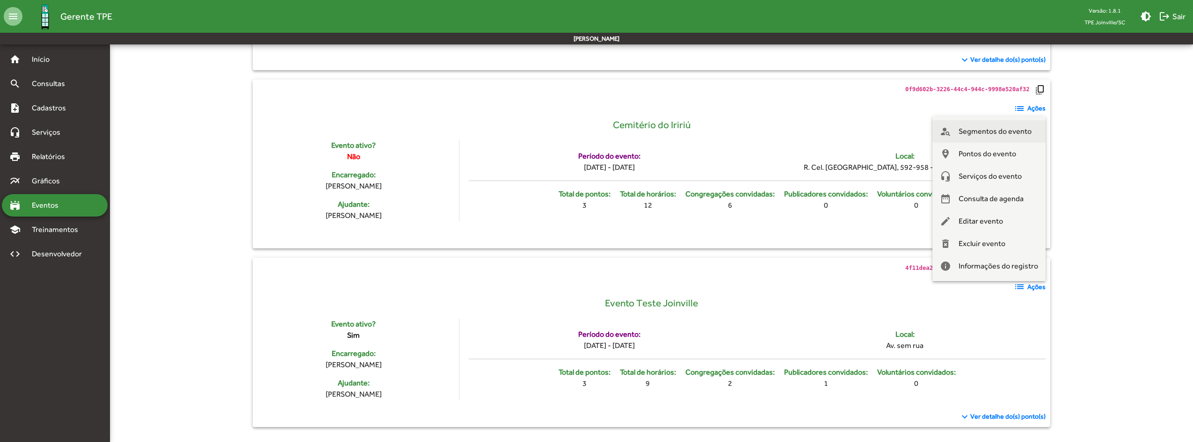
click at [994, 132] on span "Segmentos do evento" at bounding box center [994, 131] width 73 height 22
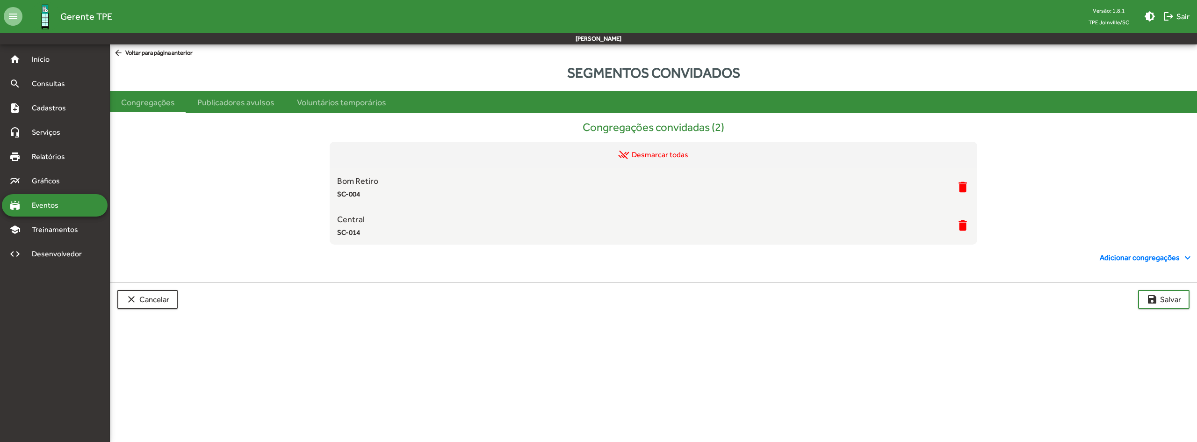
click at [1114, 257] on span "Adicionar congregações expand_more" at bounding box center [1147, 257] width 94 height 11
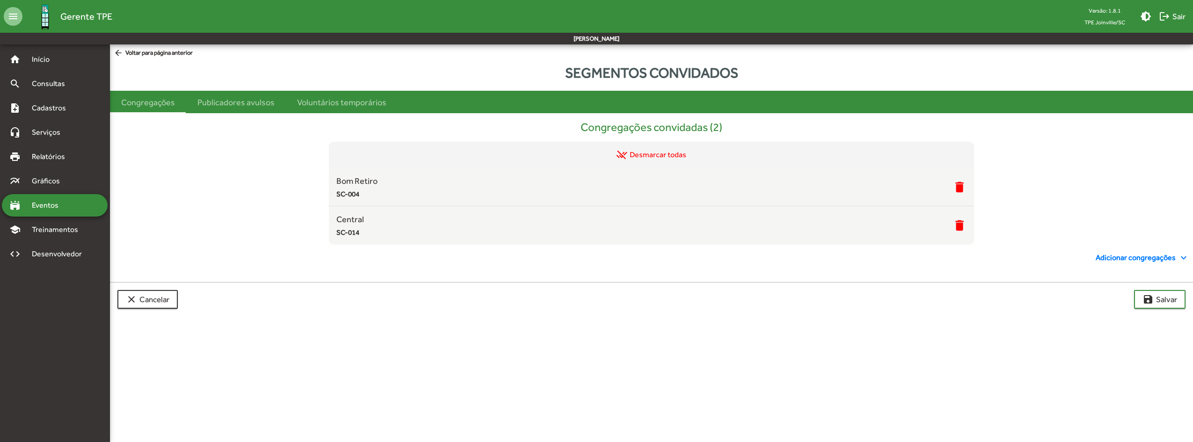
scroll to position [31, 0]
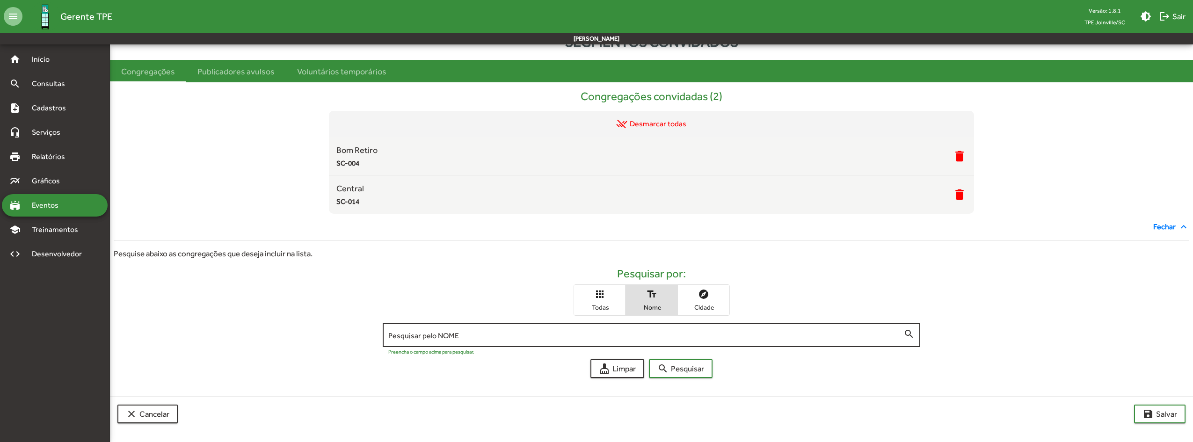
click at [655, 330] on div "Pesquisar pelo NOME" at bounding box center [645, 334] width 515 height 26
type input "*******"
click at [680, 369] on span "search Pesquisar" at bounding box center [680, 368] width 47 height 17
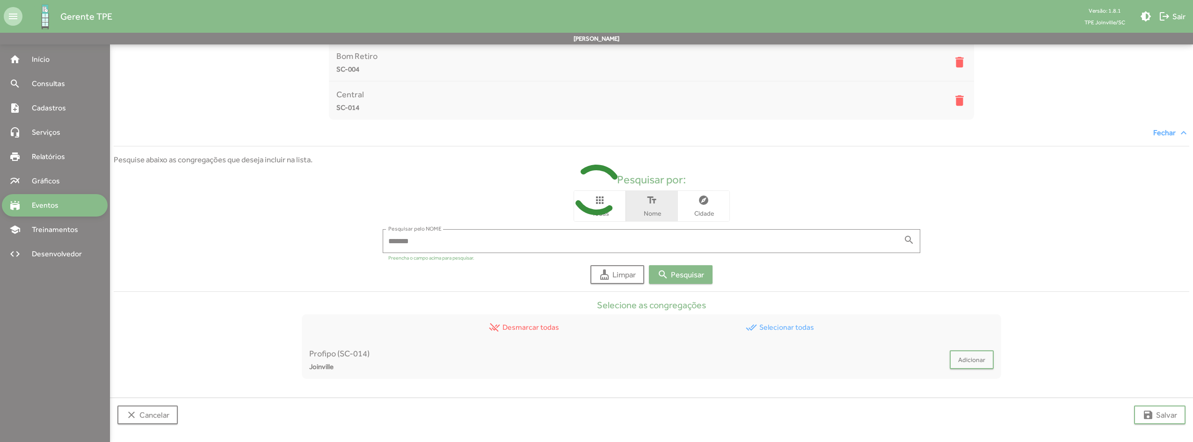
scroll to position [126, 0]
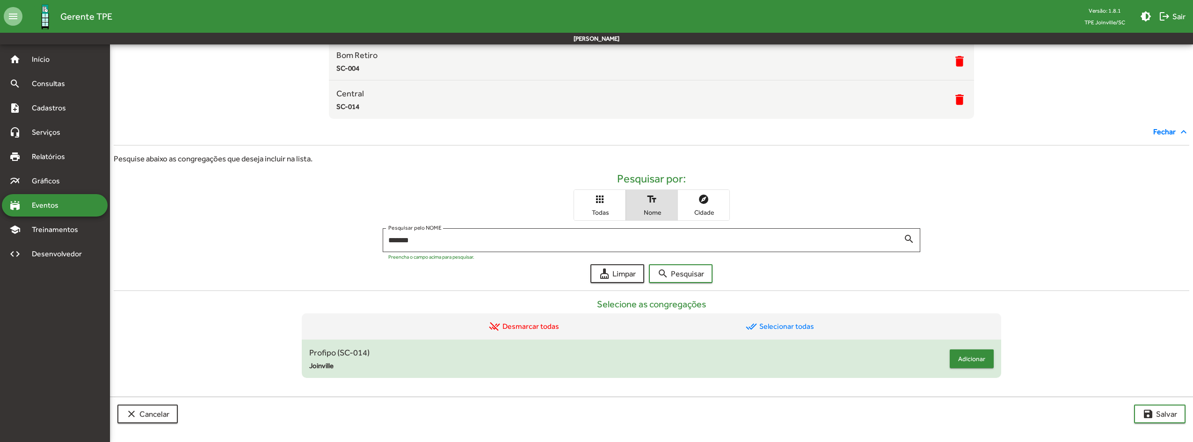
click at [967, 355] on span "Adicionar" at bounding box center [971, 358] width 27 height 17
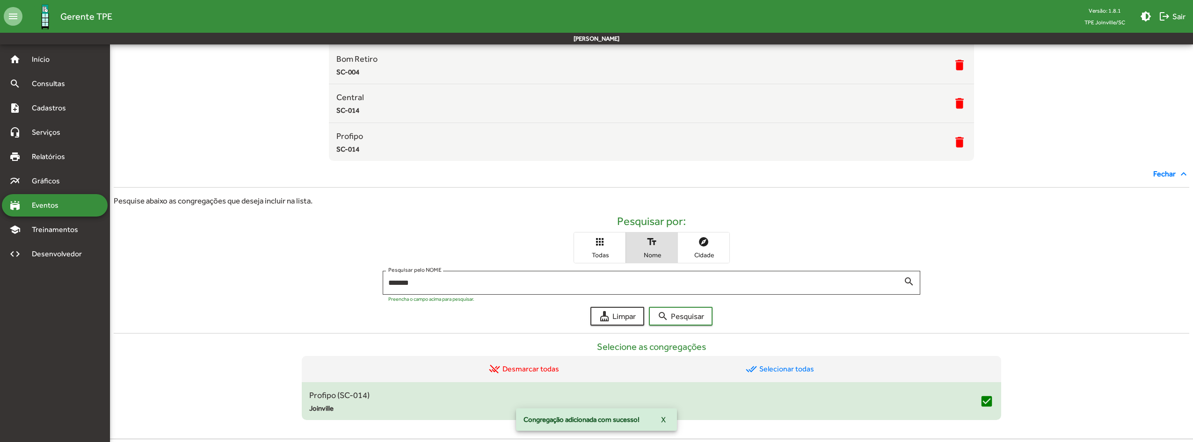
scroll to position [164, 0]
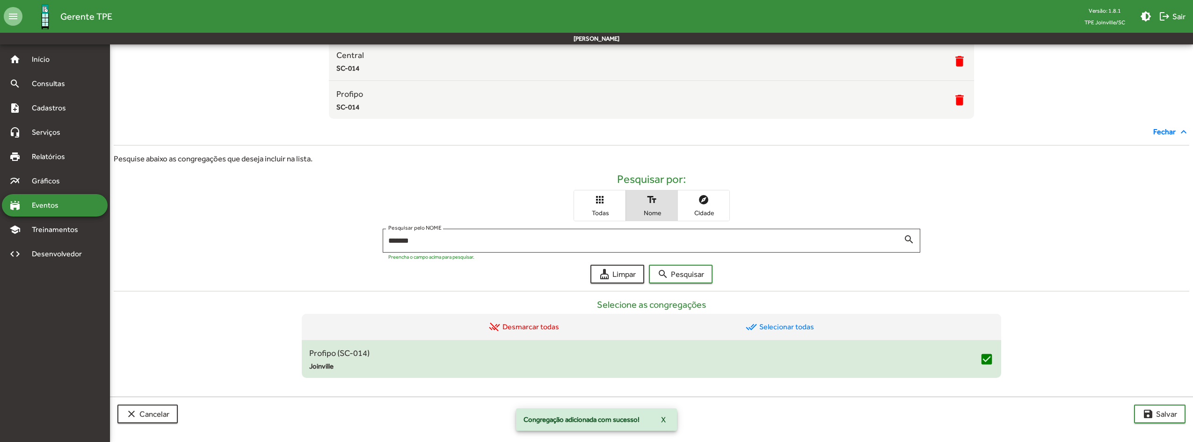
click at [1070, 330] on div "Selecione as congregações remove_done Desmarcar todas done_all Selecionar todas…" at bounding box center [651, 330] width 1075 height 95
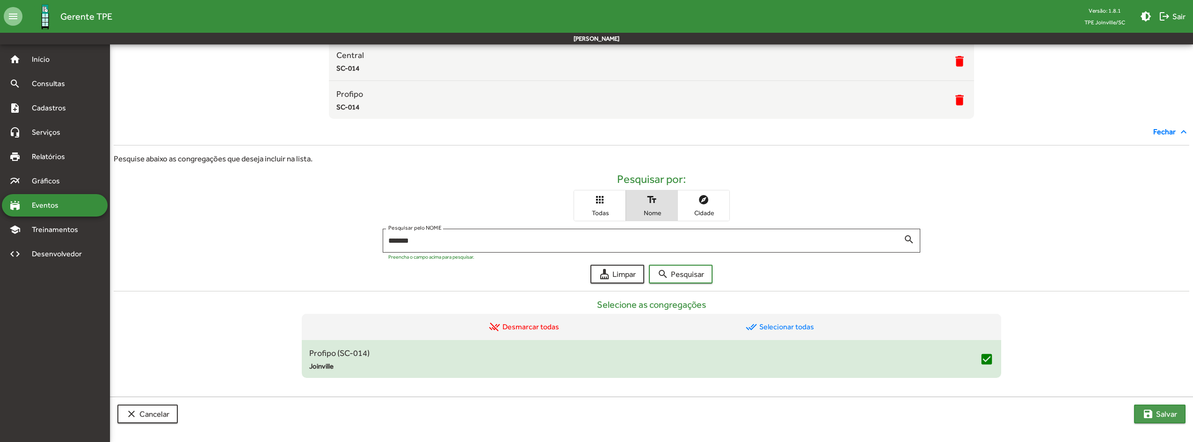
click at [1139, 417] on button "save Salvar" at bounding box center [1159, 414] width 51 height 19
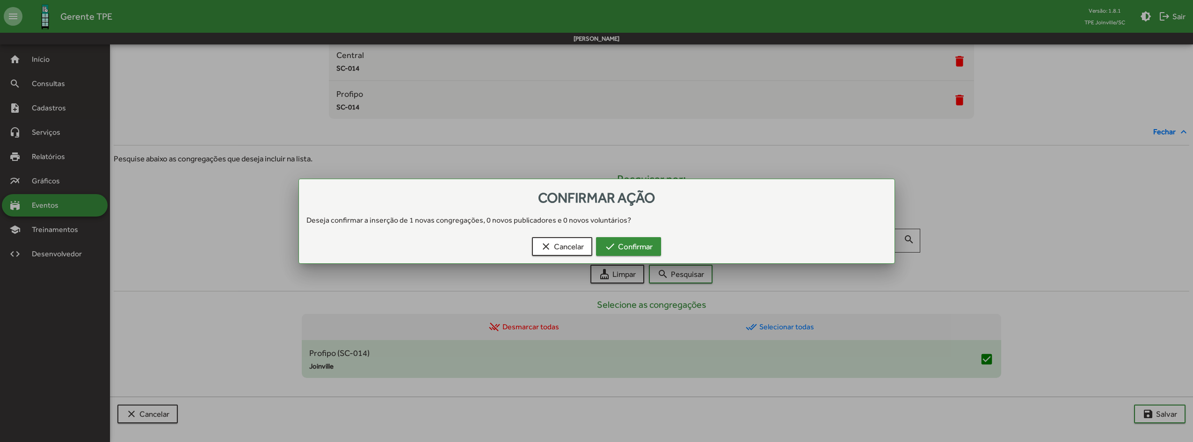
click at [642, 247] on span "check Confirmar" at bounding box center [628, 246] width 48 height 17
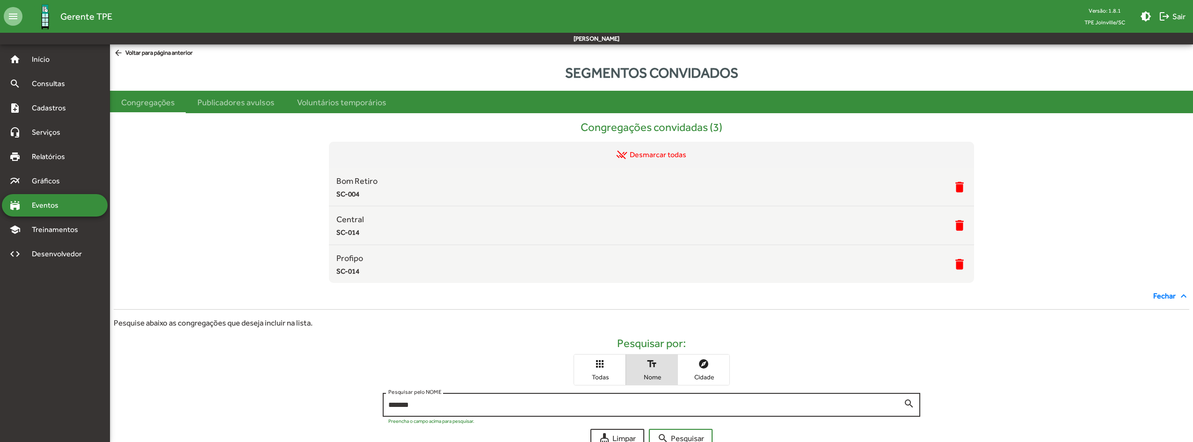
scroll to position [164, 0]
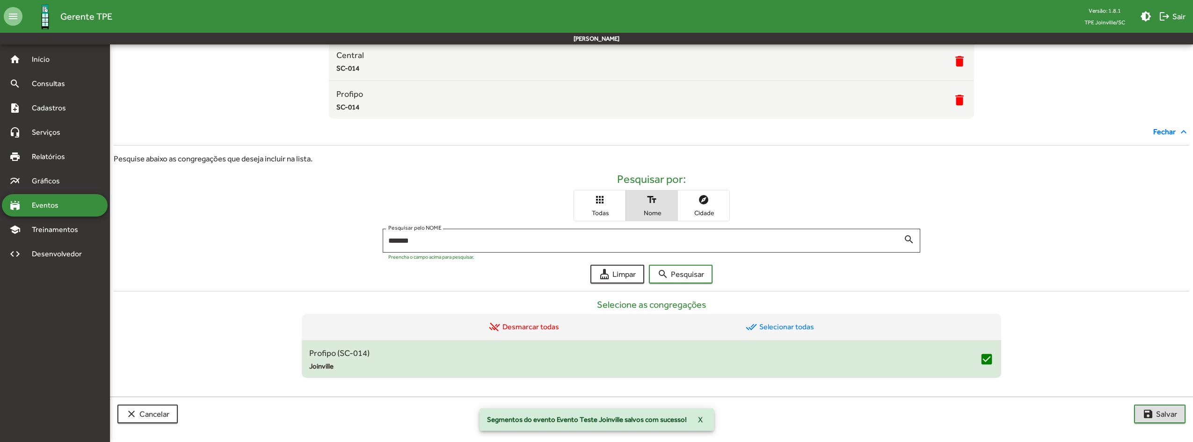
click at [56, 209] on span "Eventos" at bounding box center [48, 205] width 45 height 11
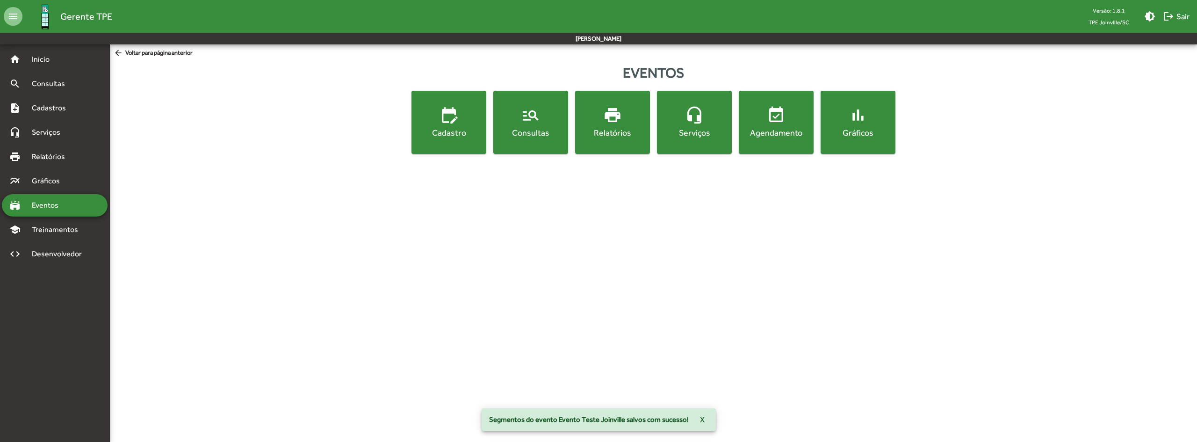
click at [539, 130] on div "Consultas" at bounding box center [530, 133] width 71 height 12
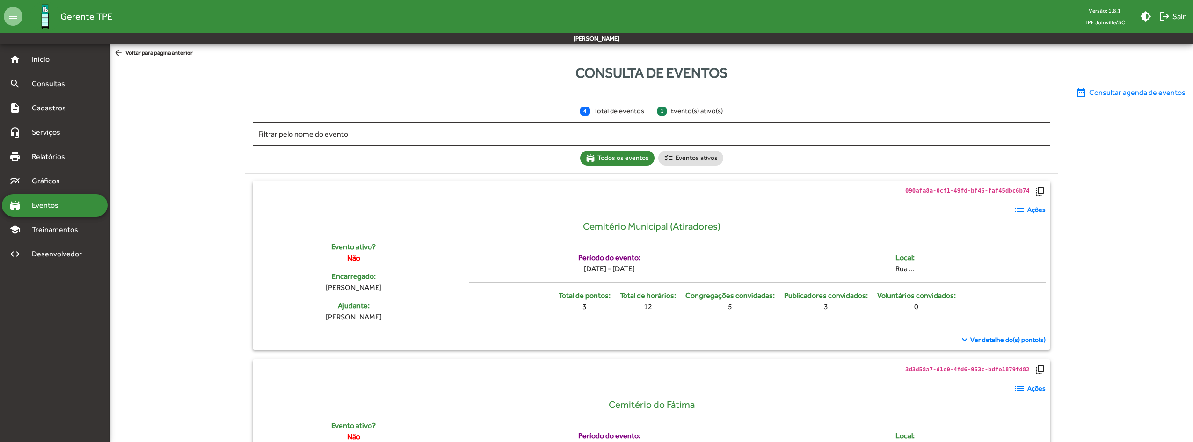
click at [138, 51] on span "arrow_back Voltar para página anterior" at bounding box center [153, 53] width 79 height 10
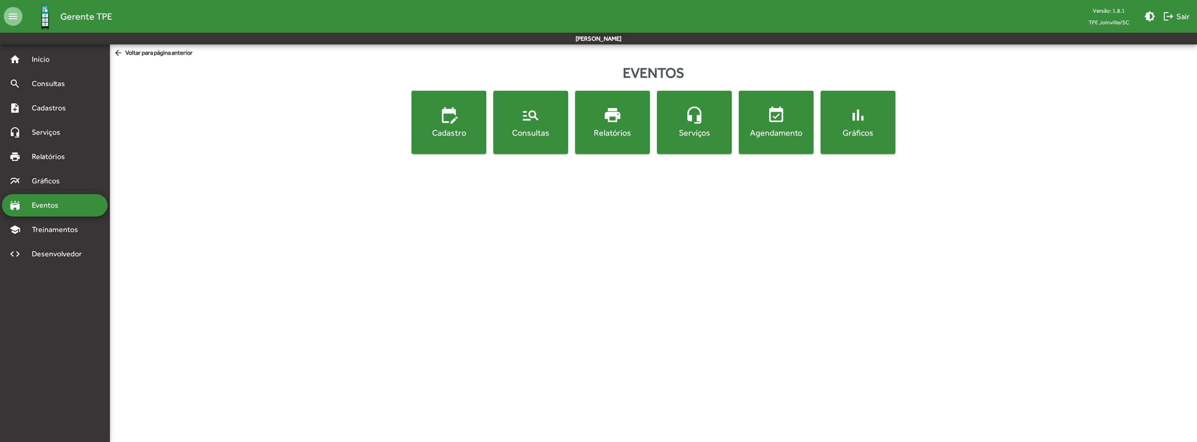
click at [520, 130] on div "Consultas" at bounding box center [530, 133] width 71 height 12
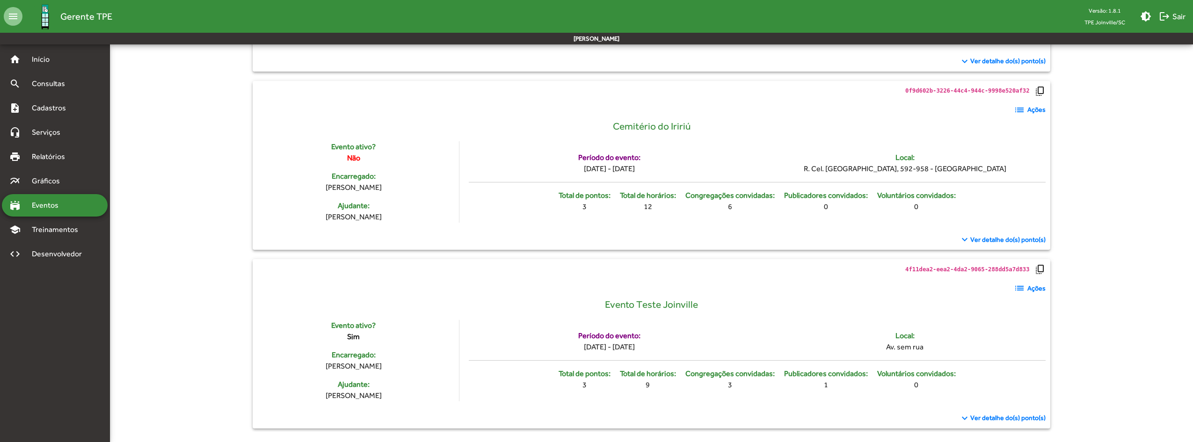
scroll to position [458, 0]
click at [1022, 290] on mat-icon "list" at bounding box center [1018, 286] width 11 height 11
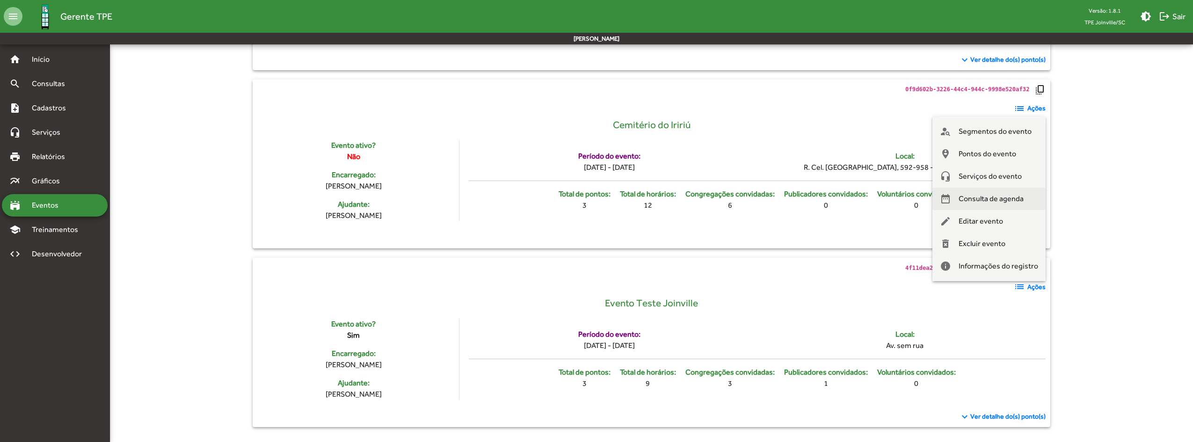
click at [967, 198] on span "Consulta de agenda" at bounding box center [990, 199] width 65 height 22
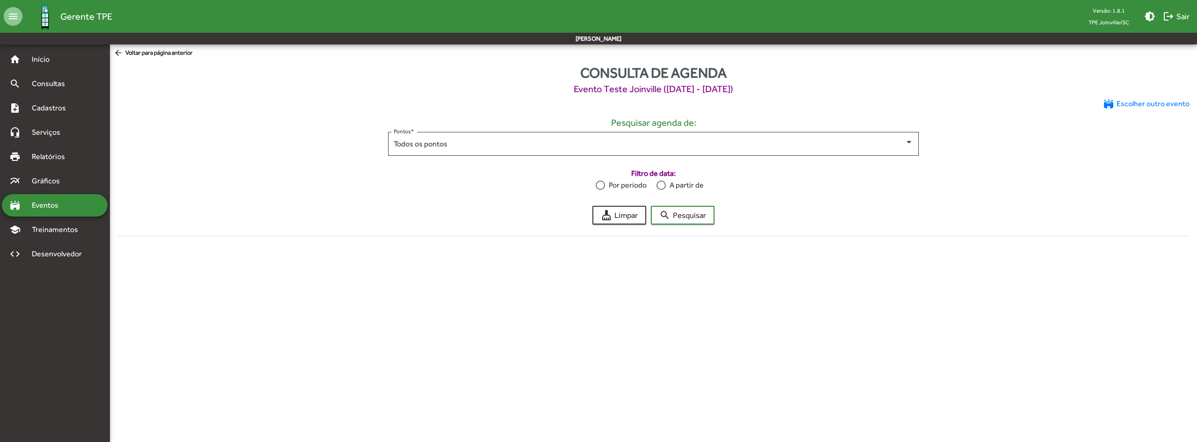
click at [658, 184] on div at bounding box center [661, 185] width 9 height 9
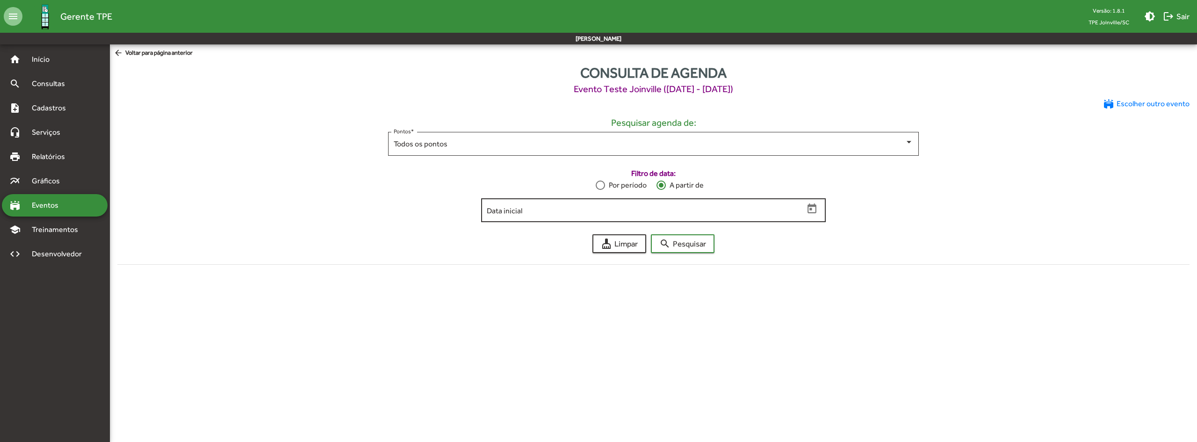
click at [653, 210] on input "Data inicial" at bounding box center [646, 210] width 318 height 8
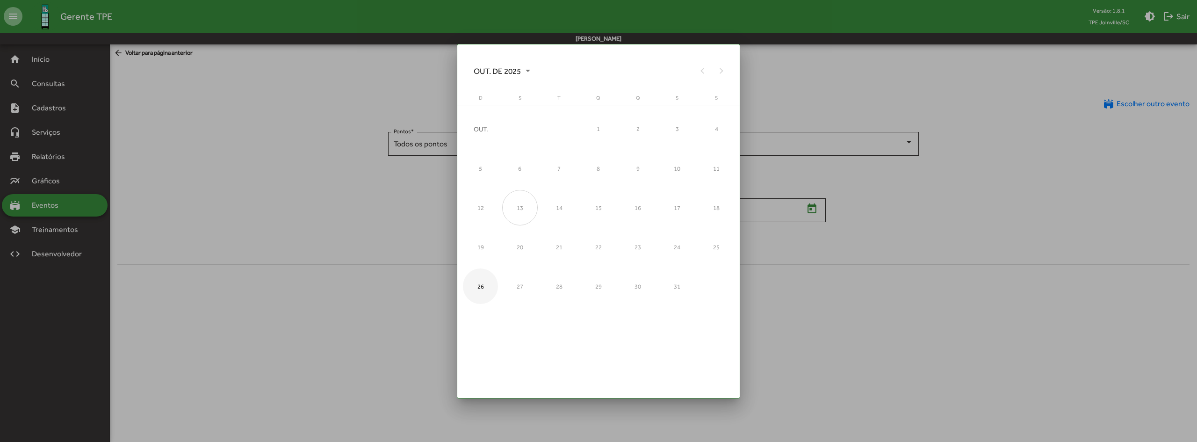
click at [477, 292] on div "26" at bounding box center [481, 286] width 36 height 36
type input "**********"
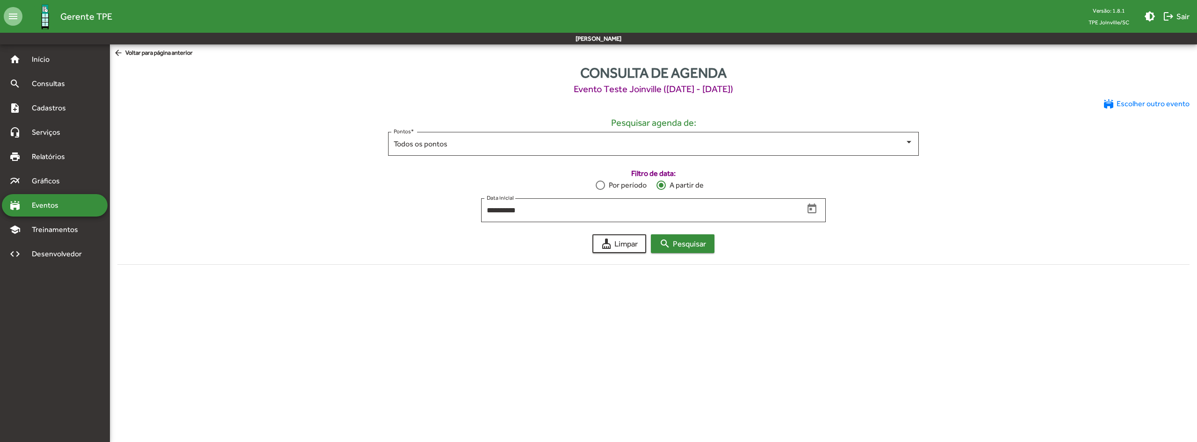
click at [671, 249] on mat-icon "search" at bounding box center [664, 243] width 11 height 11
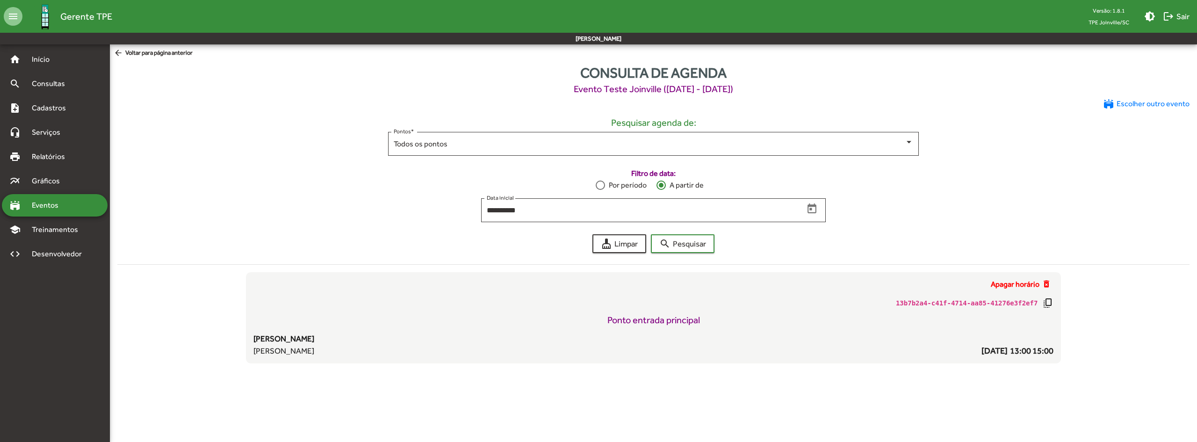
click at [138, 57] on span "arrow_back Voltar para página anterior" at bounding box center [153, 53] width 79 height 10
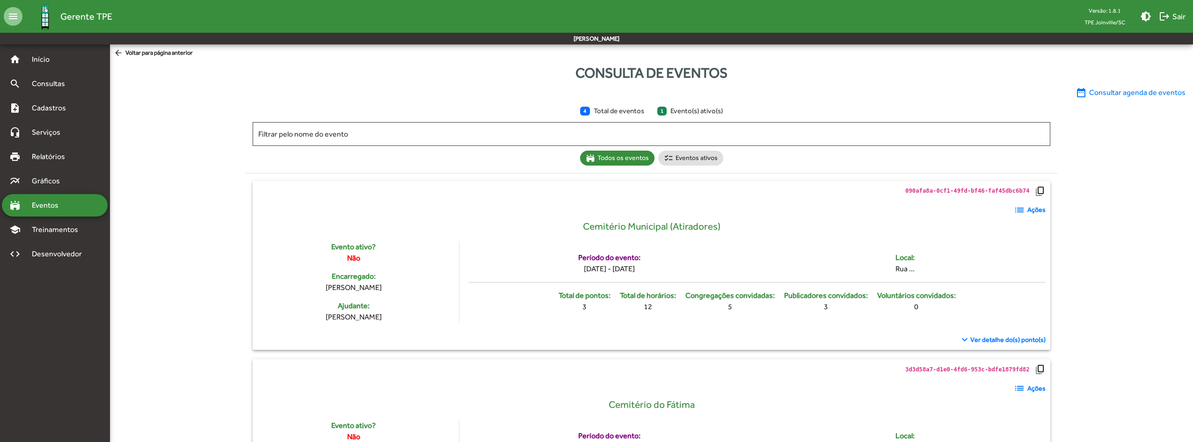
click at [67, 301] on mat-nav-list "home Início search Consultas note_add Cadastros headset_mic Serviços print Rela…" at bounding box center [54, 234] width 109 height 381
click at [72, 319] on mat-nav-list "home Início search Consultas note_add Cadastros headset_mic Serviços print Rela…" at bounding box center [54, 234] width 109 height 381
click at [68, 158] on span "Relatórios" at bounding box center [51, 156] width 51 height 11
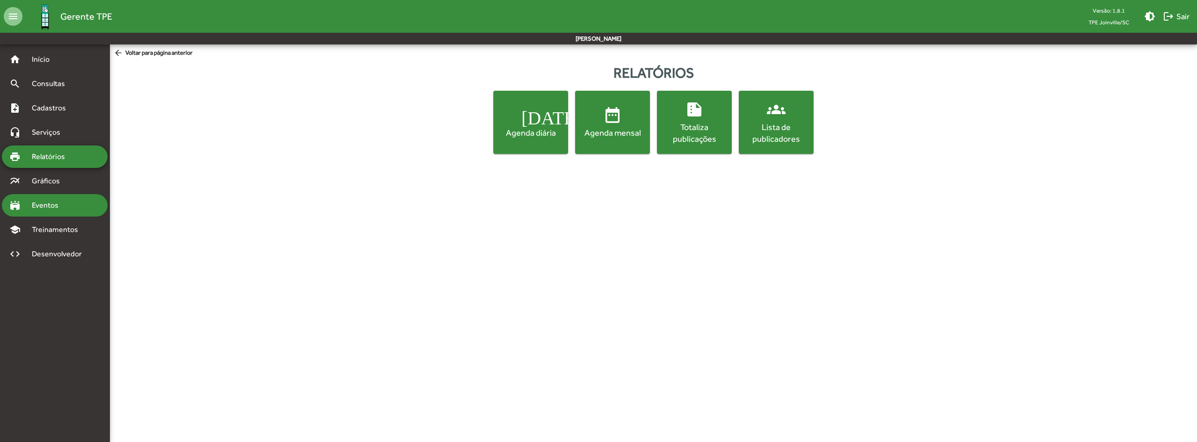
click at [65, 211] on div "stadium Eventos" at bounding box center [55, 205] width 106 height 22
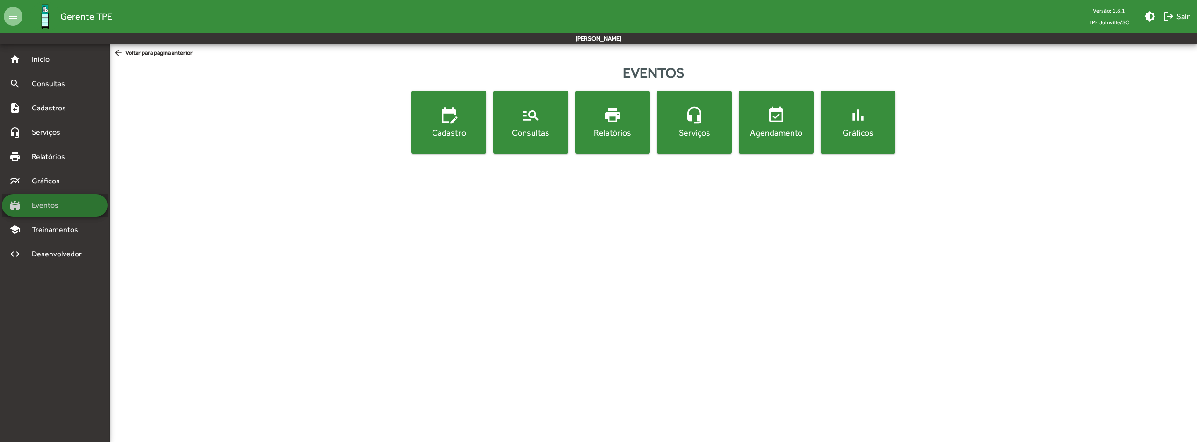
click at [65, 211] on div "stadium Eventos" at bounding box center [55, 205] width 106 height 22
click at [687, 120] on mat-icon "headset_mic" at bounding box center [694, 115] width 19 height 19
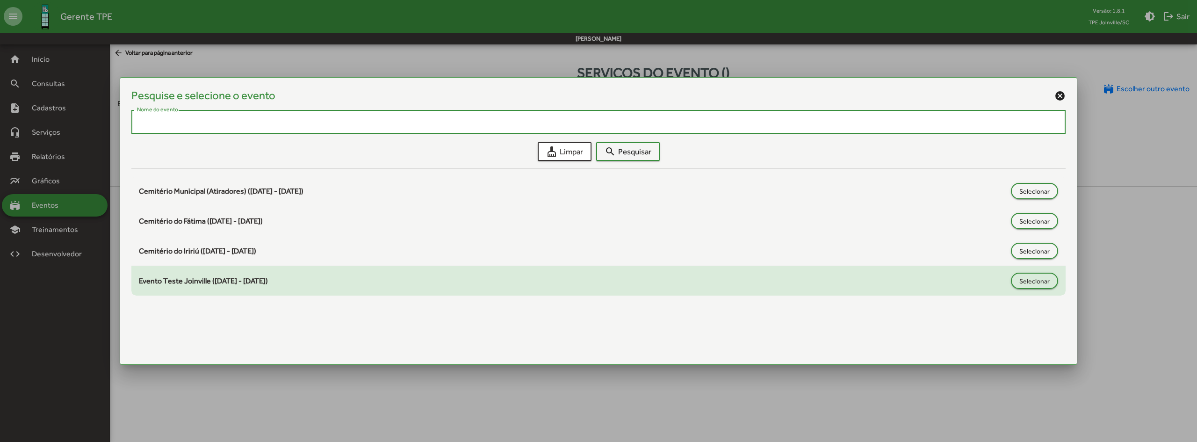
click at [202, 284] on span "Evento Teste Joinville (26/10/2025 - 26/10/2025)" at bounding box center [203, 280] width 129 height 9
click at [1024, 285] on span "Selecionar" at bounding box center [1035, 281] width 30 height 17
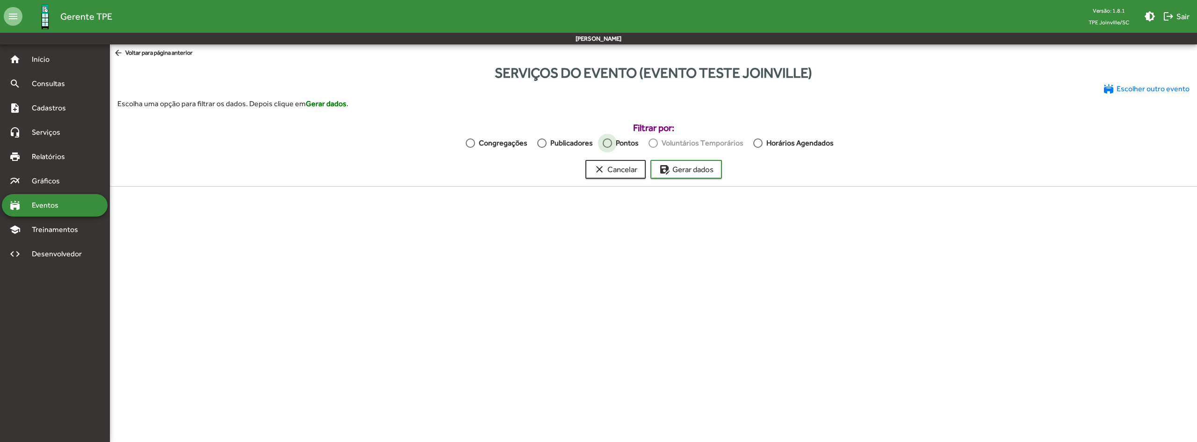
click at [609, 142] on div at bounding box center [607, 142] width 9 height 9
click at [680, 169] on span "save_as Gerar dados" at bounding box center [686, 169] width 55 height 17
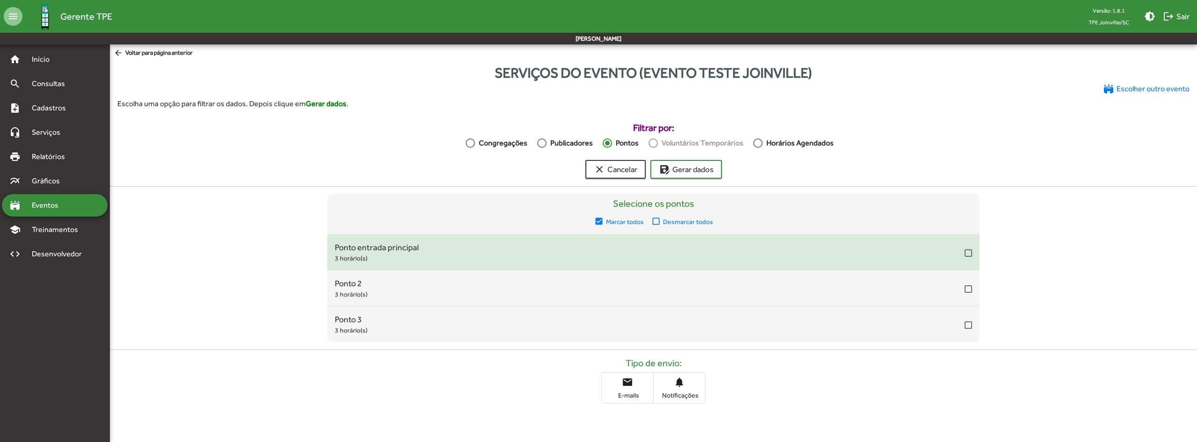
click at [967, 252] on div at bounding box center [968, 252] width 7 height 7
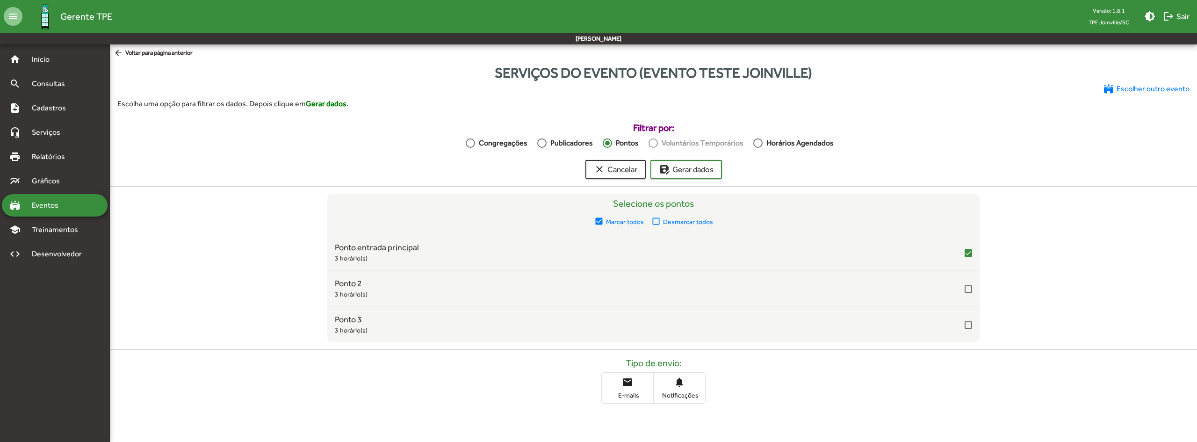
click at [629, 389] on span "email E-mails" at bounding box center [627, 388] width 51 height 30
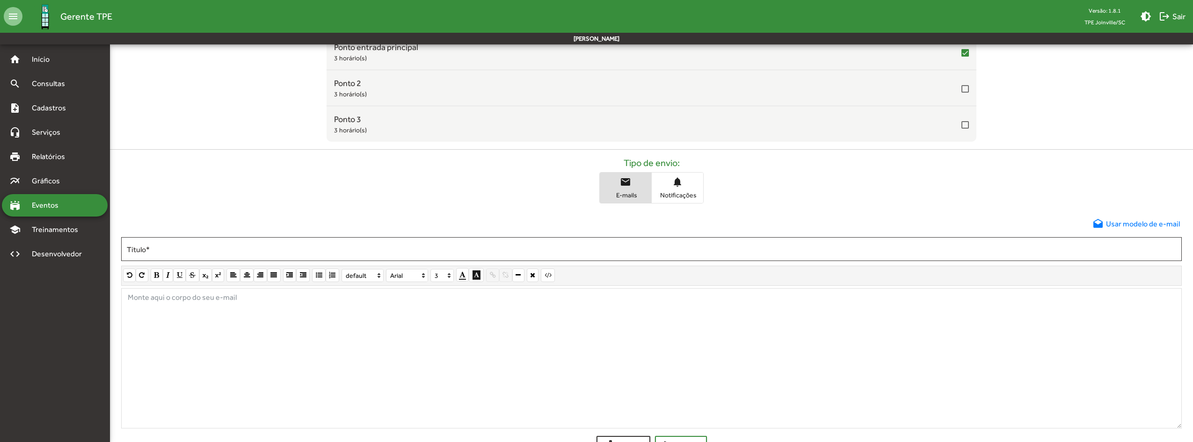
scroll to position [185, 0]
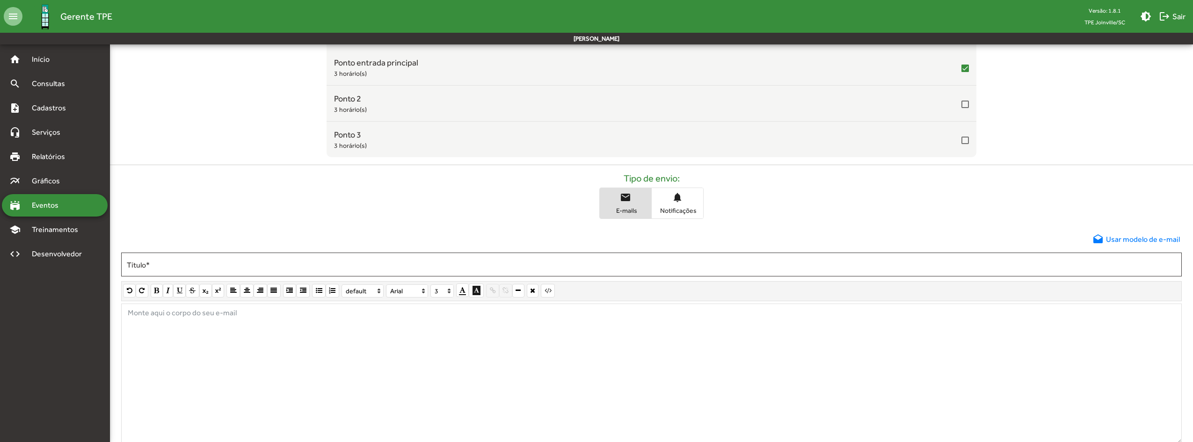
click at [993, 216] on div "Tipo de envio: email E-mails notifications Notificações" at bounding box center [651, 196] width 1083 height 46
click at [660, 264] on input "Título *" at bounding box center [651, 264] width 1049 height 8
type input "**********"
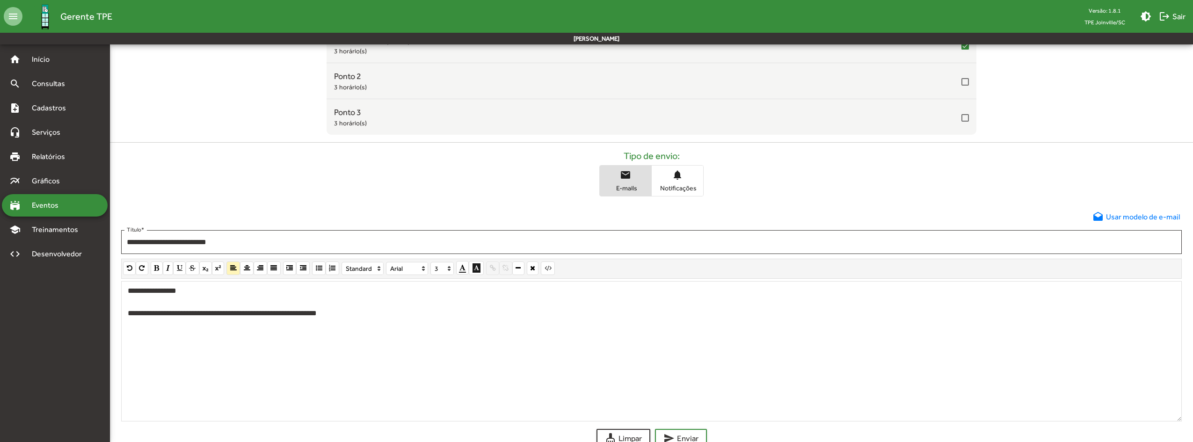
scroll to position [231, 0]
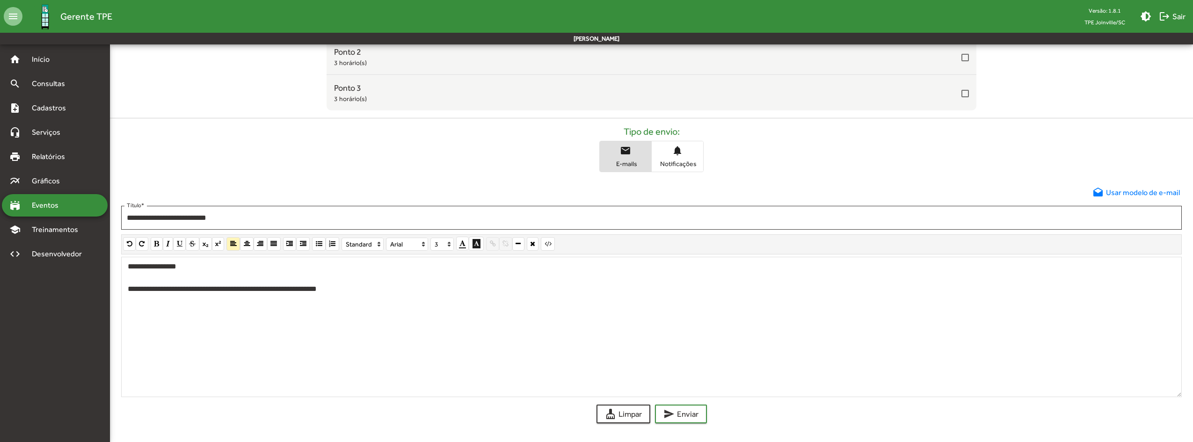
click at [372, 292] on div "**********" at bounding box center [651, 327] width 1060 height 140
click at [589, 349] on div "**********" at bounding box center [651, 327] width 1060 height 140
click at [836, 177] on div "**********" at bounding box center [651, 131] width 1083 height 600
click at [50, 209] on span "Eventos" at bounding box center [48, 205] width 45 height 11
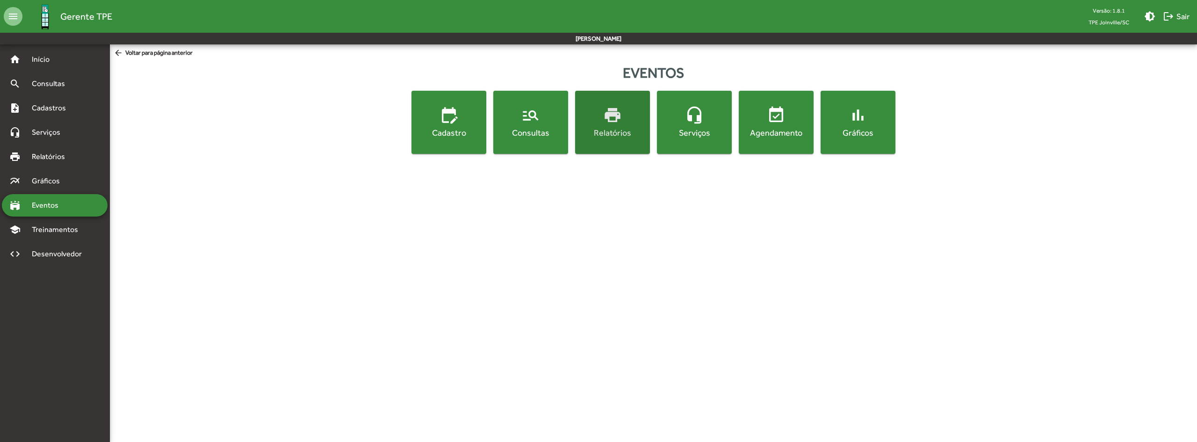
click at [619, 131] on div "Relatórios" at bounding box center [612, 133] width 71 height 12
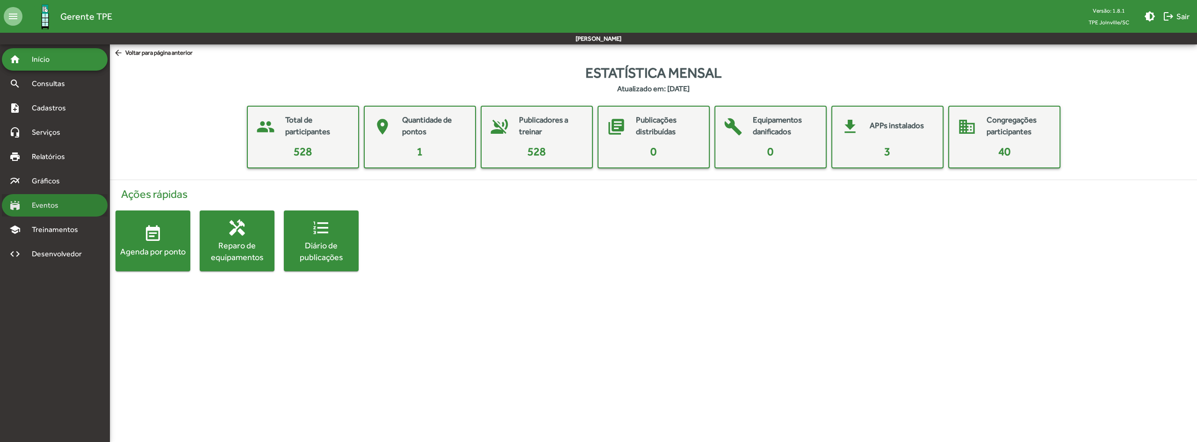
click at [69, 210] on span "Eventos" at bounding box center [48, 205] width 45 height 11
click at [68, 210] on span "Eventos" at bounding box center [48, 205] width 45 height 11
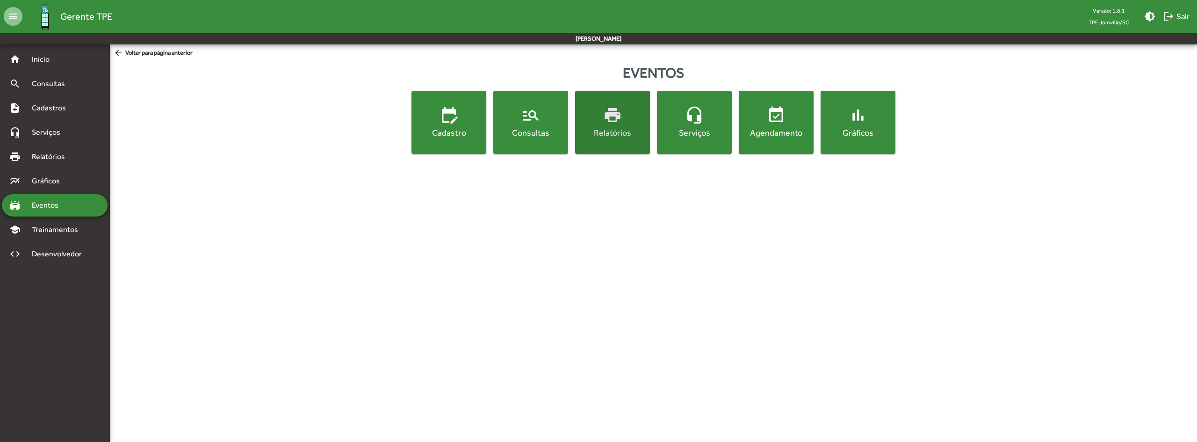
click at [630, 116] on span "print Relatórios" at bounding box center [612, 122] width 71 height 33
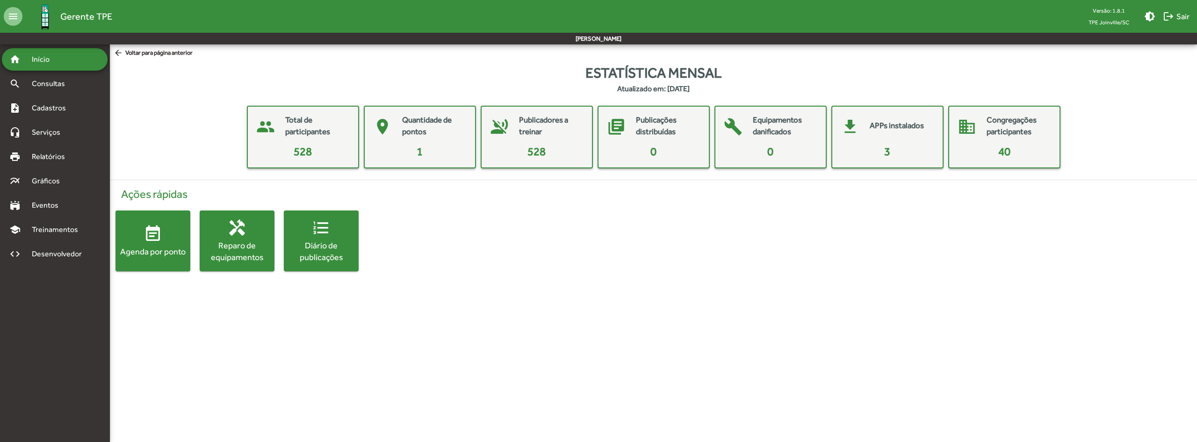
drag, startPoint x: 583, startPoint y: 301, endPoint x: 593, endPoint y: 295, distance: 10.9
click at [585, 290] on html "menu Gerente TPE Versão: 1.8.1 TPE Joinville/SC brightness_medium logout Sair J…" at bounding box center [598, 145] width 1197 height 290
click at [459, 290] on html "menu Gerente TPE Versão: 1.8.1 TPE Joinville/SC brightness_medium logout Sair J…" at bounding box center [598, 145] width 1197 height 290
click at [63, 232] on span "Treinamentos" at bounding box center [57, 229] width 63 height 11
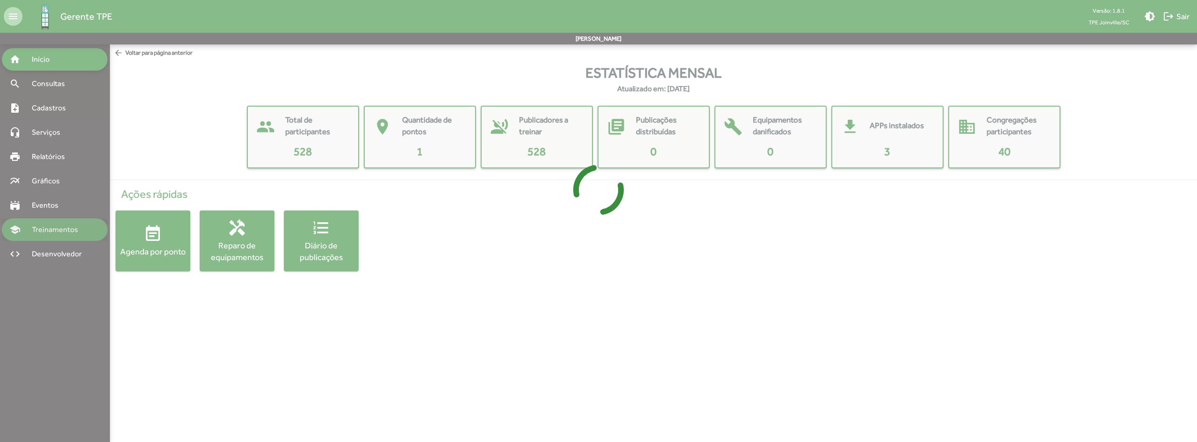
click at [63, 232] on div at bounding box center [598, 221] width 1197 height 442
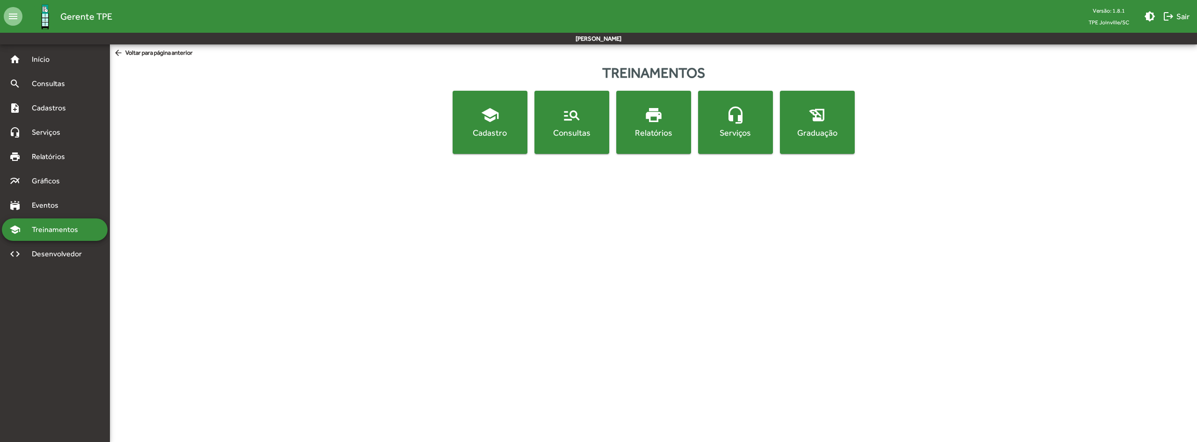
click at [483, 129] on div "Cadastro" at bounding box center [490, 133] width 71 height 12
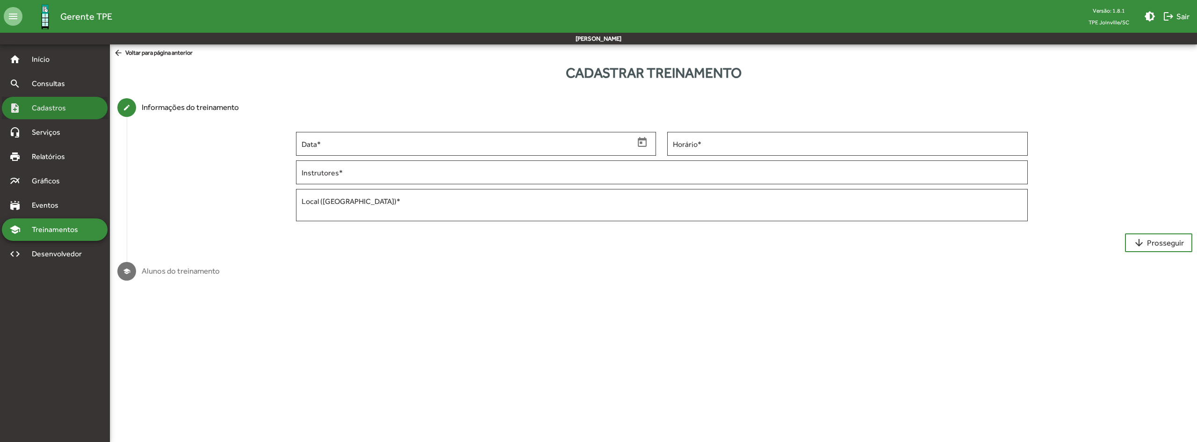
click at [57, 110] on span "Cadastros" at bounding box center [52, 107] width 52 height 11
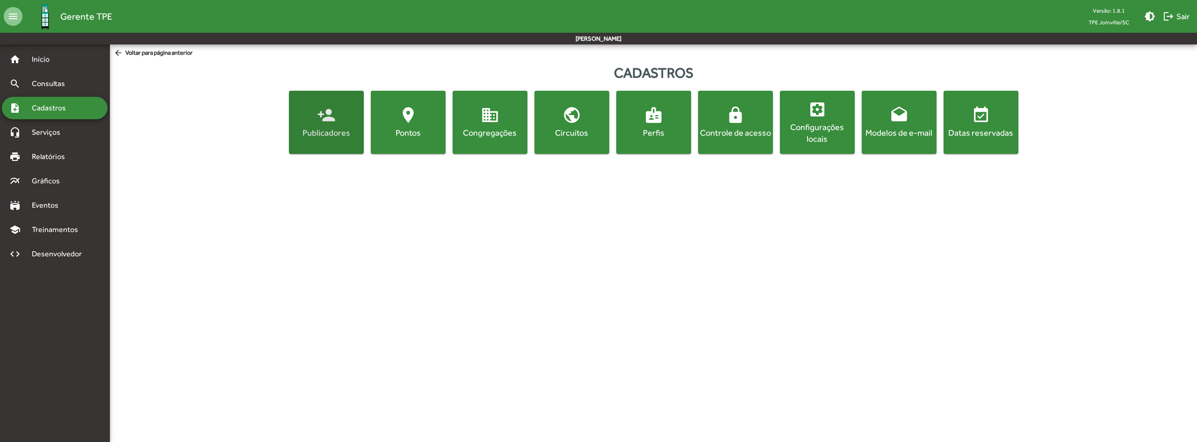
click at [327, 130] on div "Publicadores" at bounding box center [326, 133] width 71 height 12
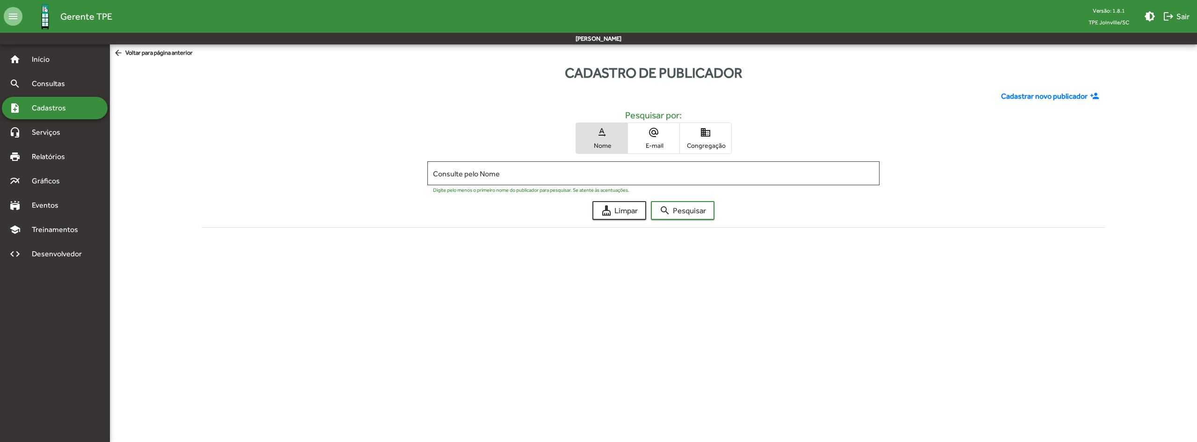
click at [1047, 94] on span "Cadastrar novo publicador" at bounding box center [1044, 96] width 87 height 11
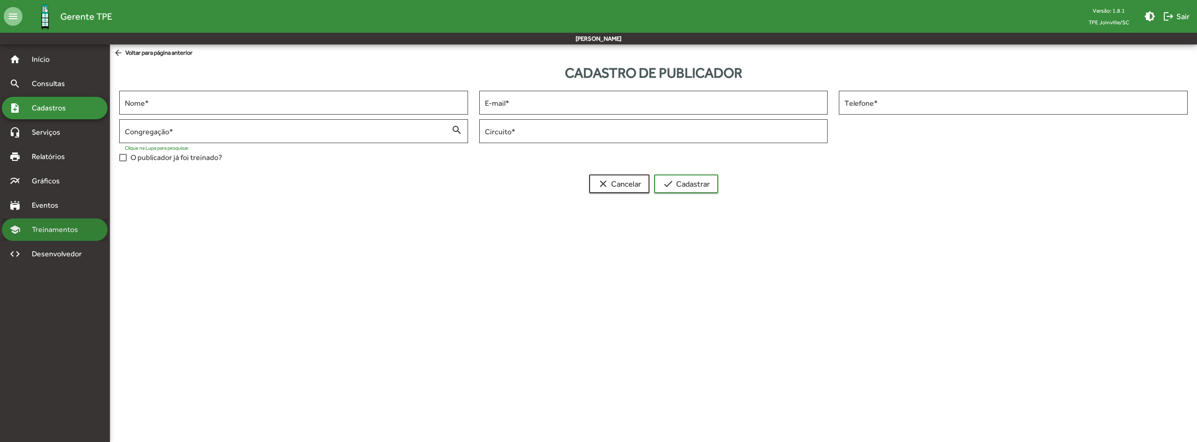
click at [60, 224] on div "school Treinamentos" at bounding box center [55, 229] width 106 height 22
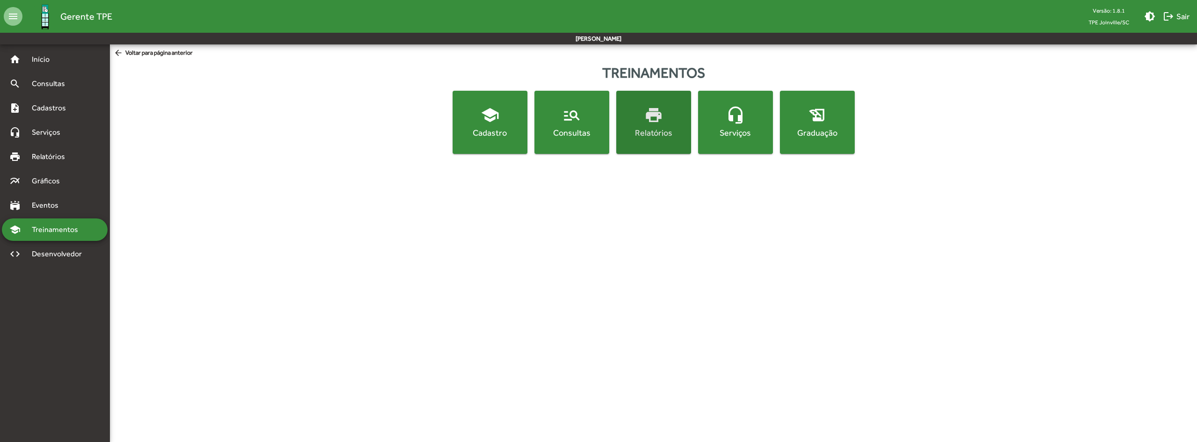
click at [656, 136] on div "Relatórios" at bounding box center [653, 133] width 71 height 12
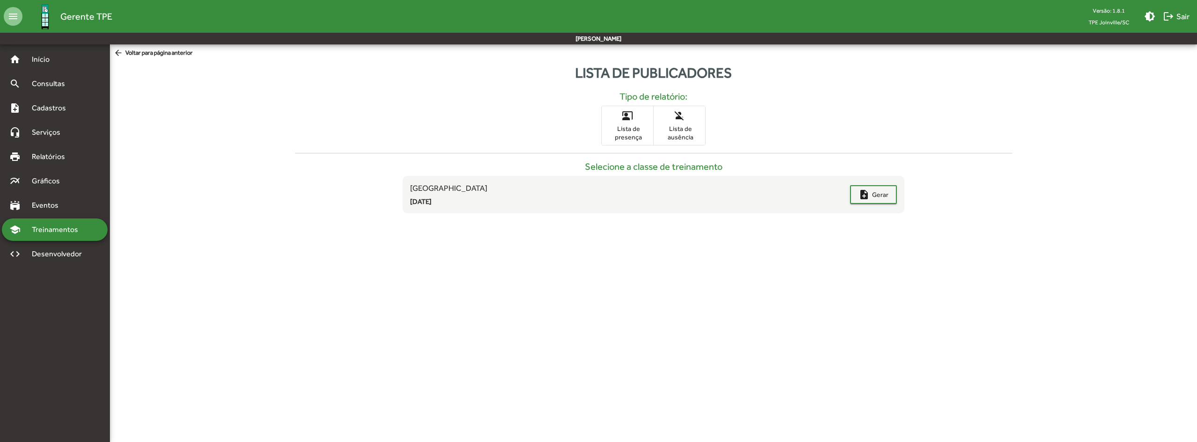
click at [145, 46] on mat-sidenav-content "arrow_back Voltar para página anterior Lista de publicadores Tipo de relatório:…" at bounding box center [653, 132] width 1087 height 176
click at [146, 51] on span "arrow_back Voltar para página anterior" at bounding box center [153, 53] width 79 height 10
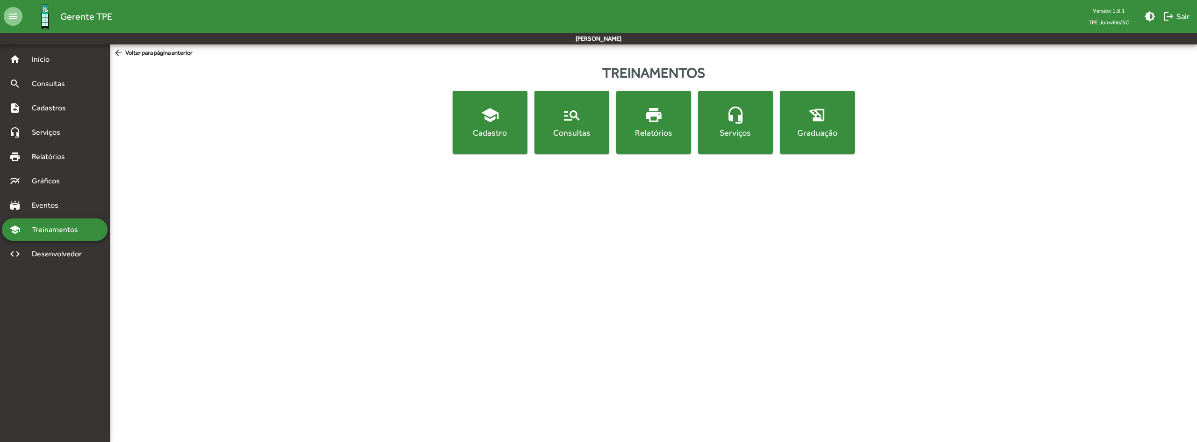
click at [821, 123] on mat-icon "history_edu" at bounding box center [817, 115] width 19 height 19
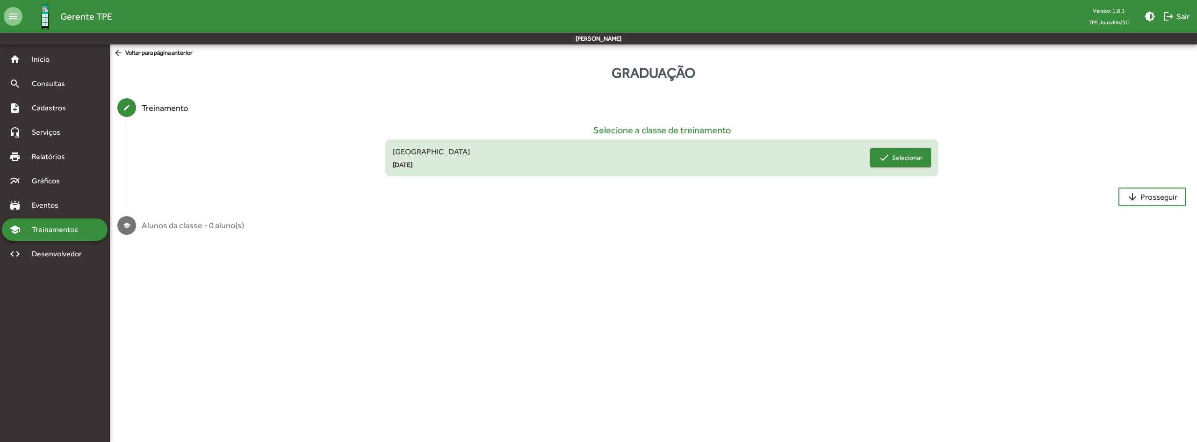
click at [887, 157] on mat-icon "check" at bounding box center [884, 157] width 11 height 11
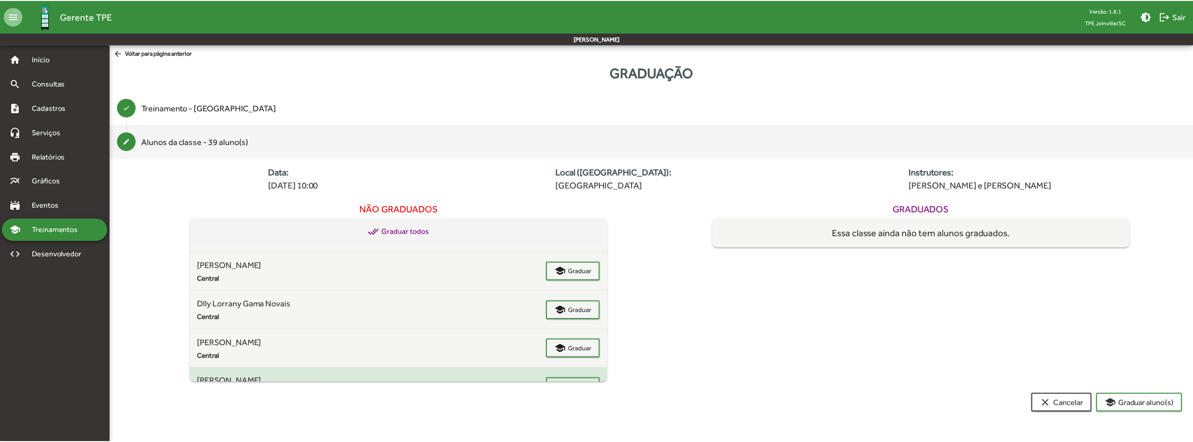
scroll to position [187, 0]
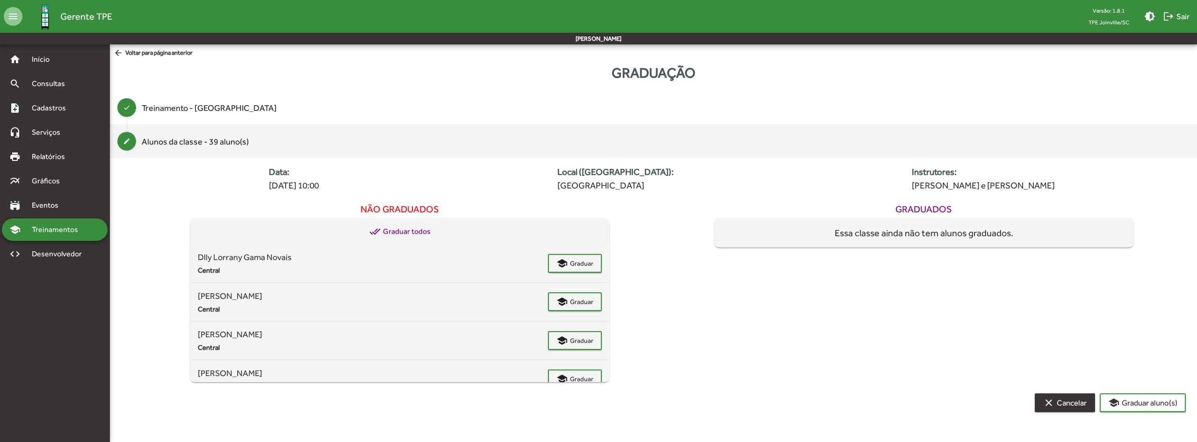
click at [1056, 400] on span "clear Cancelar" at bounding box center [1064, 402] width 43 height 17
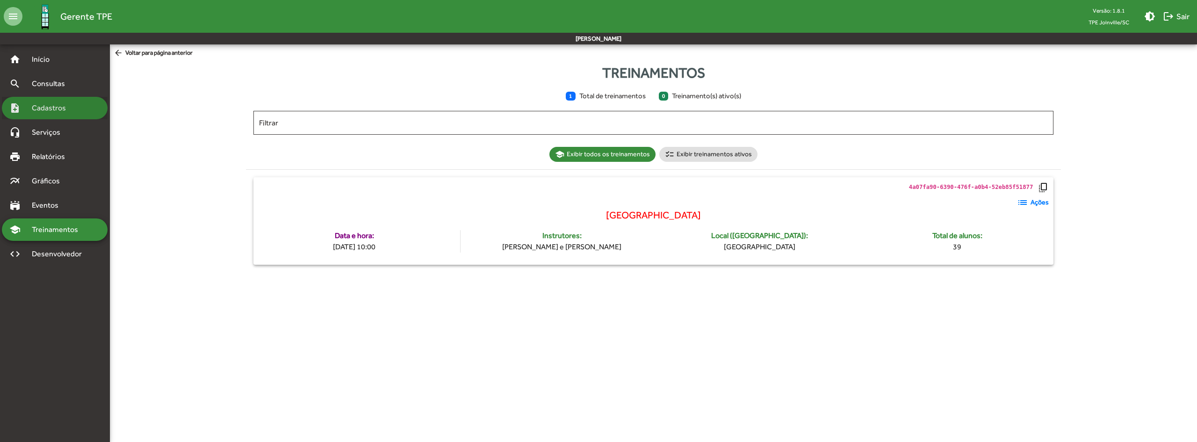
click at [54, 110] on span "Cadastros" at bounding box center [52, 107] width 52 height 11
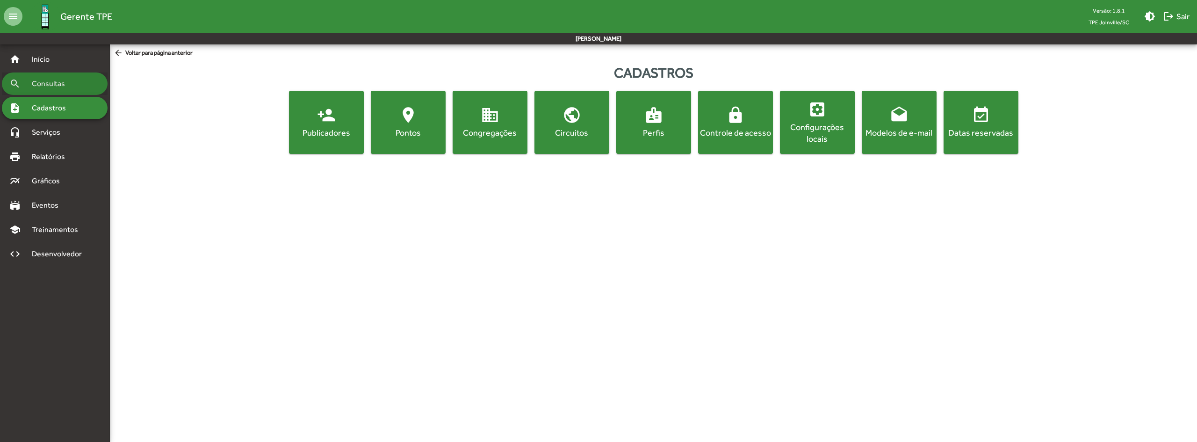
click at [53, 92] on div "search Consultas" at bounding box center [55, 83] width 106 height 22
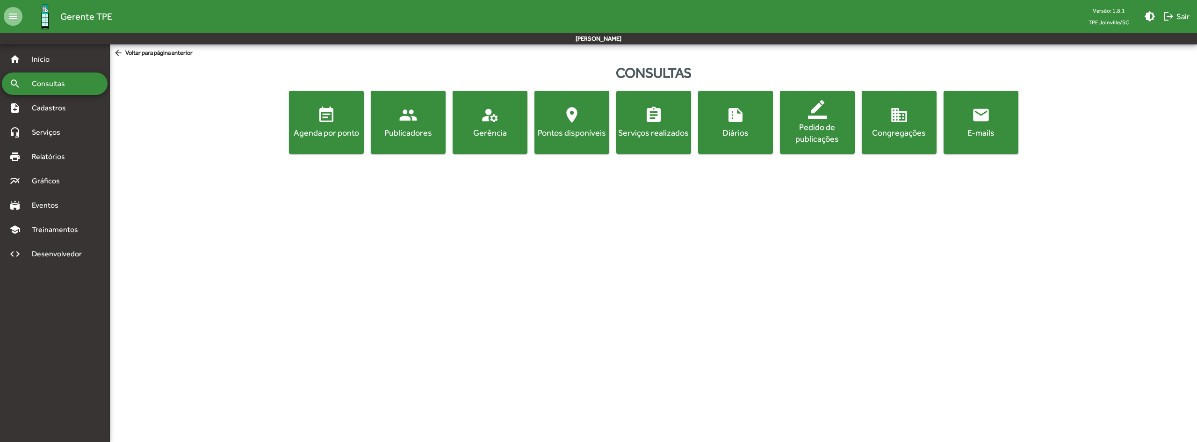
click at [414, 136] on div "Publicadores" at bounding box center [408, 133] width 71 height 12
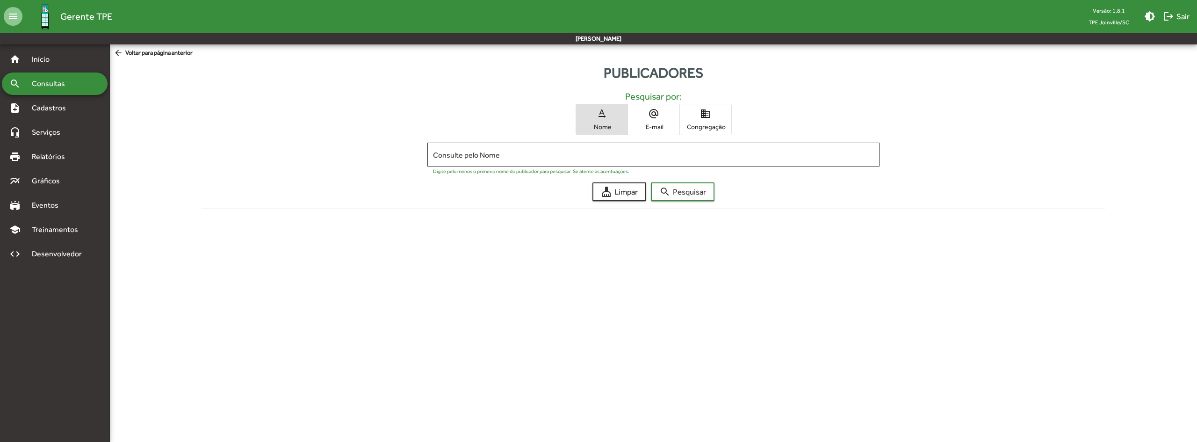
click at [733, 119] on div "text_rotation_none Nome alternate_email E-mail domain Congregação" at bounding box center [654, 119] width 890 height 31
click at [716, 123] on span "Congregação" at bounding box center [705, 127] width 47 height 8
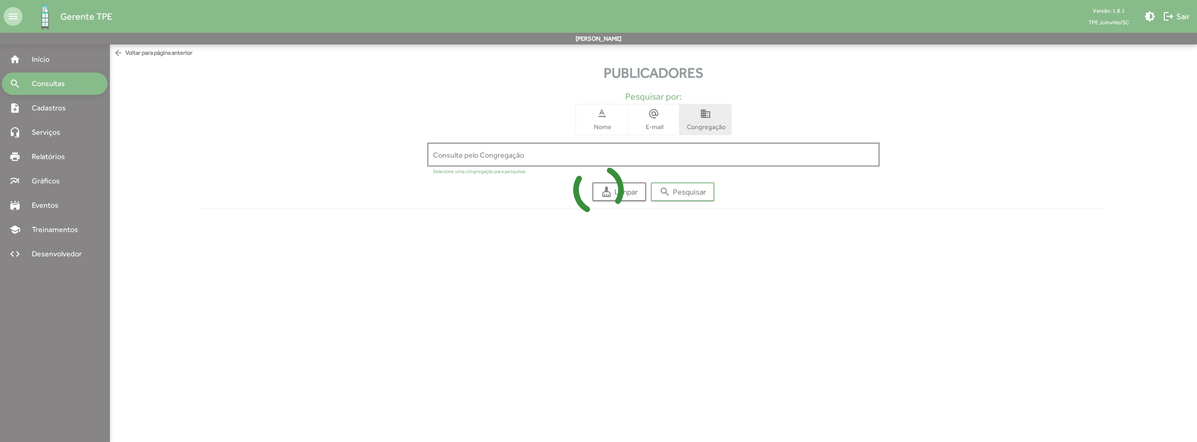
click at [688, 151] on div at bounding box center [598, 221] width 1197 height 442
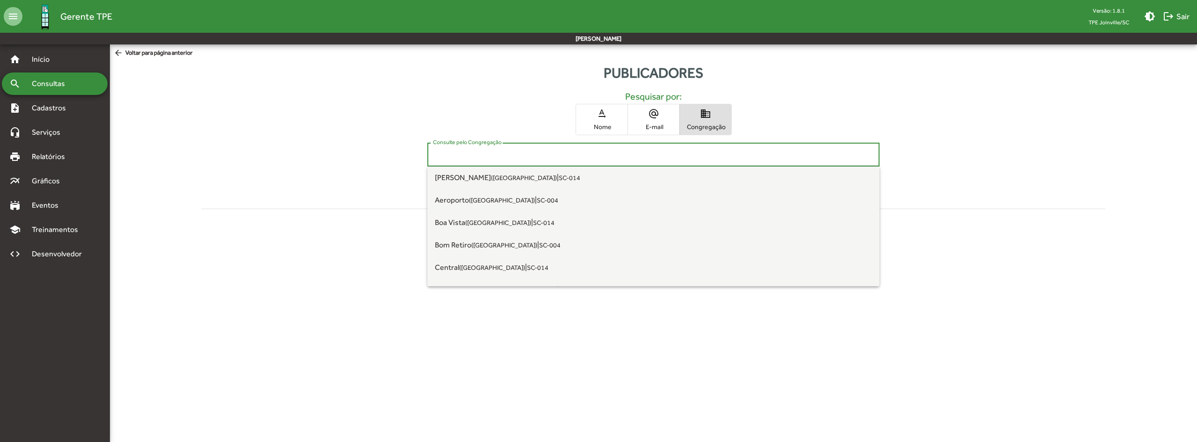
click at [584, 158] on input "Consulte pelo Congregação" at bounding box center [653, 155] width 441 height 8
click at [502, 207] on span "Aeroporto (Joinville) | SC-004" at bounding box center [653, 200] width 437 height 22
type input "**********"
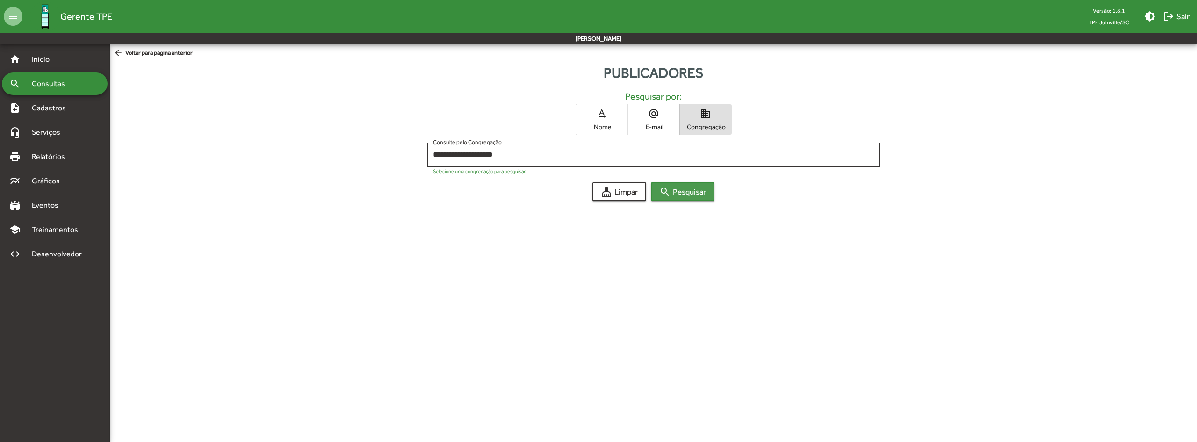
click at [694, 188] on span "search Pesquisar" at bounding box center [682, 191] width 47 height 17
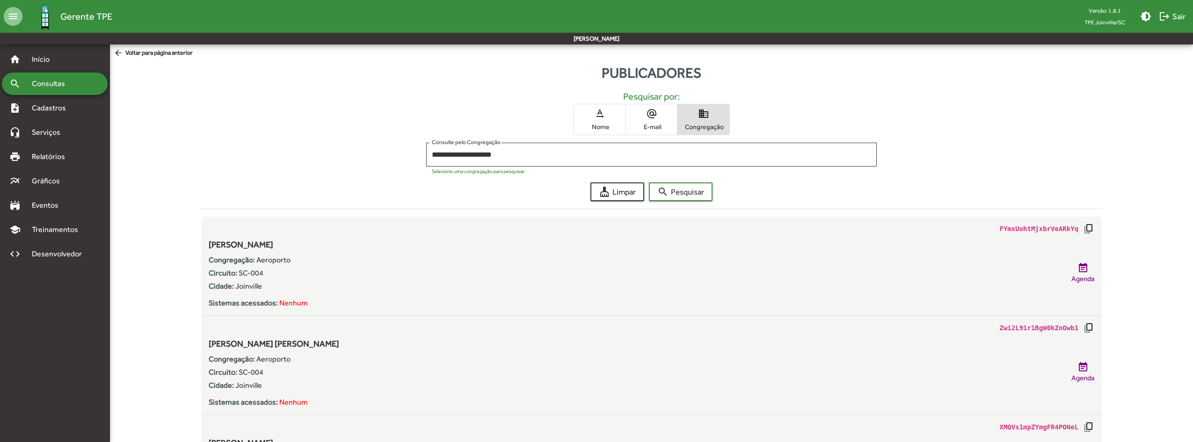
click at [263, 158] on div "**********" at bounding box center [651, 157] width 900 height 29
click at [49, 135] on span "Serviços" at bounding box center [49, 132] width 47 height 11
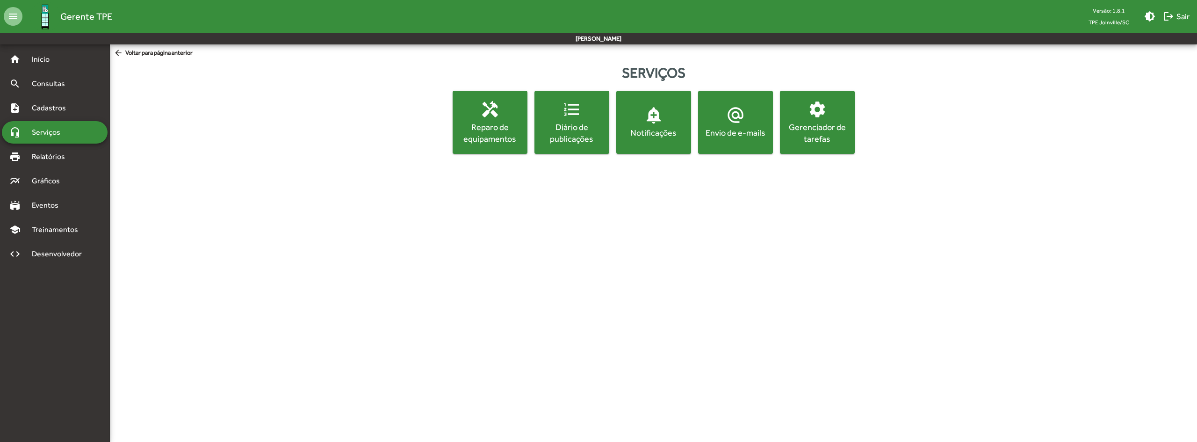
click at [749, 134] on div "Envio de e-mails" at bounding box center [735, 133] width 71 height 12
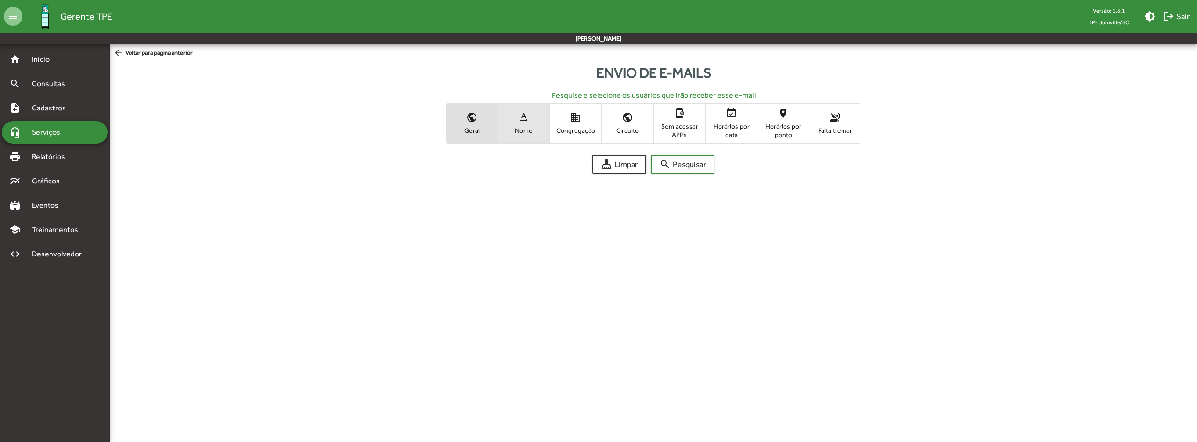
click at [519, 131] on span "Nome" at bounding box center [523, 130] width 47 height 8
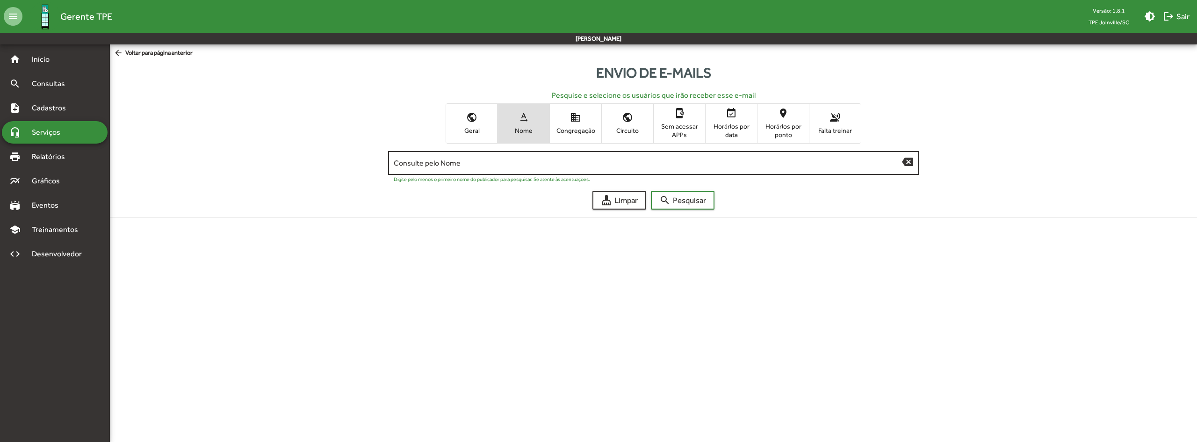
click at [462, 164] on input "Consulte pelo Nome" at bounding box center [648, 163] width 508 height 8
type input "****"
click at [651, 191] on button "search Pesquisar" at bounding box center [683, 200] width 64 height 19
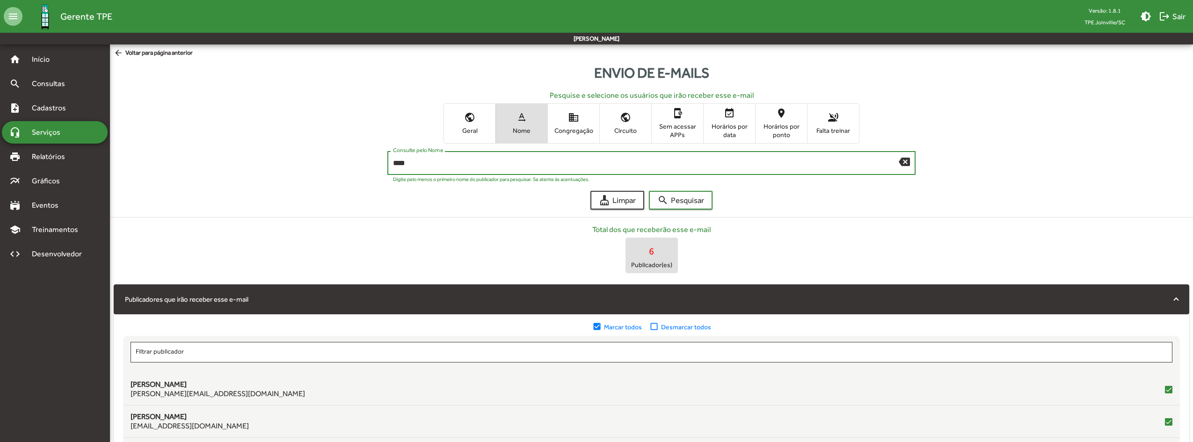
click at [680, 328] on span "Desmarcar todos" at bounding box center [686, 326] width 50 height 9
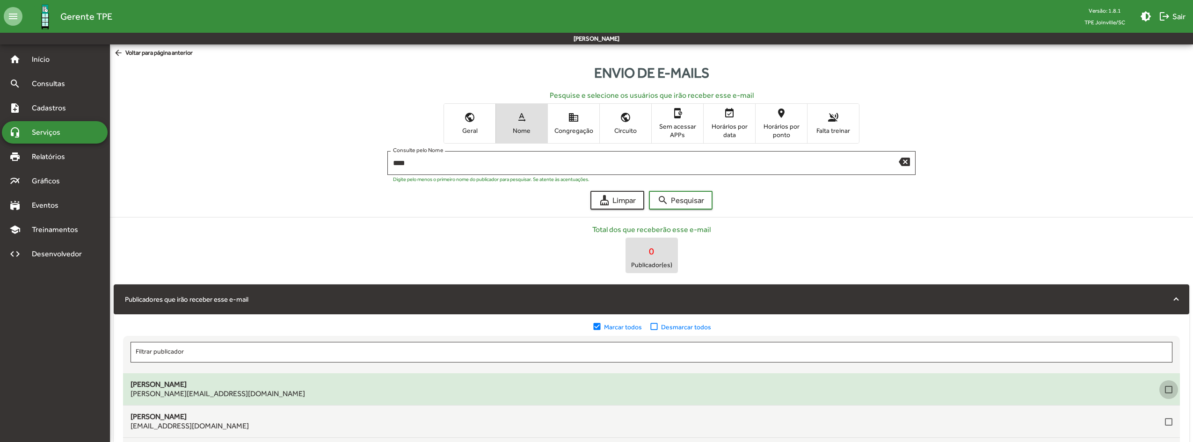
click at [1164, 389] on div at bounding box center [1167, 389] width 7 height 7
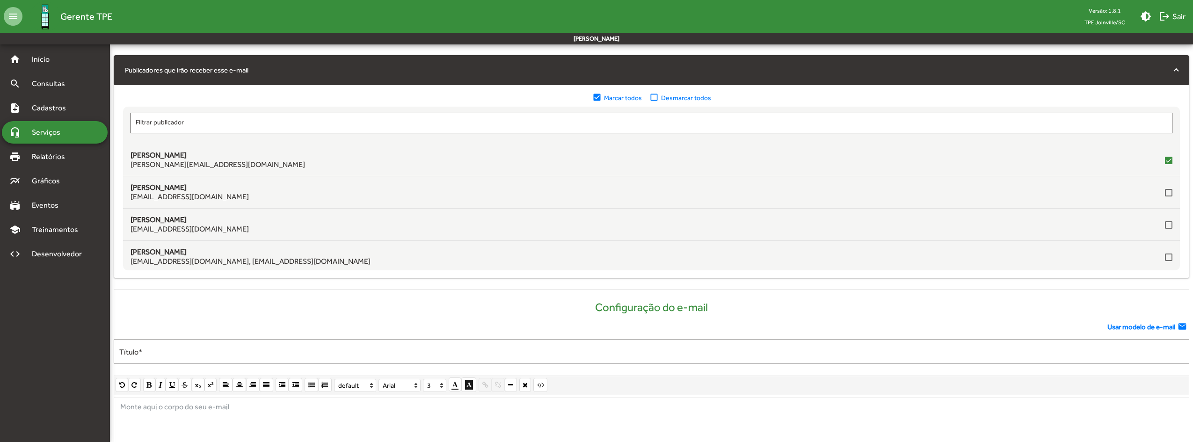
scroll to position [234, 0]
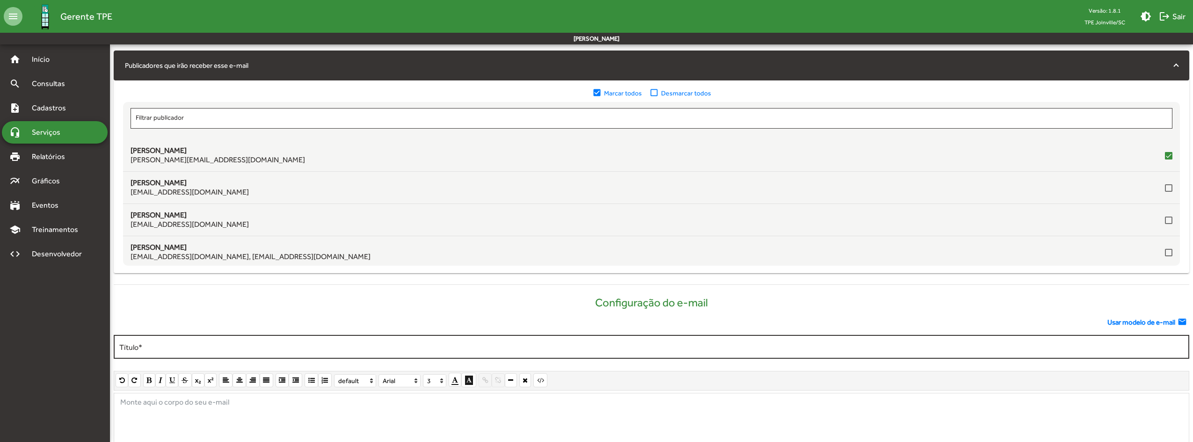
click at [345, 348] on input "Título *" at bounding box center [651, 347] width 1064 height 8
type input "**********"
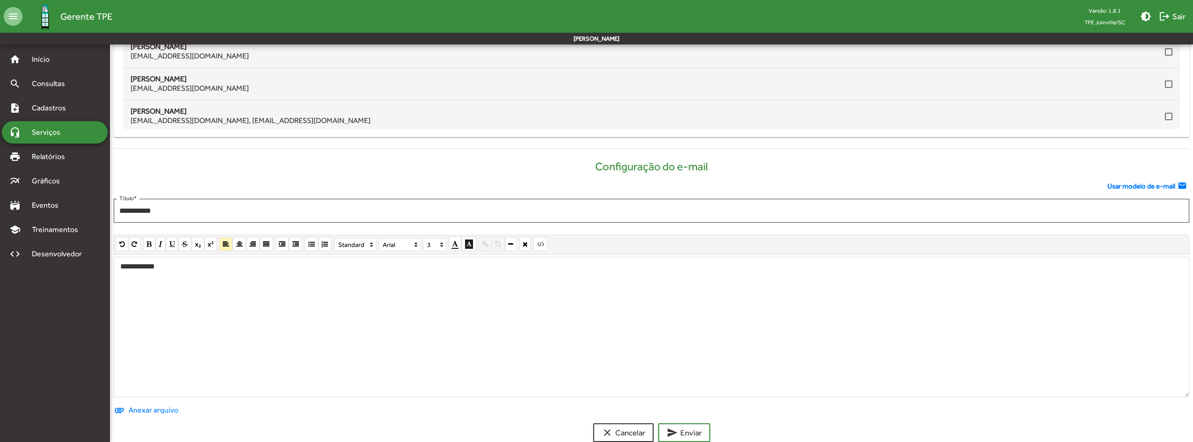
scroll to position [389, 0]
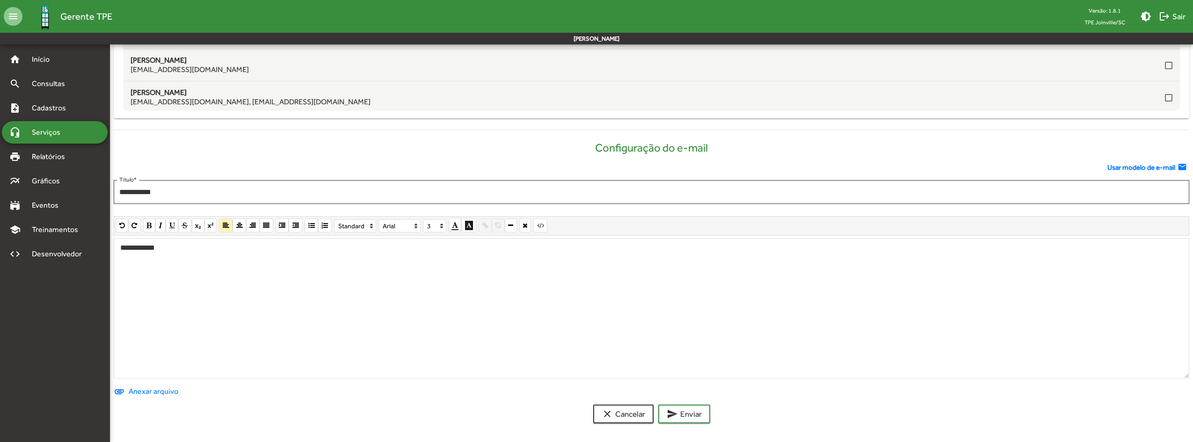
click at [196, 256] on div "**********" at bounding box center [651, 308] width 1075 height 140
click at [372, 358] on div "**********" at bounding box center [651, 308] width 1075 height 140
click at [404, 280] on div "**********" at bounding box center [651, 308] width 1075 height 140
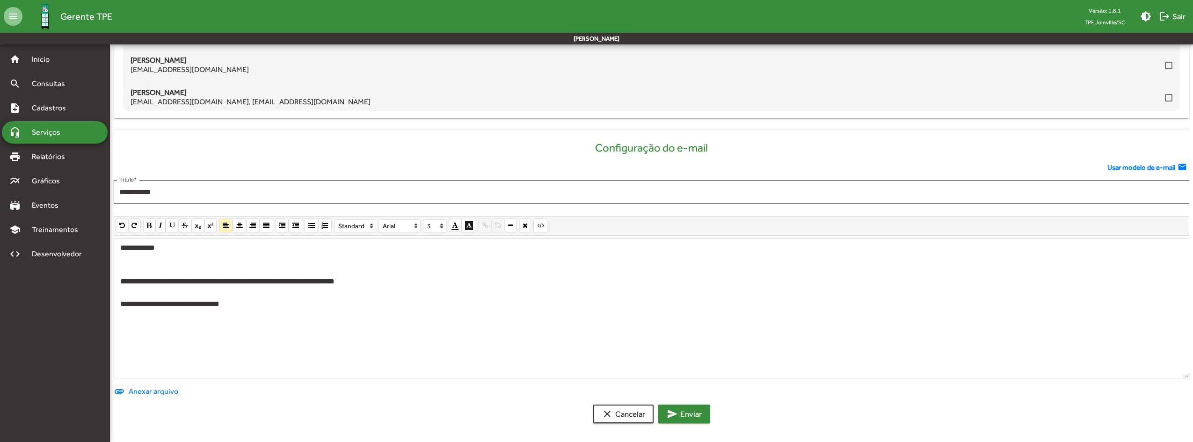
click at [693, 417] on span "send Enviar" at bounding box center [683, 413] width 35 height 17
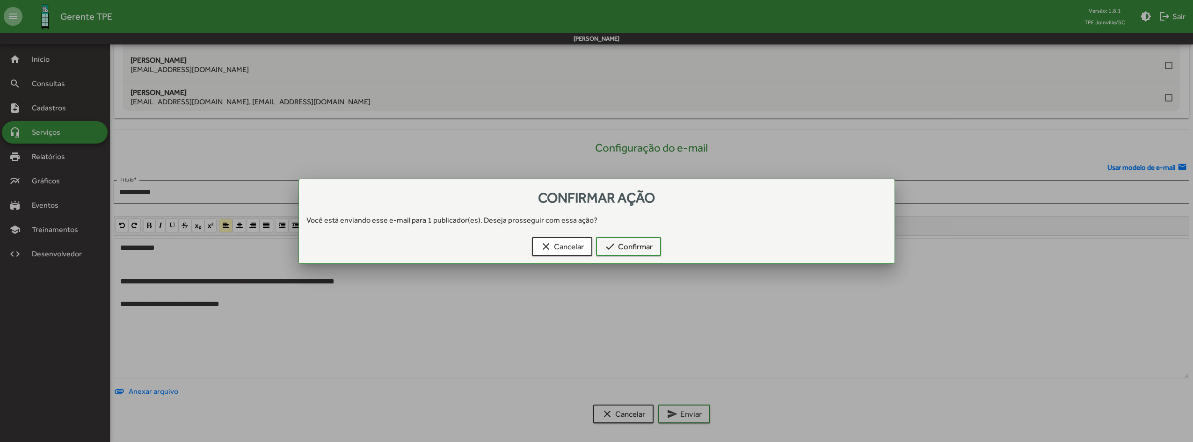
scroll to position [0, 0]
click at [635, 246] on span "check Confirmar" at bounding box center [628, 246] width 48 height 17
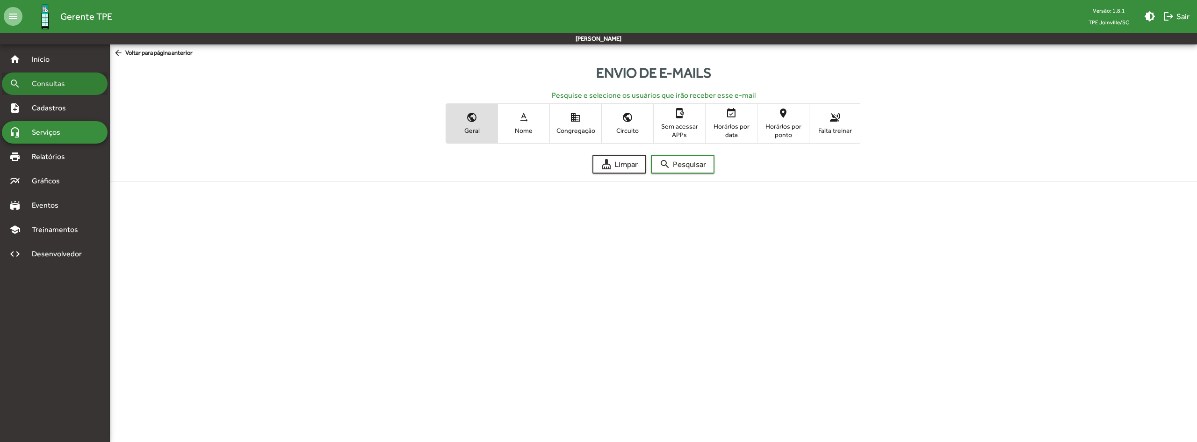
click at [49, 90] on div "search Consultas" at bounding box center [55, 83] width 106 height 22
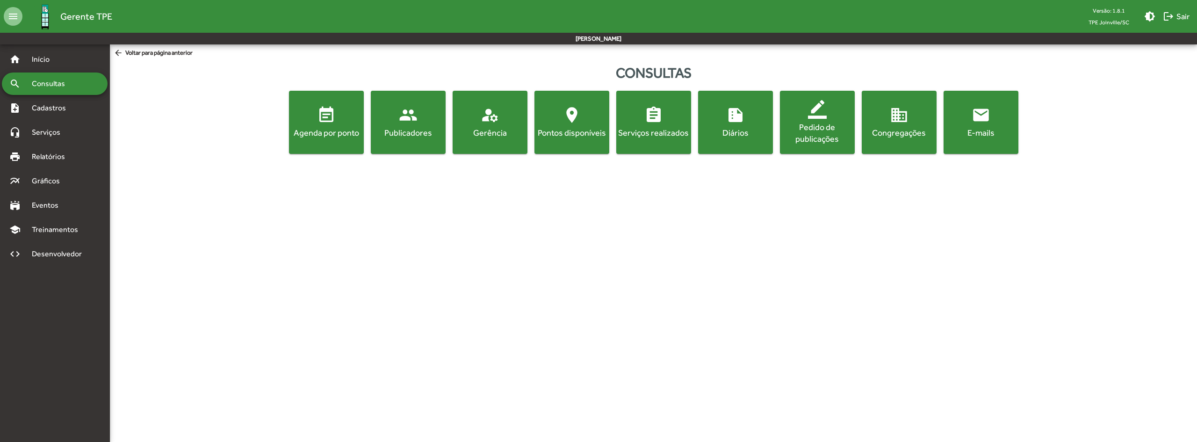
click at [65, 87] on span "Consultas" at bounding box center [51, 83] width 51 height 11
click at [1048, 121] on div "event_note Agenda por ponto people Publicadores manage_accounts Gerência locati…" at bounding box center [654, 122] width 1084 height 63
click at [1017, 120] on button "email E-mails" at bounding box center [981, 122] width 75 height 63
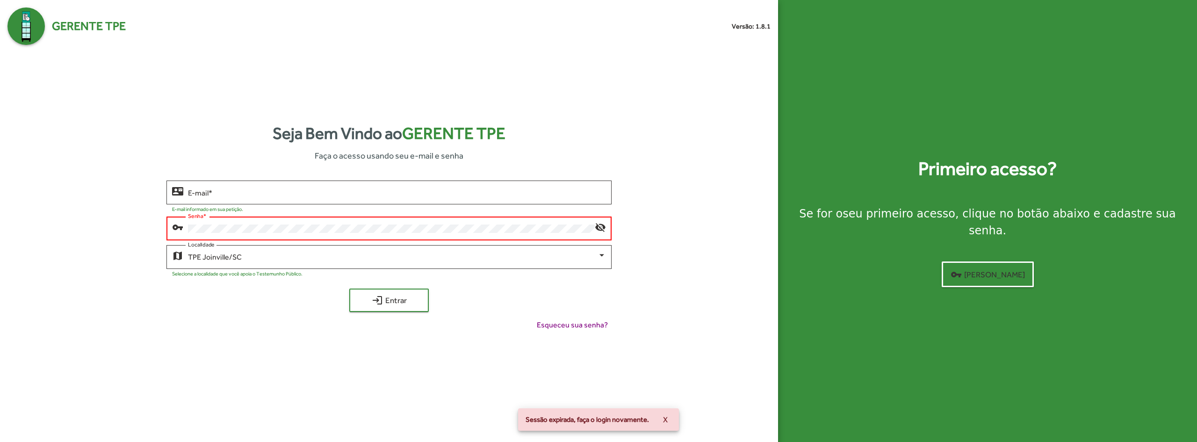
type input "**********"
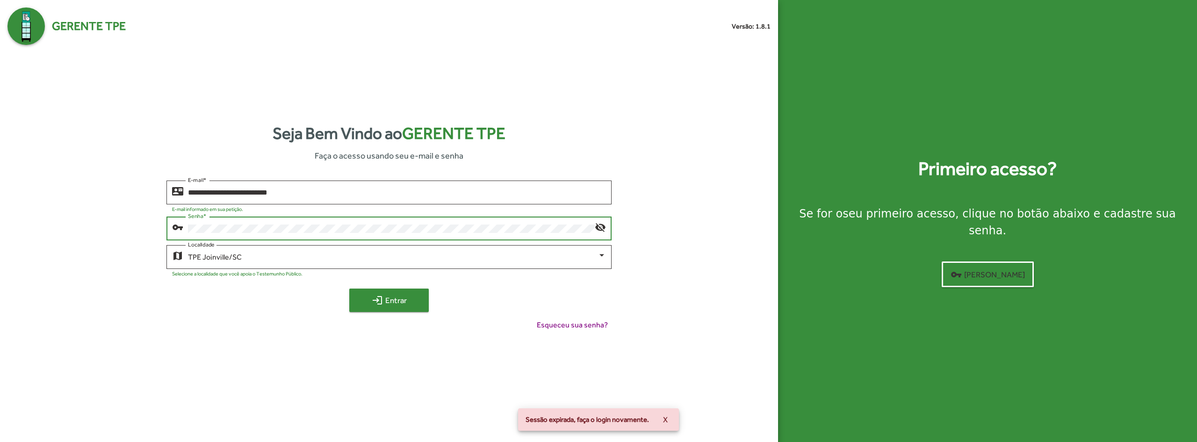
click at [372, 298] on mat-icon "login" at bounding box center [377, 300] width 11 height 11
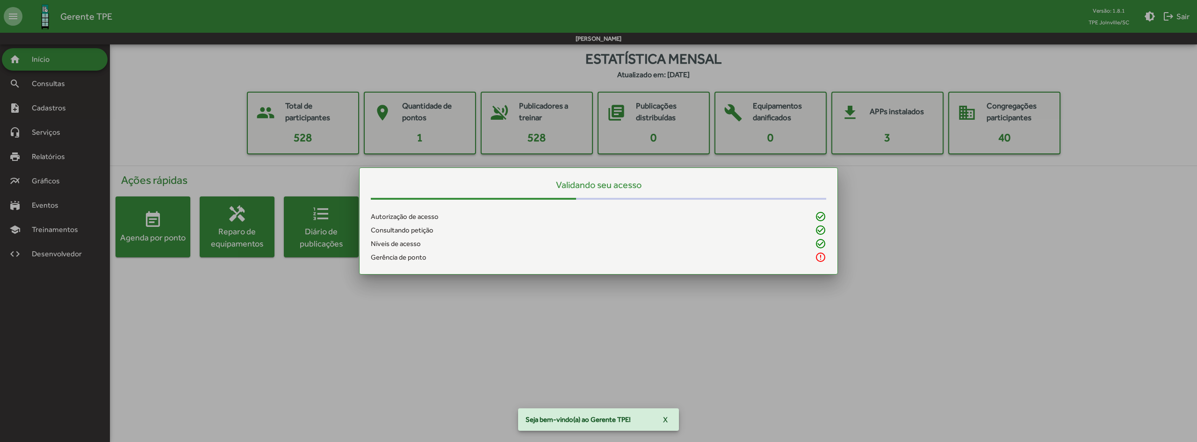
click at [49, 82] on body "menu Gerente TPE Versão: 1.8.1 TPE Joinville/SC brightness_medium logout Sair J…" at bounding box center [598, 159] width 1197 height 231
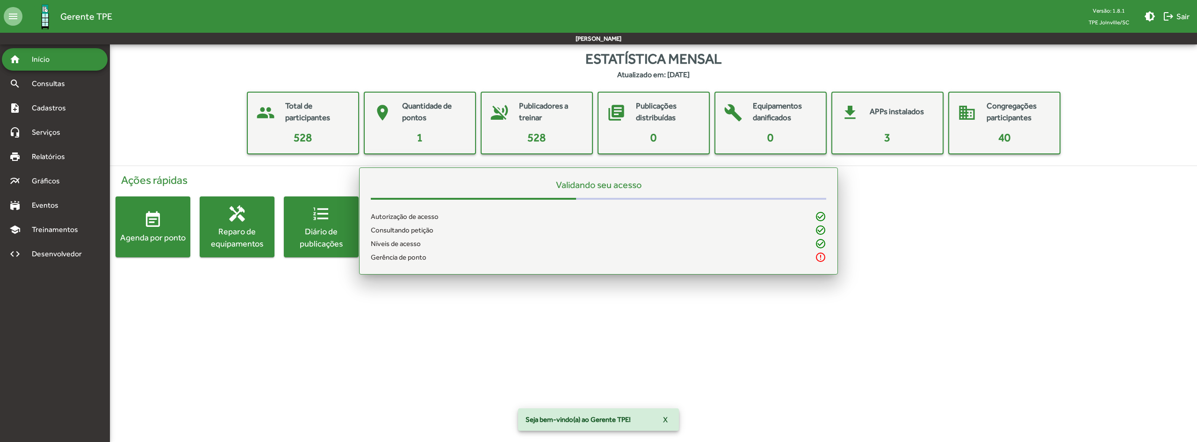
click at [49, 82] on span "Consultas" at bounding box center [51, 83] width 51 height 11
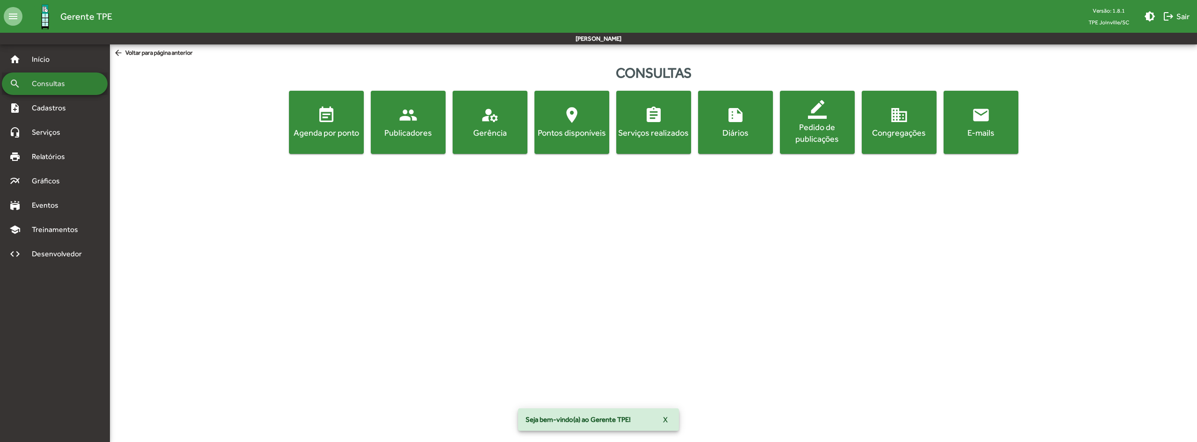
click at [49, 82] on span "Consultas" at bounding box center [51, 83] width 51 height 11
click at [996, 118] on span "email E-mails" at bounding box center [981, 122] width 71 height 33
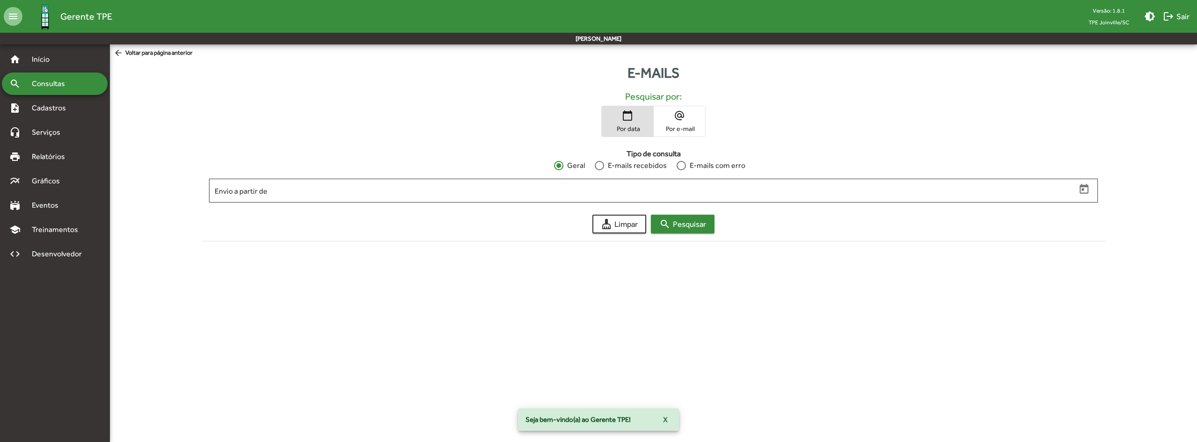
click at [681, 225] on span "search Pesquisar" at bounding box center [682, 224] width 47 height 17
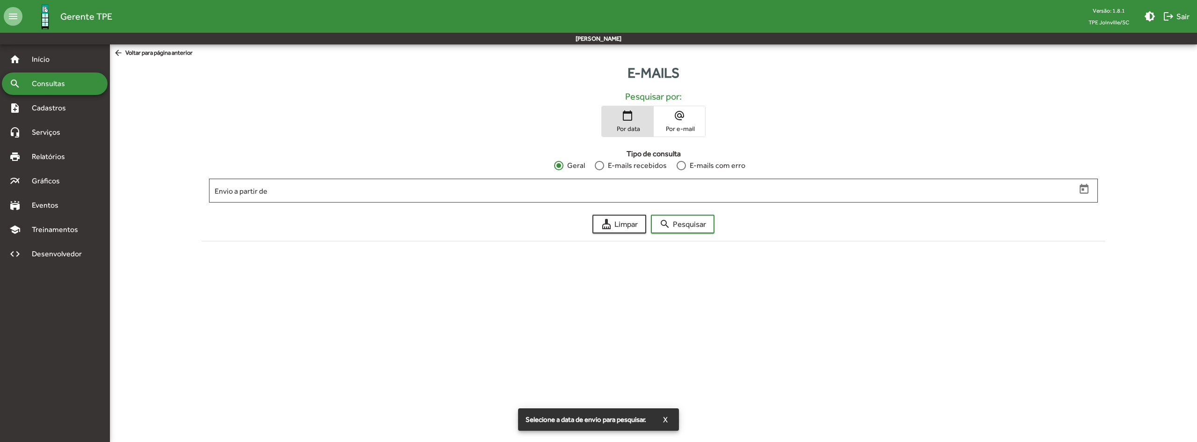
click at [635, 125] on span "Por data" at bounding box center [627, 128] width 47 height 8
click at [629, 128] on span "Por data" at bounding box center [627, 128] width 47 height 8
click at [669, 126] on span "Por e-mail" at bounding box center [679, 128] width 47 height 8
click at [645, 124] on span "Por data" at bounding box center [627, 128] width 47 height 8
click at [613, 195] on input "Envio a partir de" at bounding box center [646, 191] width 862 height 8
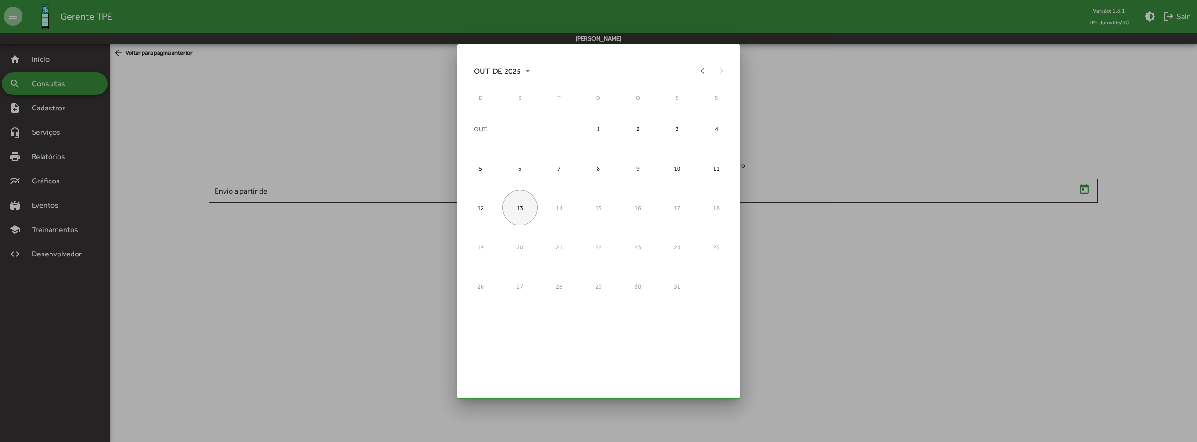
click at [526, 213] on div "13" at bounding box center [520, 208] width 36 height 36
type input "**********"
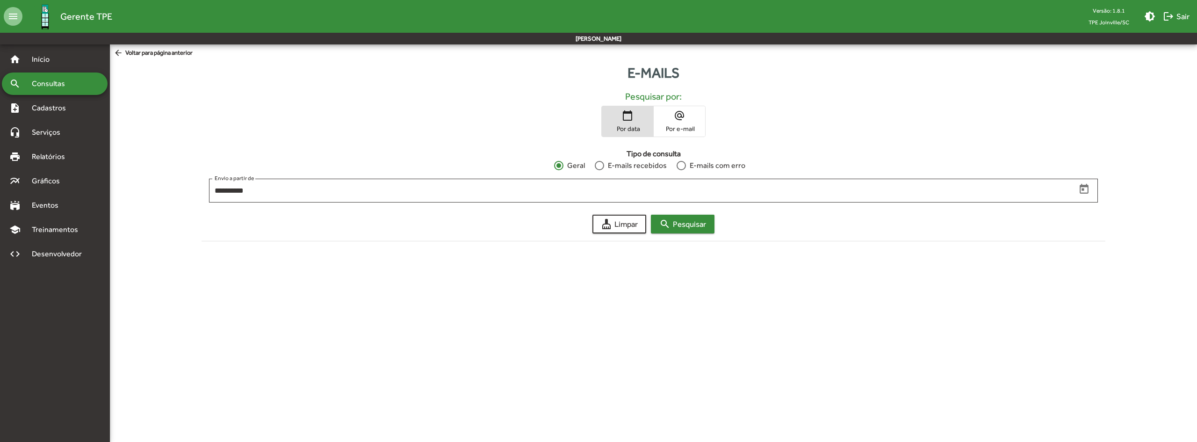
click at [688, 229] on span "search Pesquisar" at bounding box center [682, 224] width 47 height 17
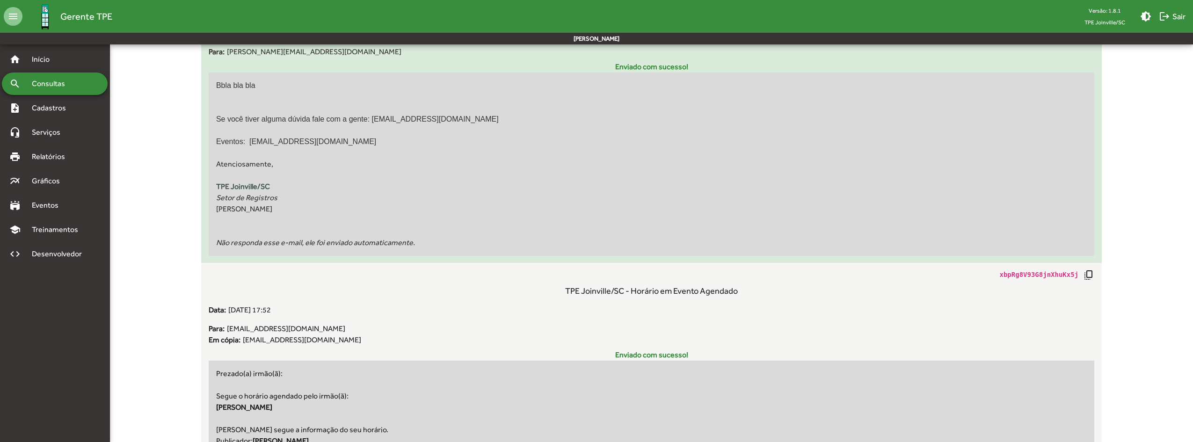
scroll to position [327, 0]
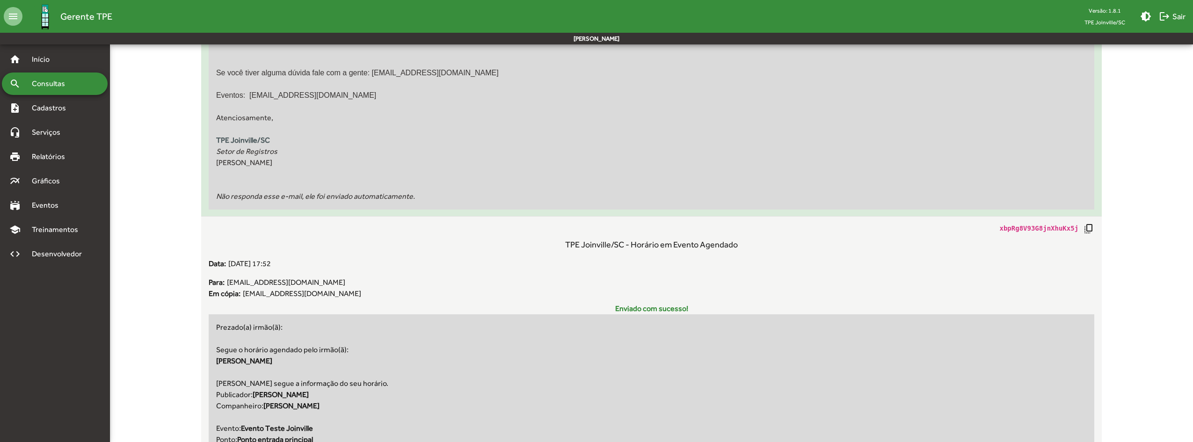
click at [427, 53] on div "Bbla bla bla Se você tiver alguma dúvida fale com a gente: tpe.jve+treinamentos…" at bounding box center [651, 117] width 885 height 183
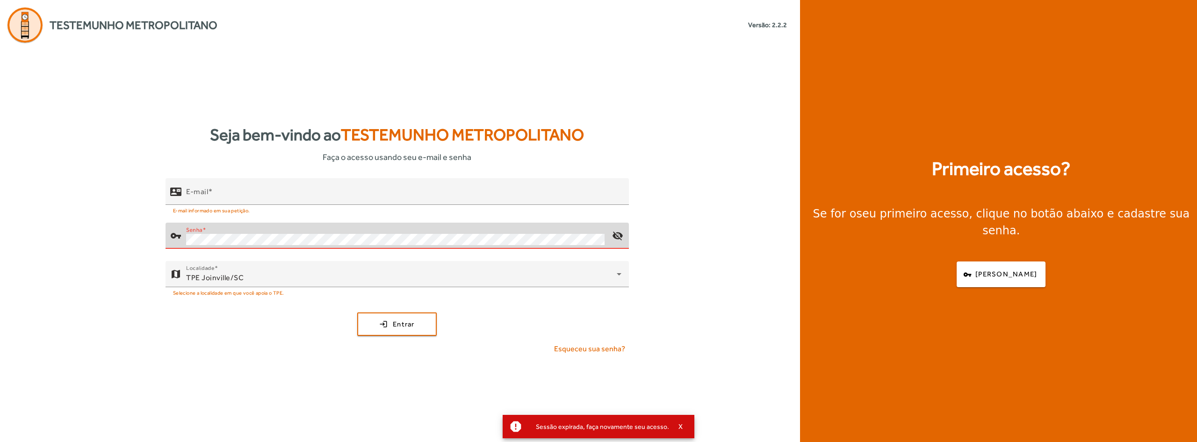
type input "**********"
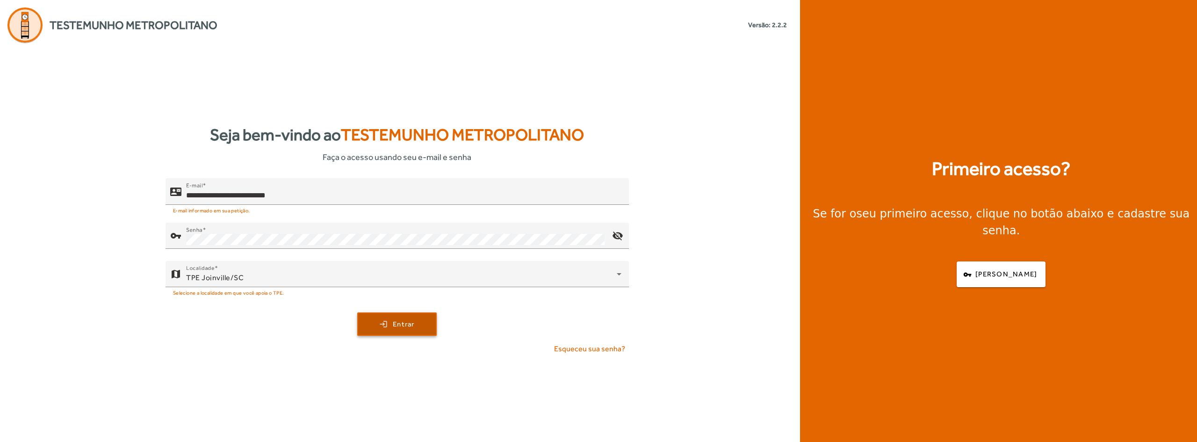
click at [405, 331] on span "submit" at bounding box center [397, 324] width 78 height 22
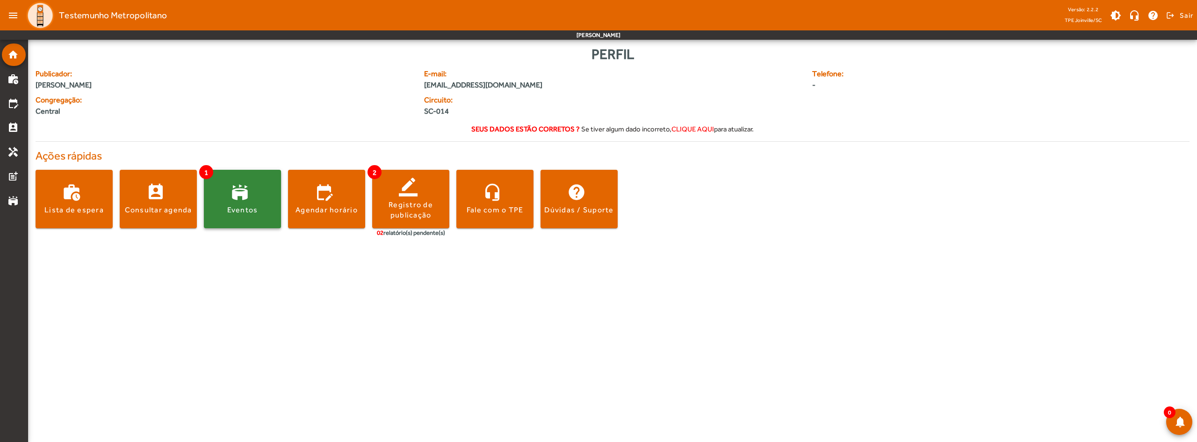
click at [232, 195] on span at bounding box center [242, 199] width 77 height 22
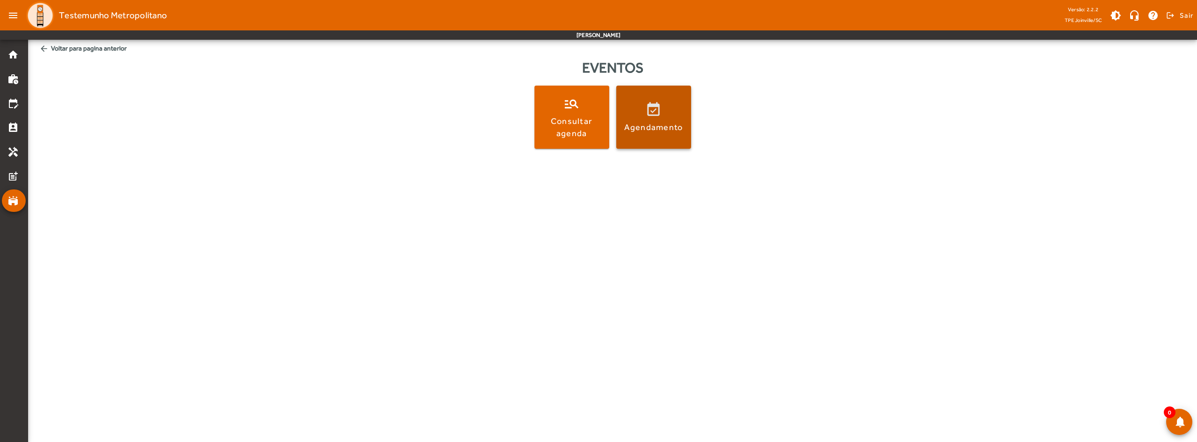
click at [641, 131] on div "Agendamento" at bounding box center [653, 127] width 59 height 12
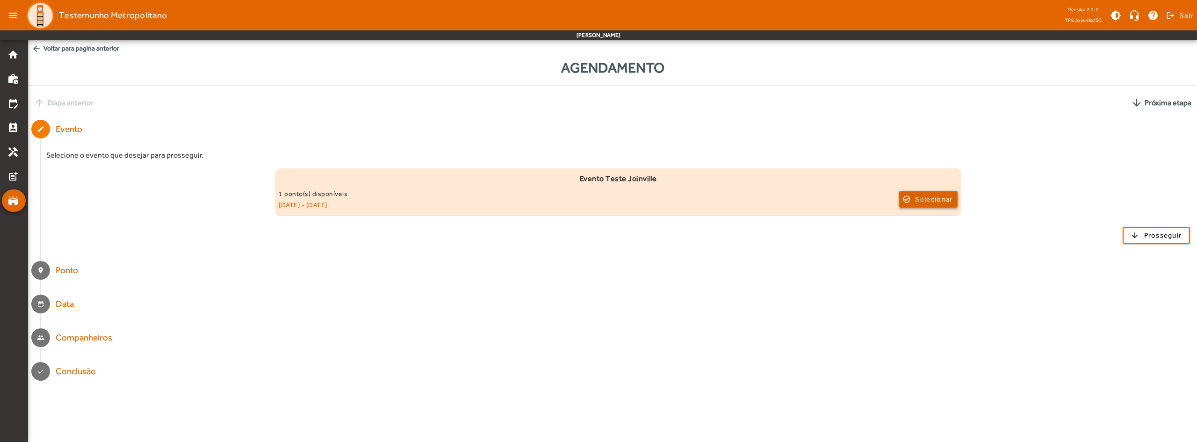
click at [913, 204] on span "button" at bounding box center [928, 199] width 57 height 22
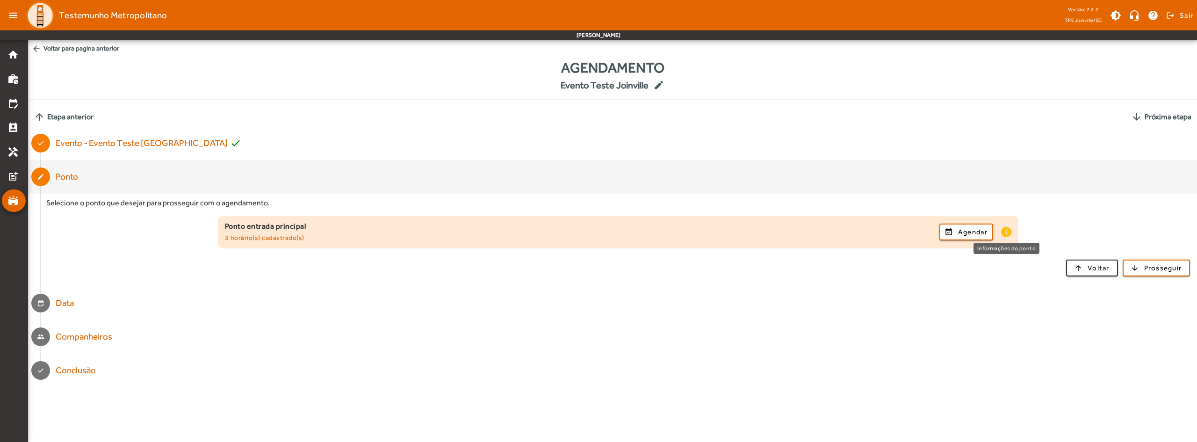
click at [1005, 231] on mat-icon "info" at bounding box center [1005, 232] width 11 height 12
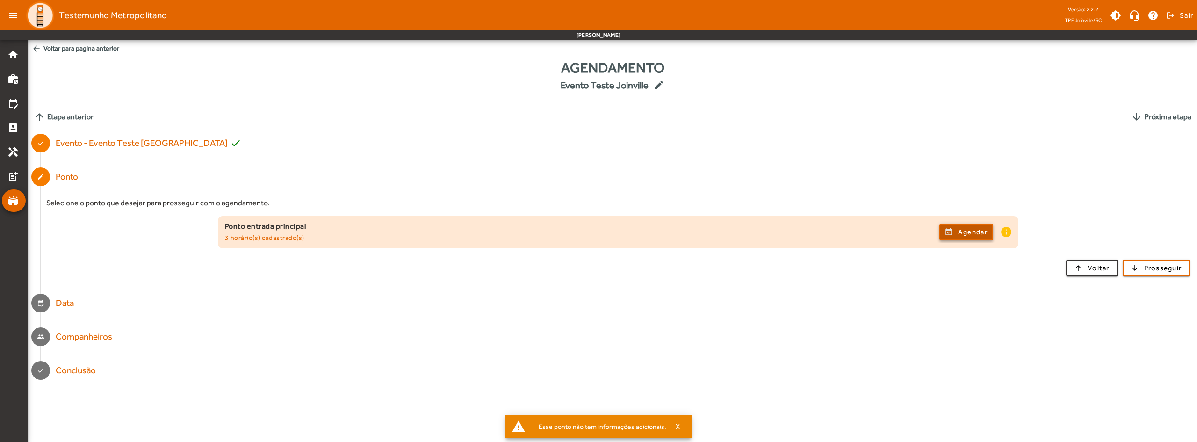
click at [971, 231] on span "Agendar" at bounding box center [972, 231] width 29 height 11
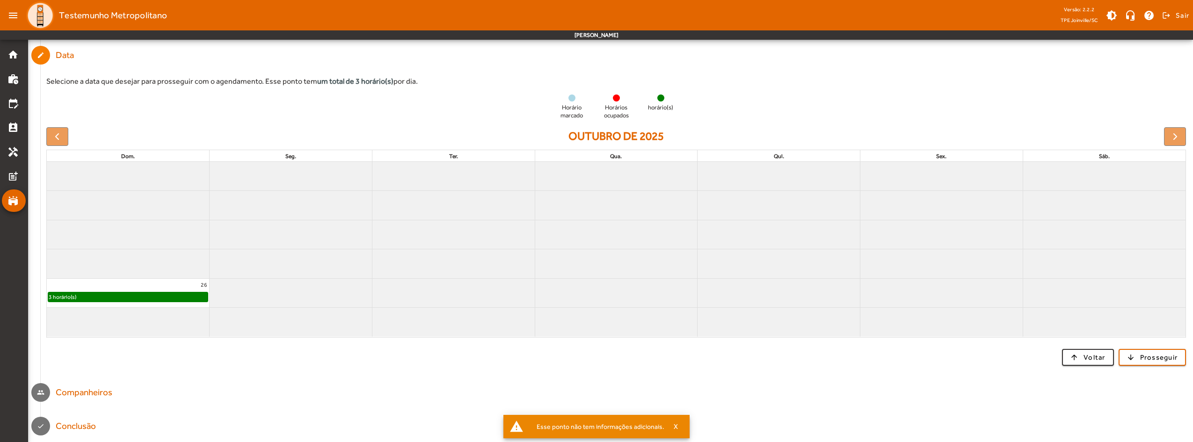
scroll to position [156, 0]
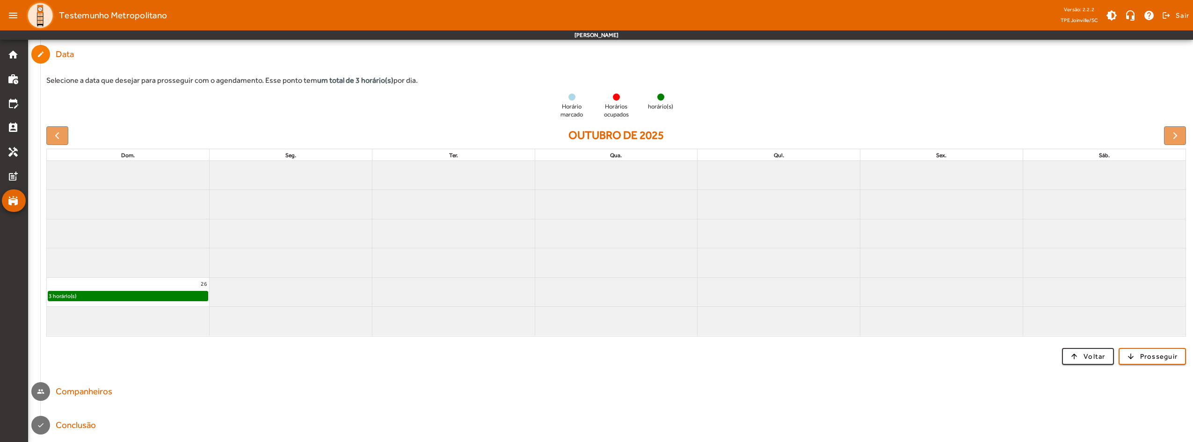
click at [84, 295] on div "3 horário(s)" at bounding box center [127, 295] width 159 height 9
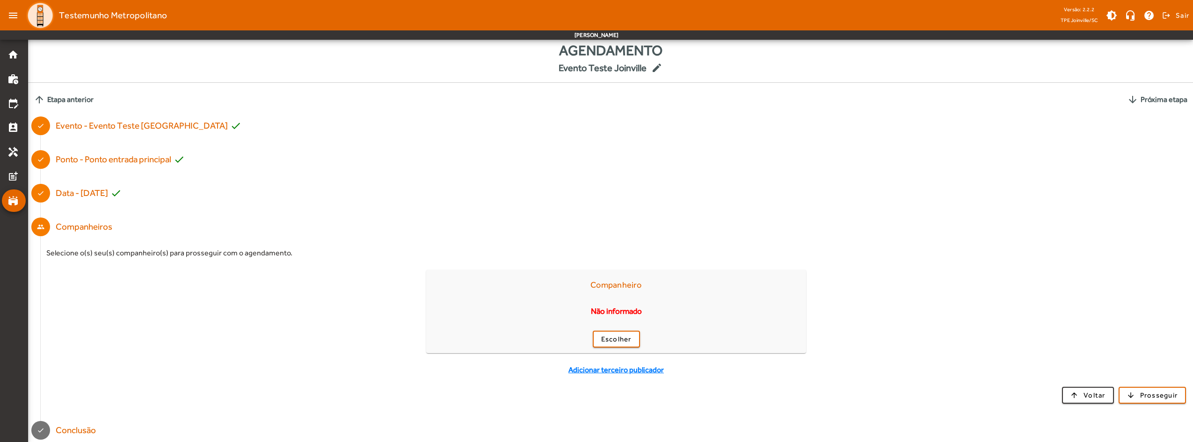
scroll to position [22, 0]
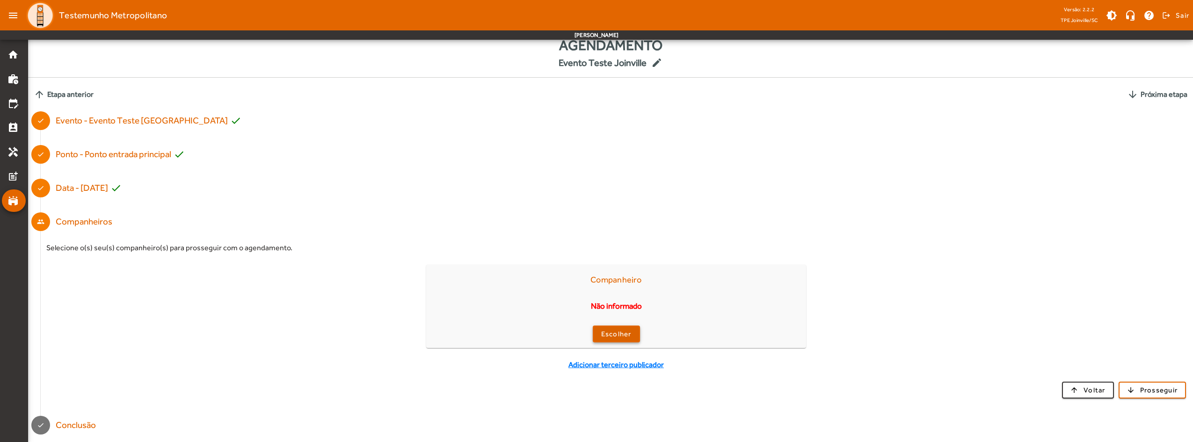
click at [631, 335] on span "button" at bounding box center [615, 334] width 45 height 22
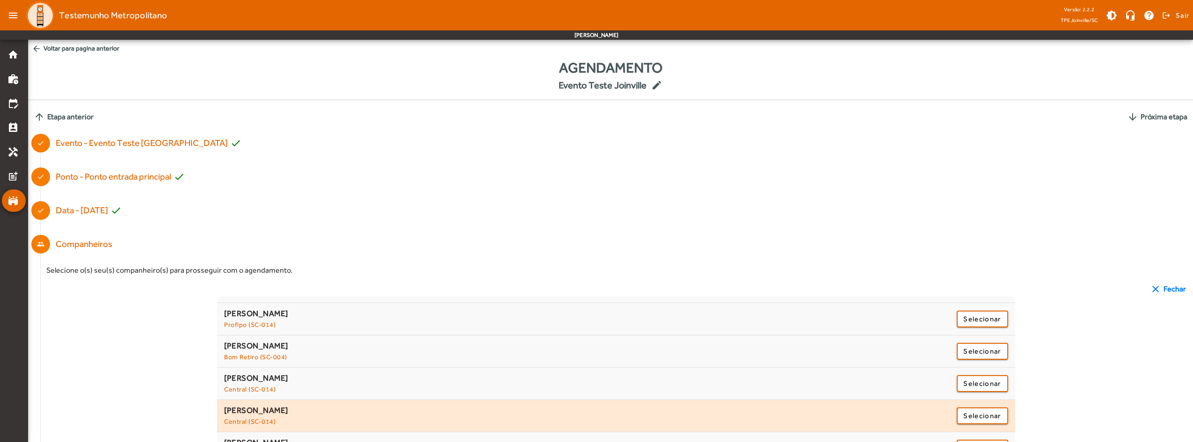
scroll to position [0, 0]
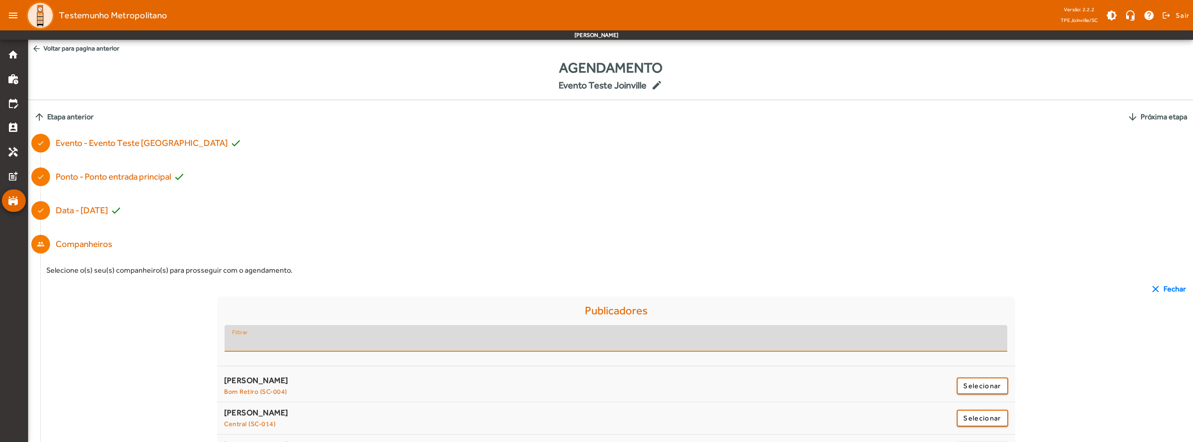
click at [385, 338] on input "Filtrar" at bounding box center [615, 342] width 767 height 11
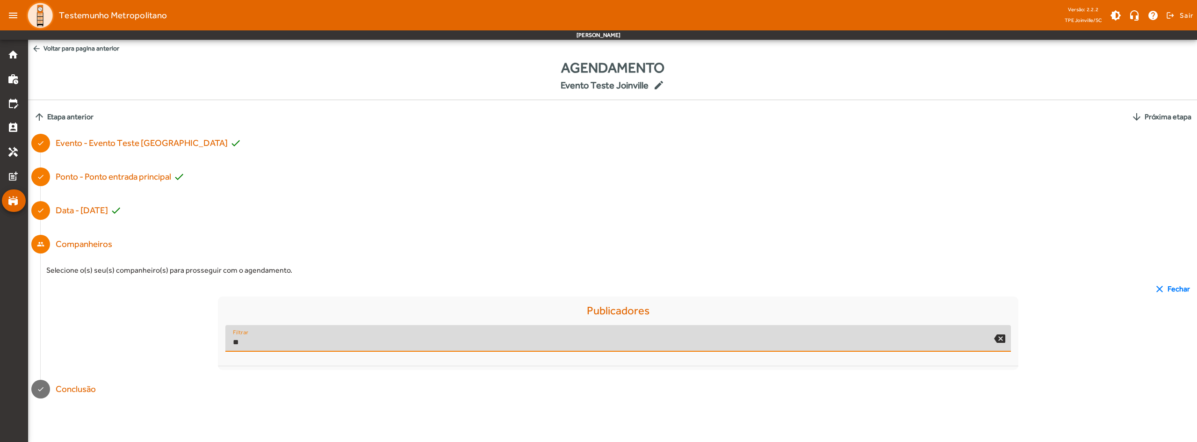
type input "*"
type input "****"
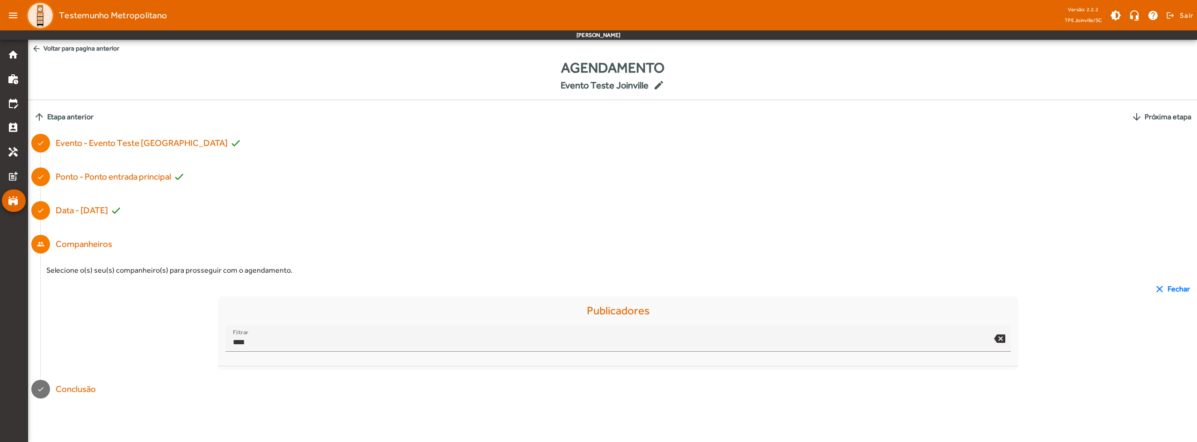
click at [522, 288] on div "clear Fechar" at bounding box center [618, 288] width 1144 height 11
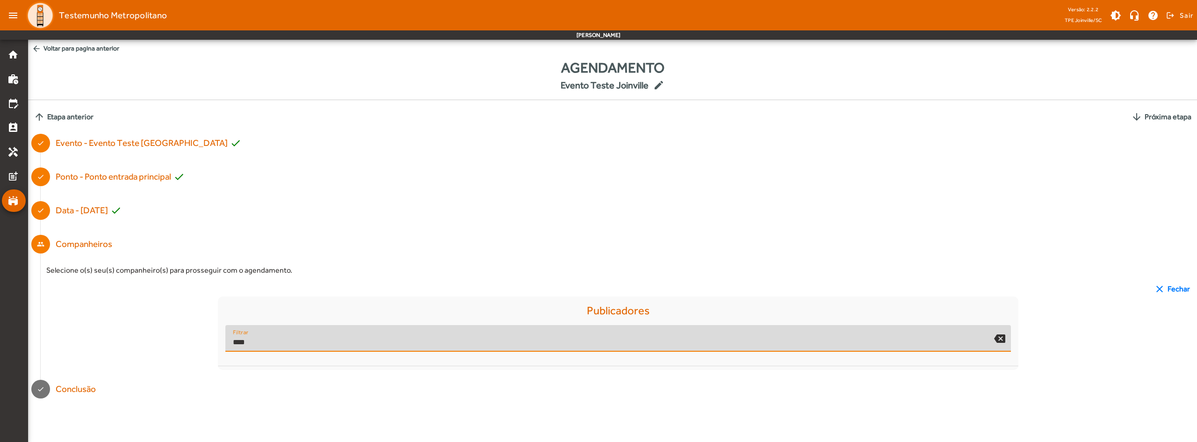
drag, startPoint x: 293, startPoint y: 346, endPoint x: 193, endPoint y: 339, distance: 100.8
click at [193, 339] on div "Publicadores Filtrar **** backspace" at bounding box center [618, 333] width 1144 height 73
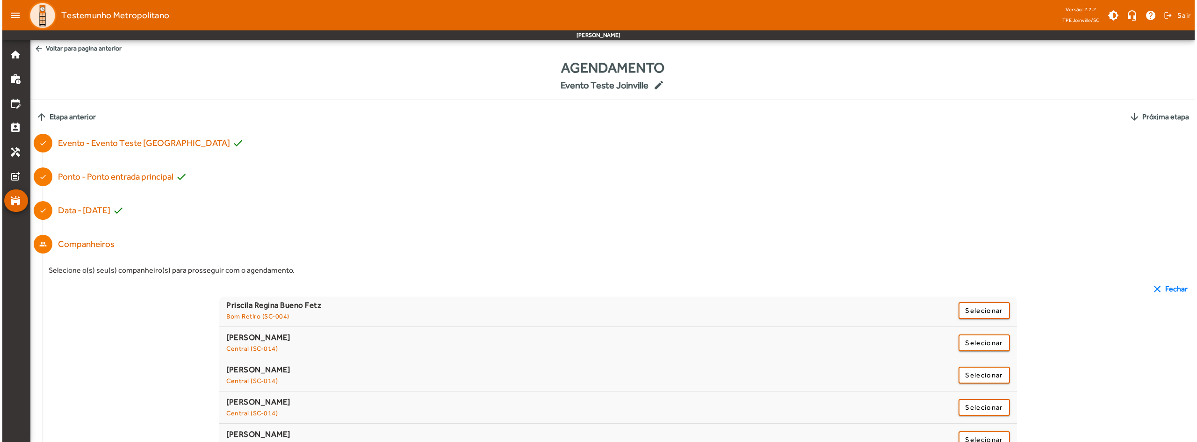
scroll to position [1284, 0]
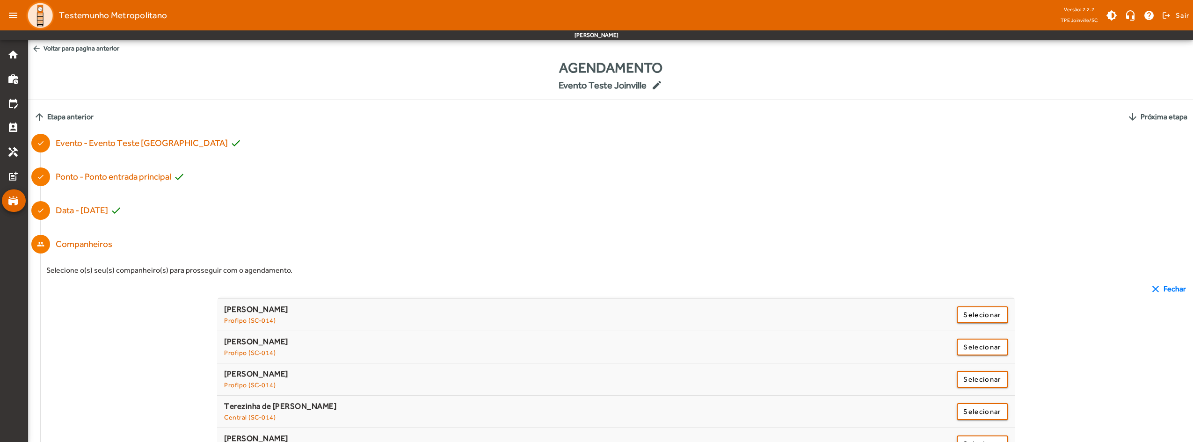
click at [37, 51] on mat-icon "arrow_back" at bounding box center [36, 48] width 9 height 9
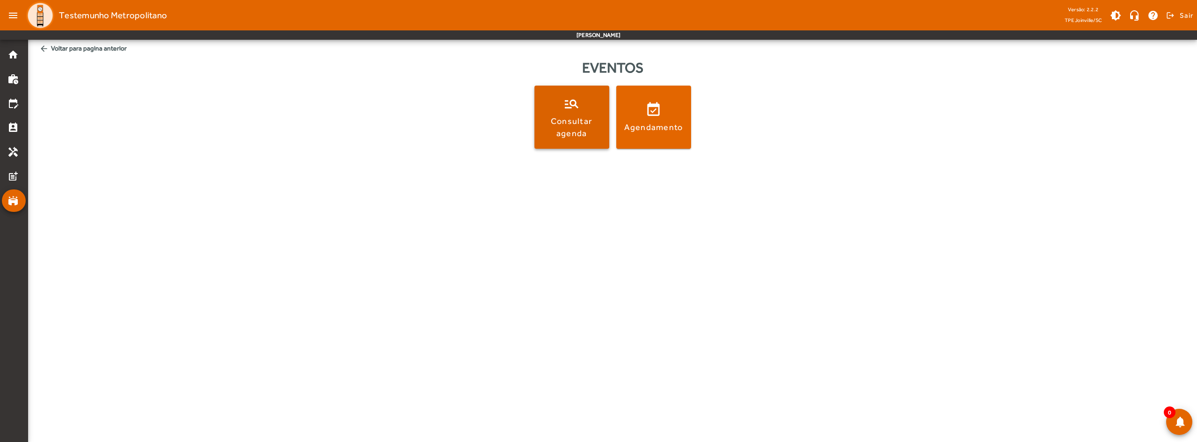
click at [581, 129] on div "Consultar agenda" at bounding box center [571, 126] width 71 height 23
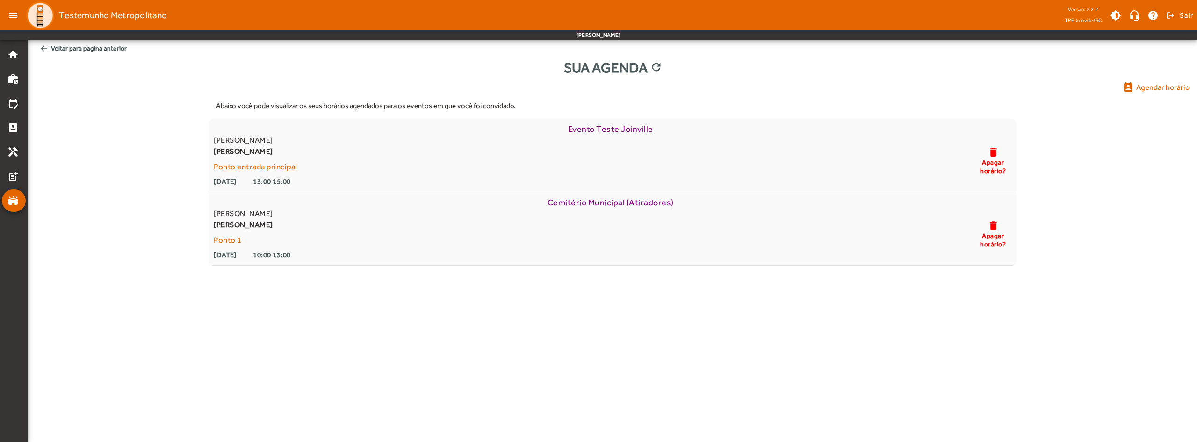
click at [137, 201] on div "Abaixo você pode visualizar os seus horários agendados para os eventos em que v…" at bounding box center [613, 179] width 1154 height 173
click at [65, 43] on span "arrow_back Voltar para pagina anterior" at bounding box center [613, 48] width 1154 height 17
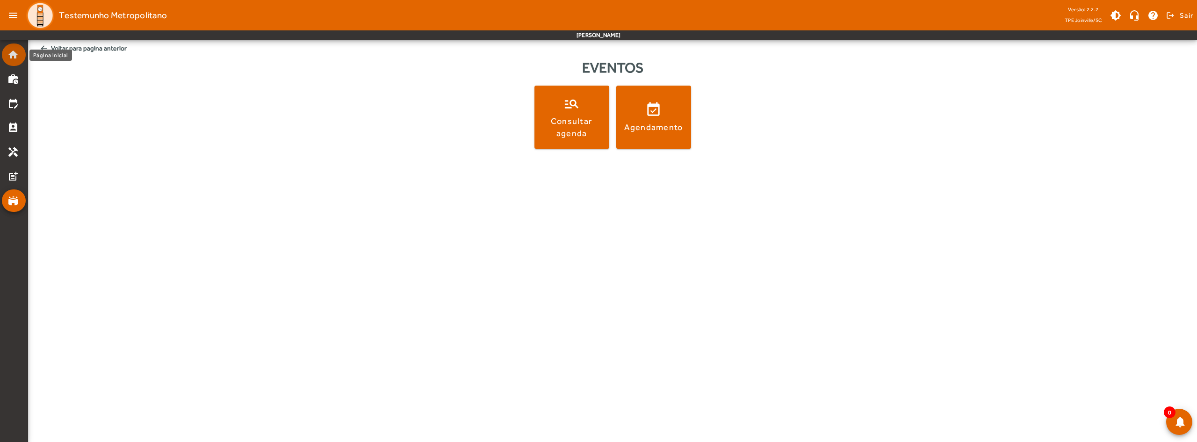
click at [14, 54] on mat-icon "home" at bounding box center [12, 54] width 11 height 11
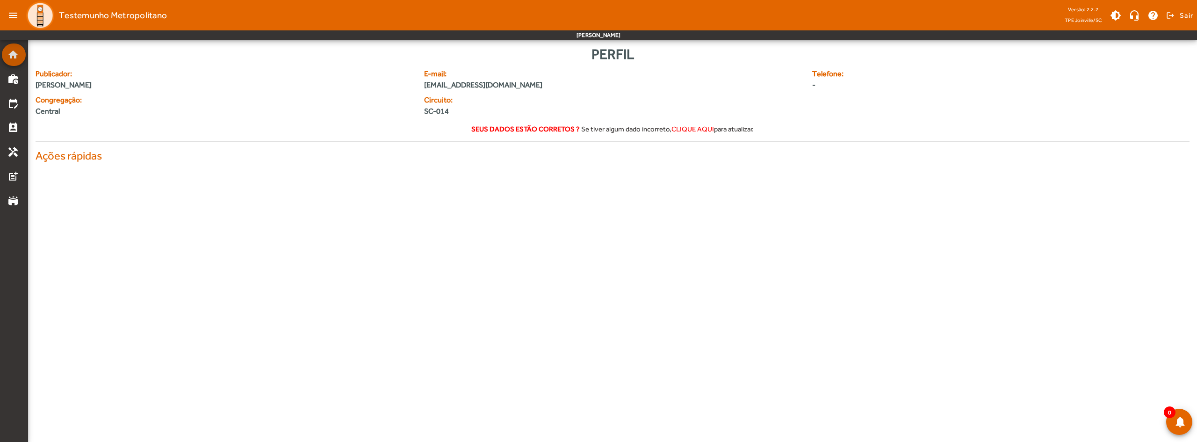
click at [14, 54] on app-agenda-tpe "menu Testemunho Metropolitano Versão: 2.2.2 TPE Joinville/SC brightness_medium …" at bounding box center [598, 88] width 1197 height 177
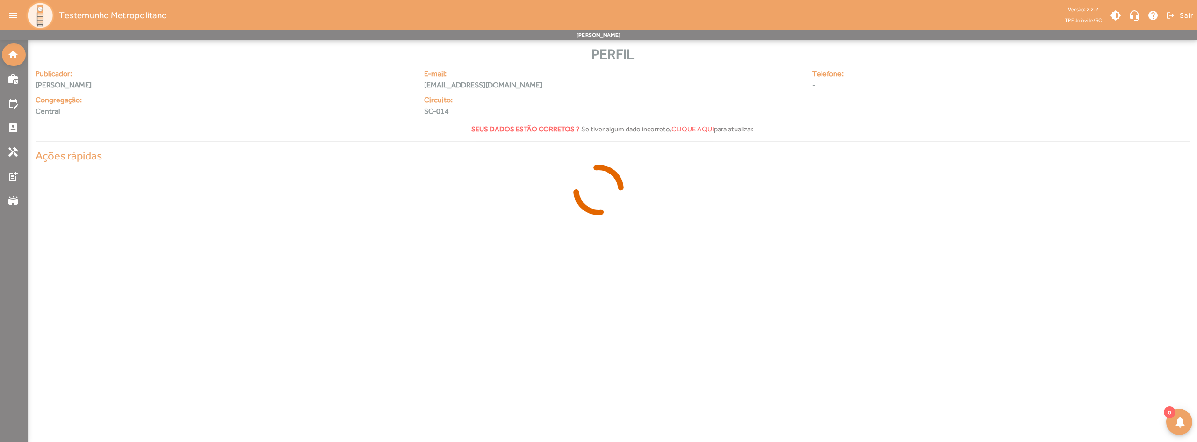
click at [14, 59] on div at bounding box center [598, 221] width 1197 height 442
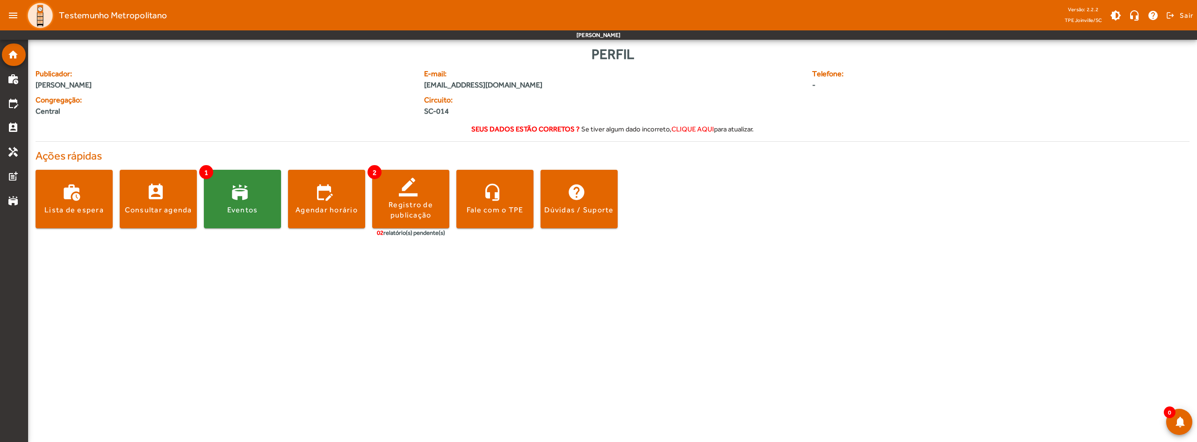
click at [518, 362] on body "menu Testemunho Metropolitano Versão: 2.2.2 TPE Joinville/SC brightness_medium …" at bounding box center [598, 221] width 1197 height 442
click at [477, 391] on body "menu Testemunho Metropolitano Versão: 2.2.2 TPE Joinville/SC brightness_medium …" at bounding box center [598, 221] width 1197 height 442
click at [593, 291] on body "menu Testemunho Metropolitano Versão: 2.2.2 TPE Joinville/SC brightness_medium …" at bounding box center [598, 221] width 1197 height 442
click at [504, 198] on span at bounding box center [494, 199] width 77 height 22
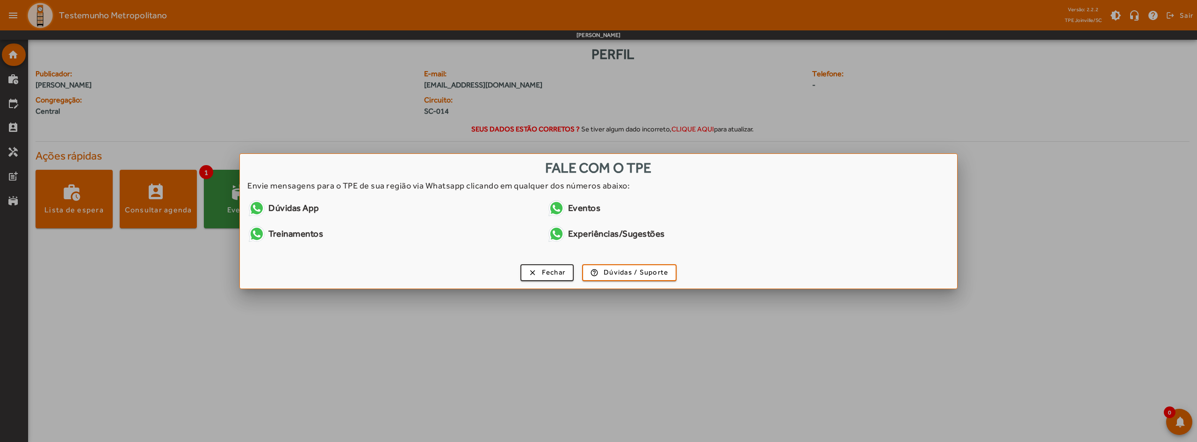
click at [581, 209] on link "Eventos" at bounding box center [693, 208] width 293 height 19
click at [640, 273] on span "Dúvidas / Suporte" at bounding box center [636, 272] width 65 height 11
